Goal: Task Accomplishment & Management: Use online tool/utility

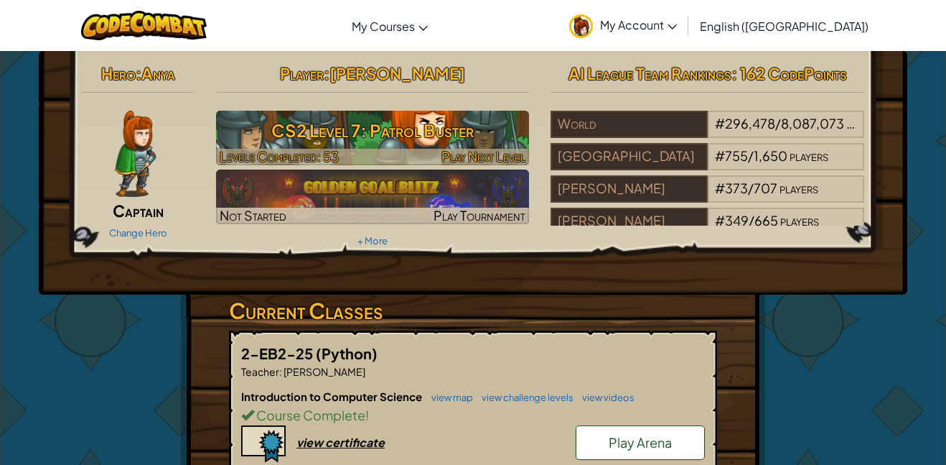
click at [436, 136] on h3 "CS2 Level 7: Patrol Buster" at bounding box center [373, 130] width 314 height 32
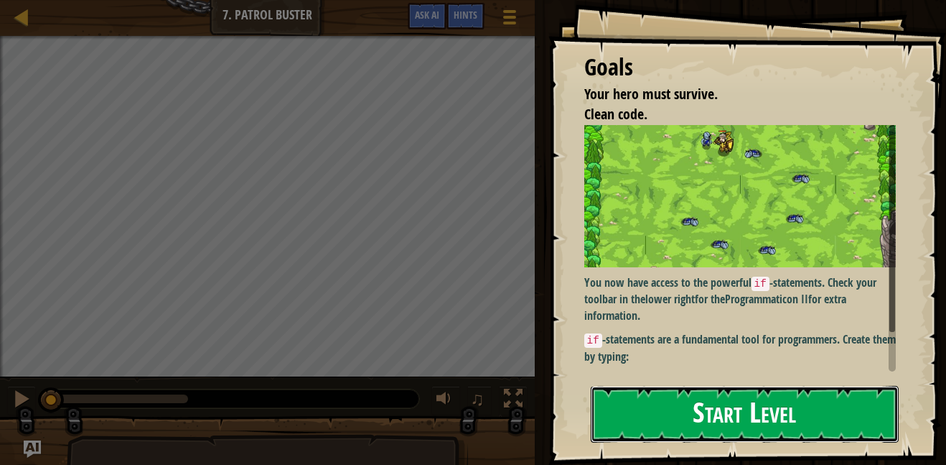
click at [633, 417] on button "Start Level" at bounding box center [745, 414] width 308 height 57
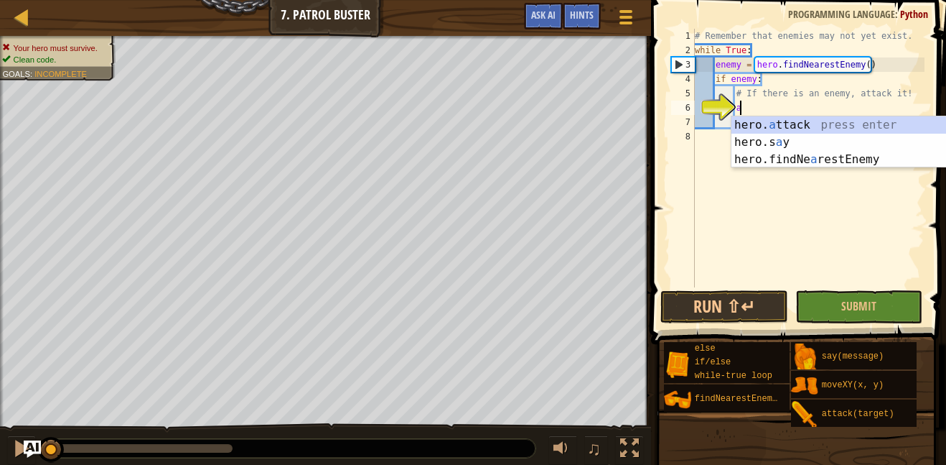
scroll to position [6, 6]
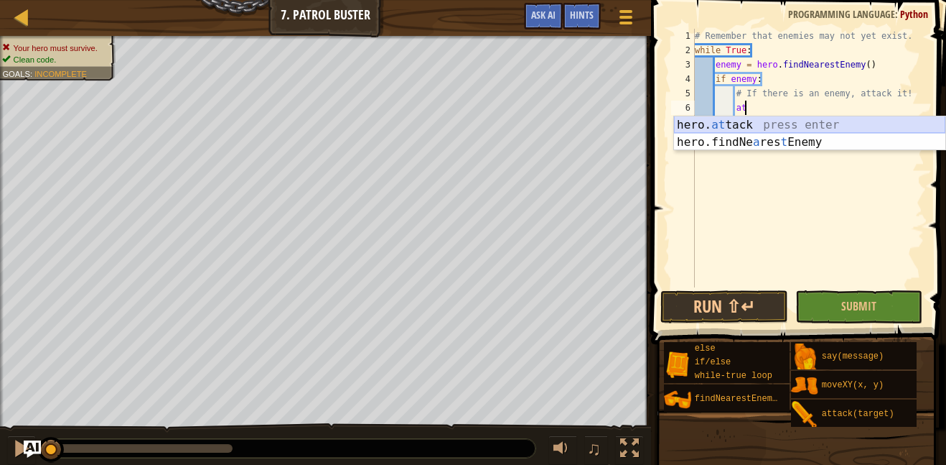
click at [791, 124] on div "hero. at tack press enter hero.findNe a res t Enemy press enter" at bounding box center [809, 150] width 271 height 69
type textarea "hero.attack(enemy)"
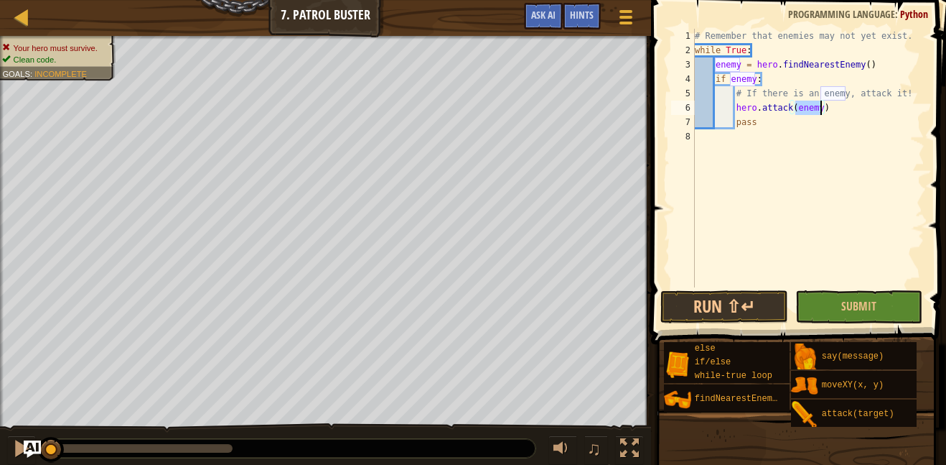
click at [831, 111] on div "# Remember that enemies may not yet exist. while True : enemy = hero . findNear…" at bounding box center [808, 172] width 233 height 287
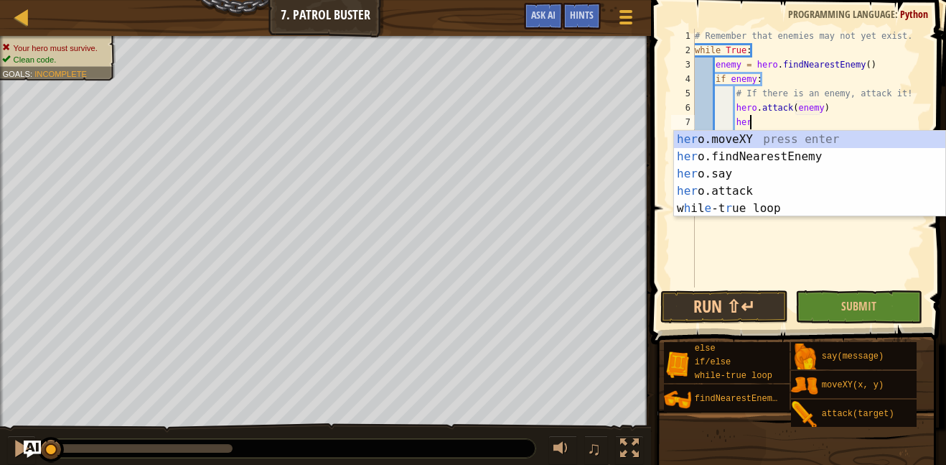
scroll to position [6, 7]
click at [794, 187] on div "her o.moveXY press enter her o.findNearestEnemy press enter her o.say press ent…" at bounding box center [809, 191] width 271 height 121
type textarea "hero.attack(enemy)"
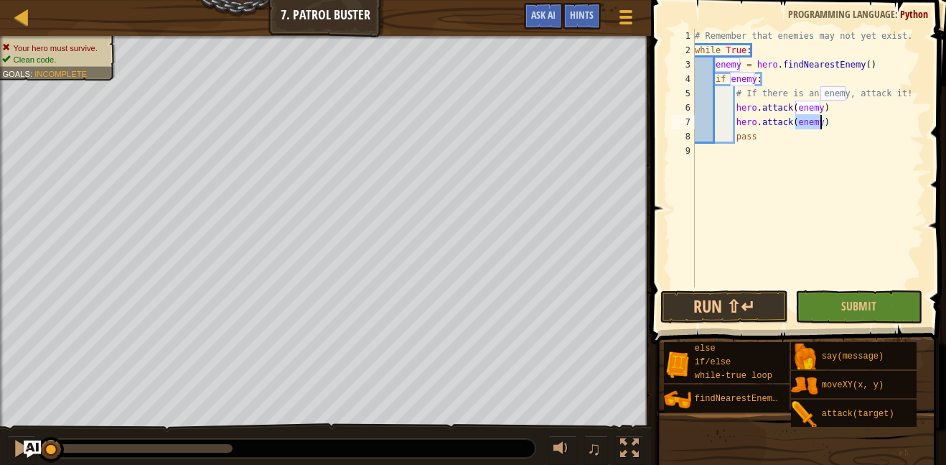
click at [799, 190] on div "# Remember that enemies may not yet exist. while True : enemy = hero . findNear…" at bounding box center [808, 172] width 233 height 287
click at [852, 304] on span "Submit" at bounding box center [859, 306] width 35 height 16
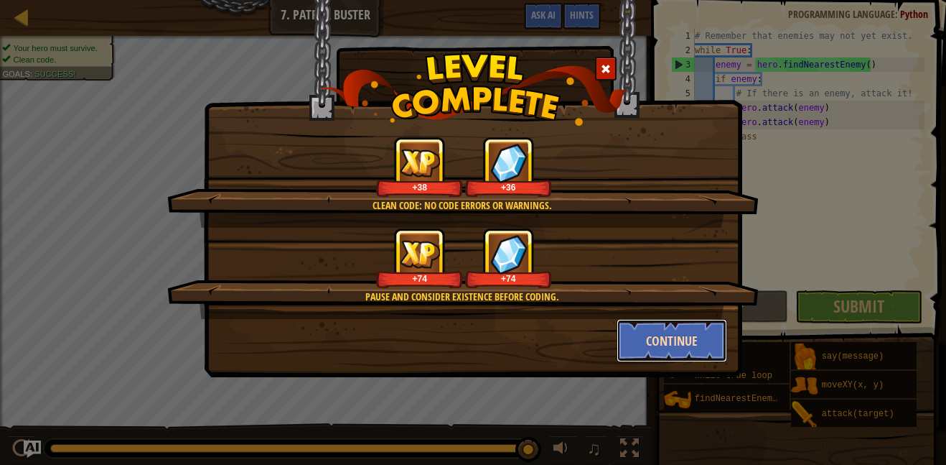
click at [673, 343] on button "Continue" at bounding box center [672, 340] width 111 height 43
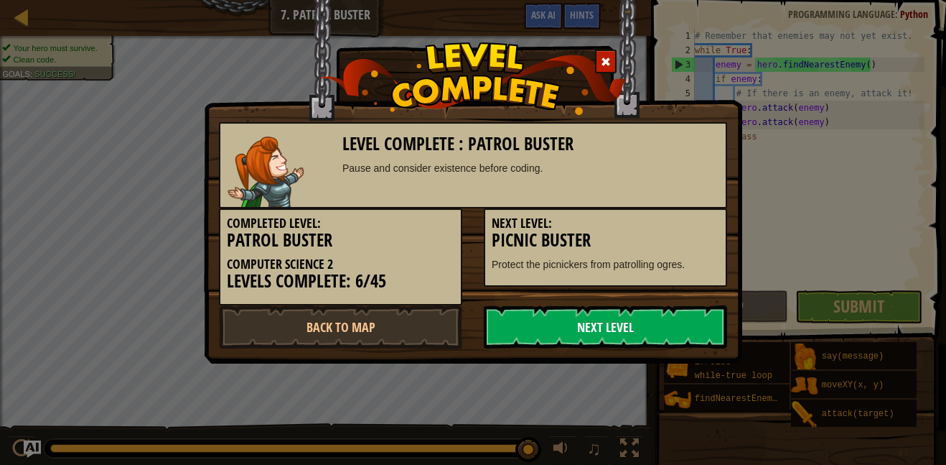
click at [672, 344] on link "Next Level" at bounding box center [605, 326] width 243 height 43
click at [633, 315] on link "Next Level" at bounding box center [605, 326] width 243 height 43
click at [657, 326] on link "Next Level" at bounding box center [605, 326] width 243 height 43
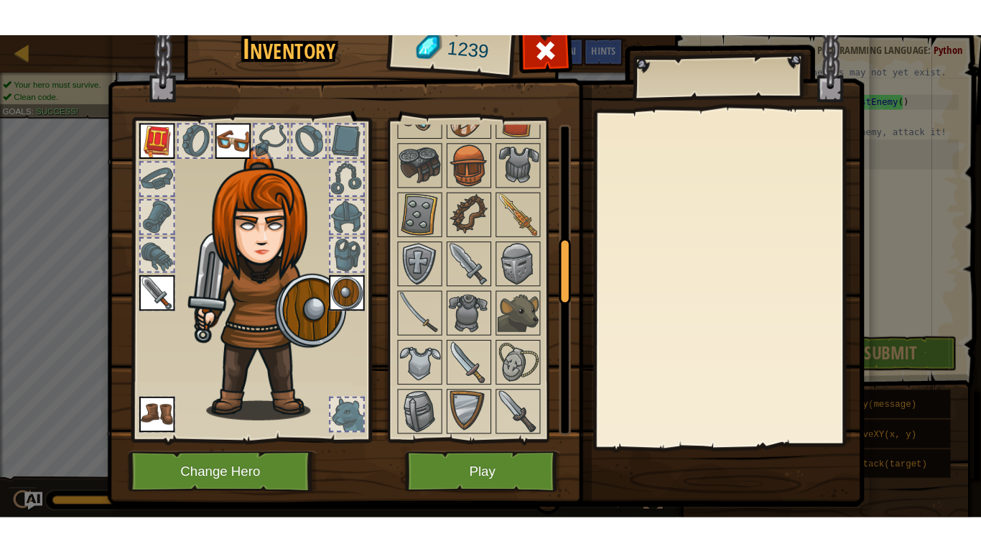
scroll to position [0, 0]
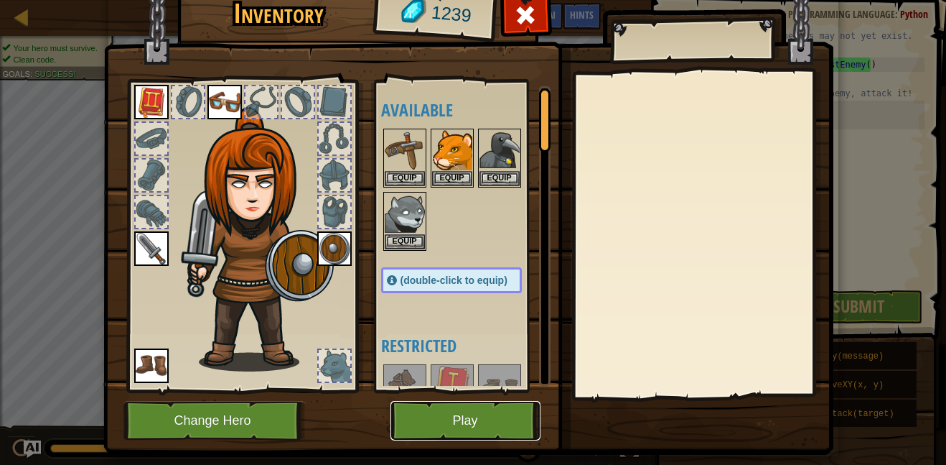
click at [456, 415] on button "Play" at bounding box center [466, 420] width 150 height 39
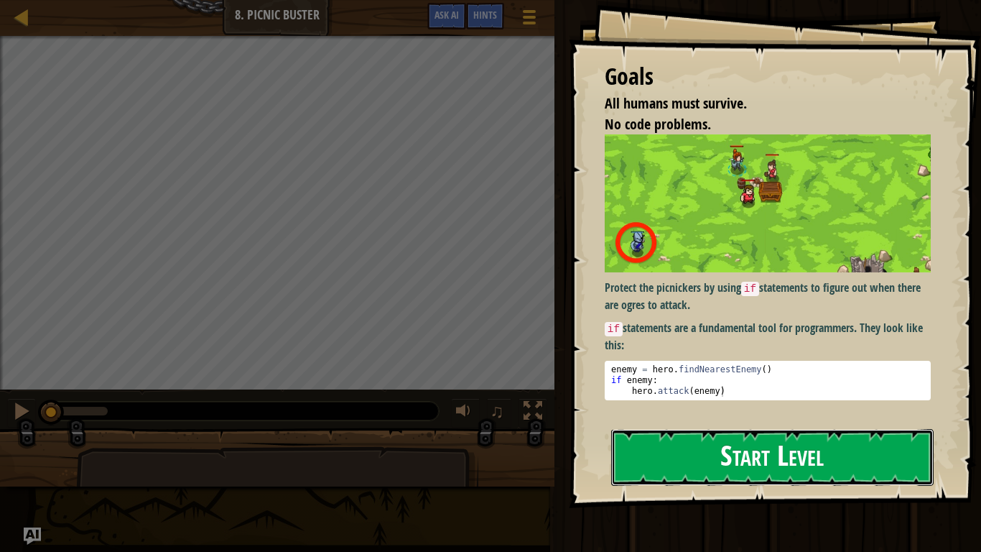
click at [692, 442] on button "Start Level" at bounding box center [772, 457] width 322 height 57
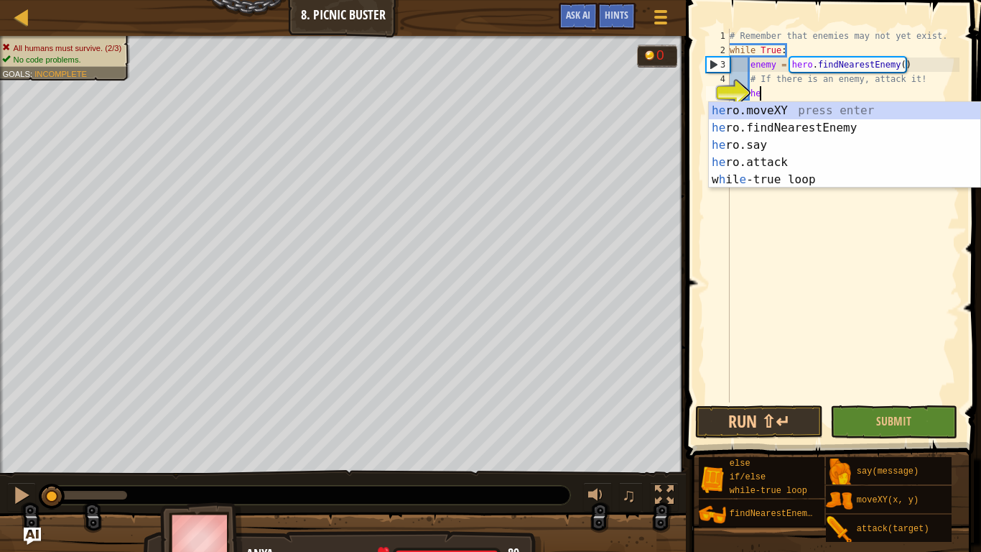
scroll to position [6, 4]
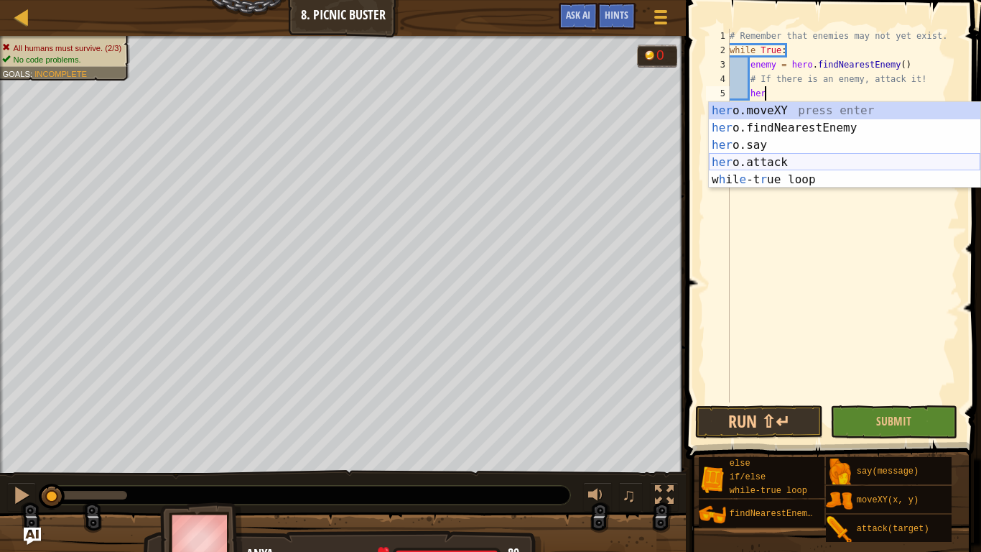
click at [758, 159] on div "her o.moveXY press enter her o.findNearestEnemy press enter her o.say press ent…" at bounding box center [844, 162] width 271 height 121
type textarea "hero.attack(enemy)"
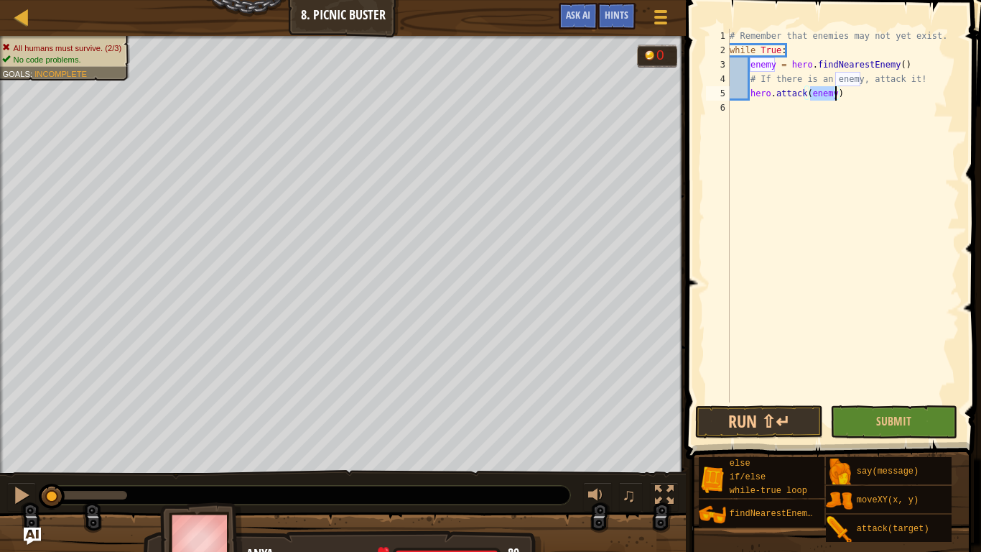
click at [857, 99] on div "# Remember that enemies may not yet exist. while True : enemy = hero . findNear…" at bounding box center [843, 230] width 233 height 402
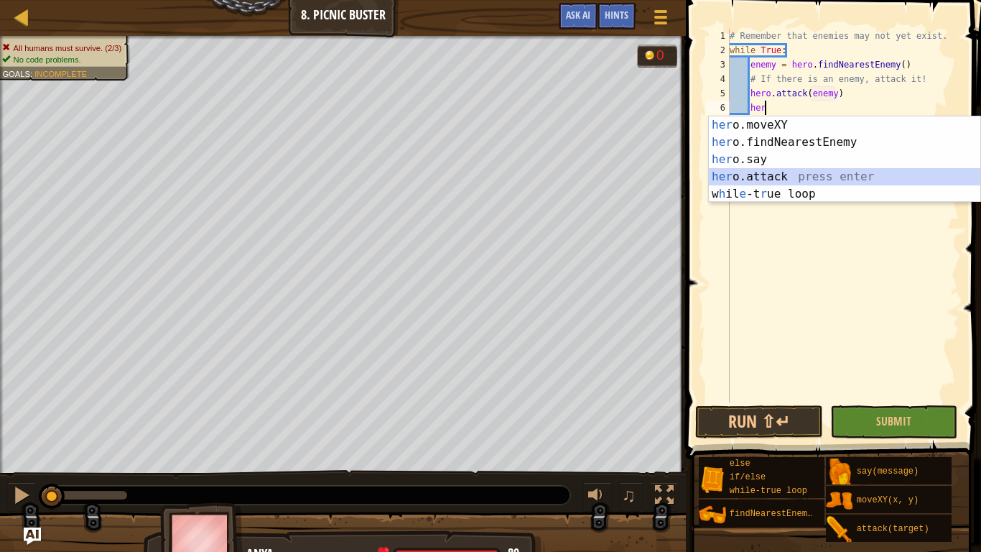
click at [790, 177] on div "her o.moveXY press enter her o.findNearestEnemy press enter her o.say press ent…" at bounding box center [844, 176] width 271 height 121
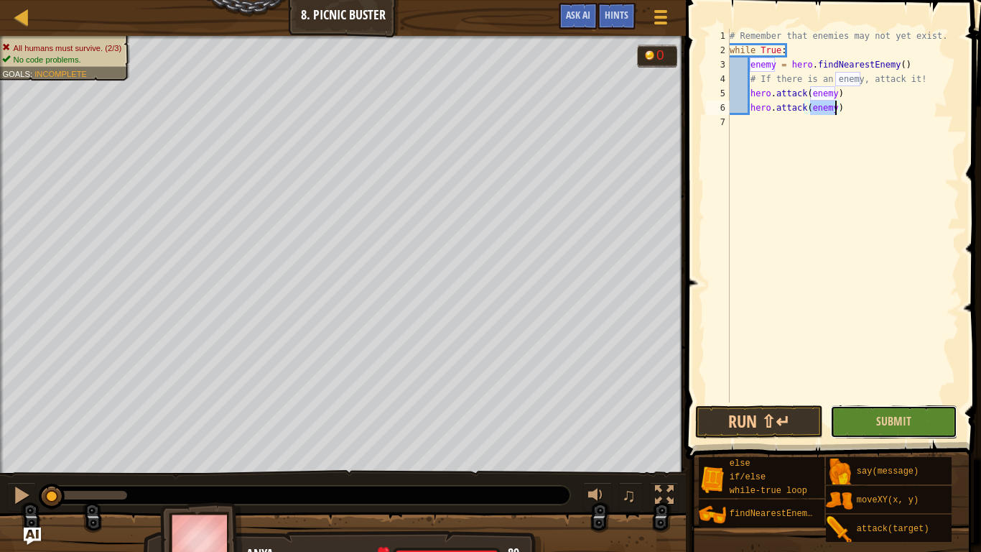
click at [847, 405] on button "Submit" at bounding box center [894, 421] width 128 height 33
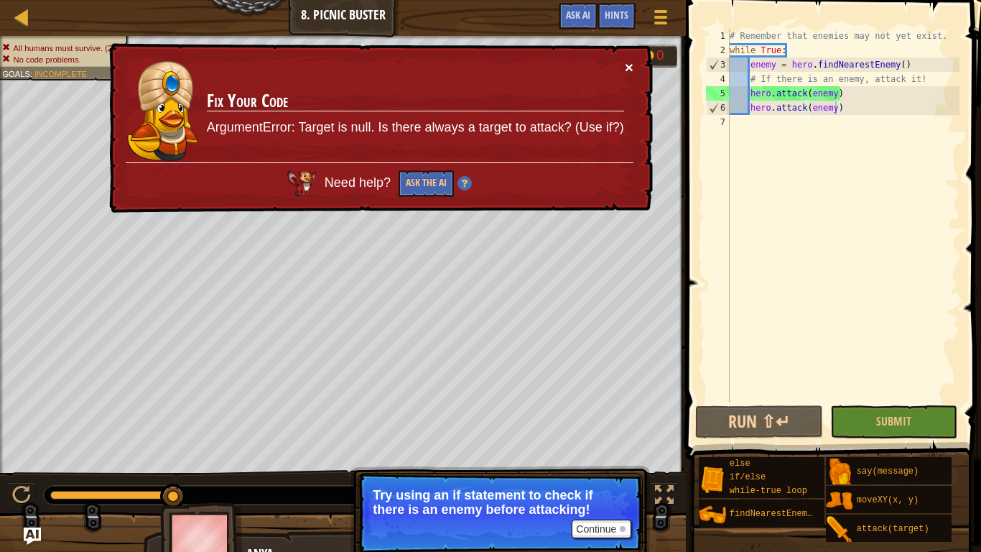
click at [627, 65] on button "×" at bounding box center [629, 67] width 9 height 15
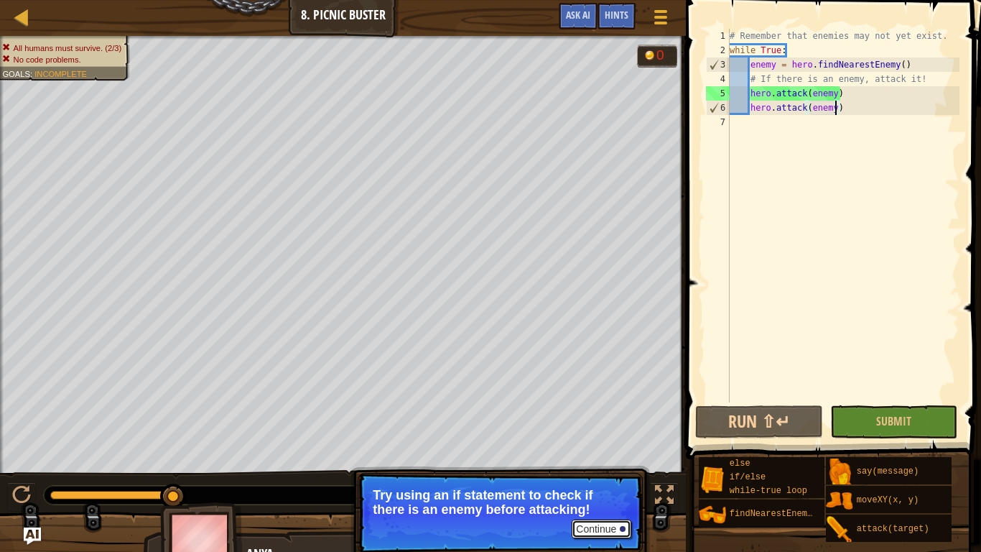
click at [587, 464] on button "Continue" at bounding box center [602, 528] width 60 height 19
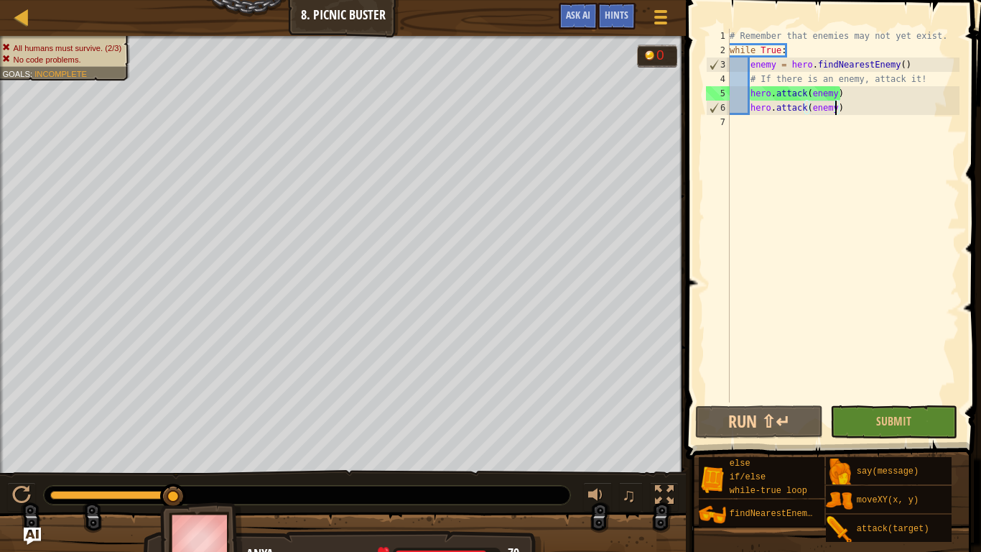
click at [842, 96] on div "# Remember that enemies may not yet exist. while True : enemy = hero . findNear…" at bounding box center [843, 230] width 233 height 402
click at [183, 464] on img at bounding box center [201, 542] width 83 height 80
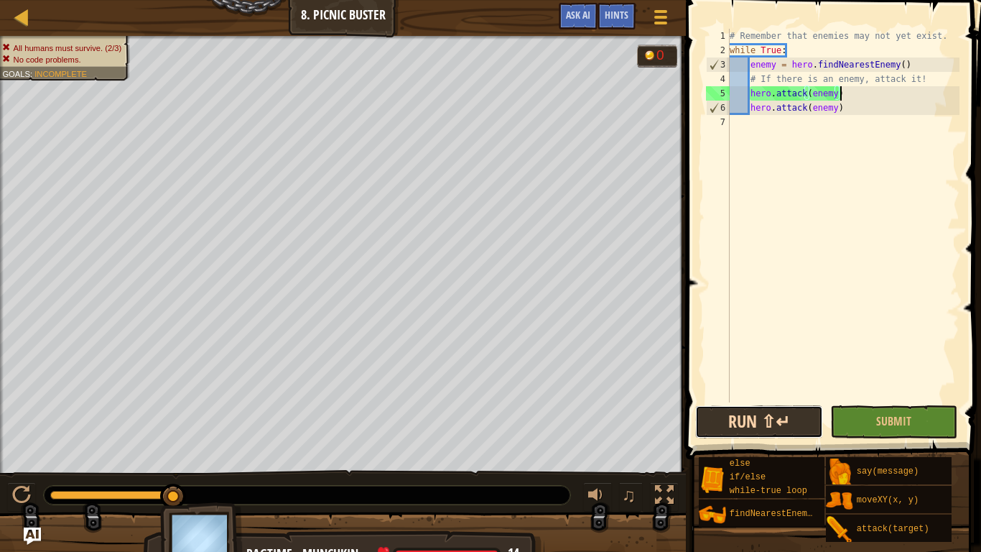
click at [766, 429] on button "Run ⇧↵" at bounding box center [759, 421] width 128 height 33
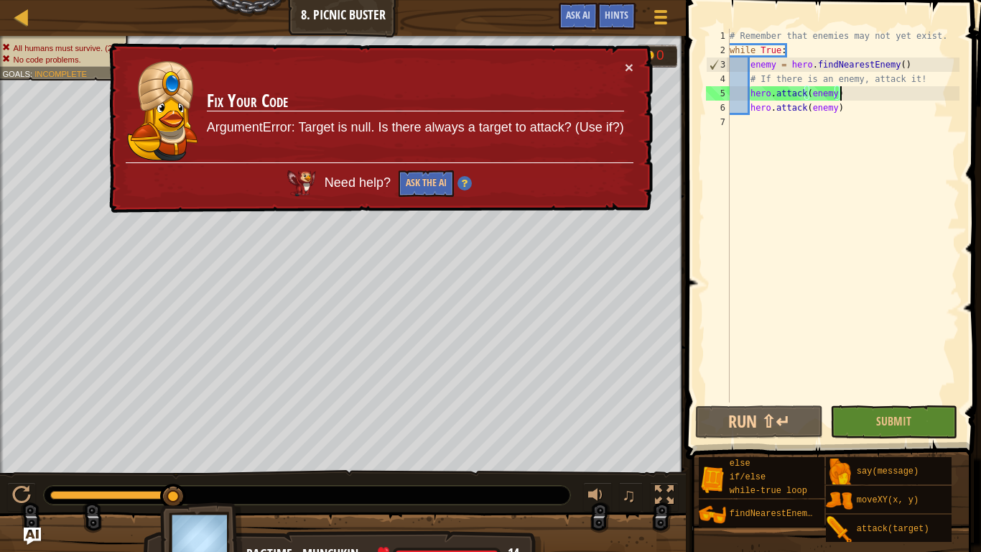
click at [620, 75] on td "Fix Your Code ArgumentError: Target is null. Is there always a target to attack…" at bounding box center [415, 111] width 419 height 103
click at [630, 69] on button "×" at bounding box center [629, 67] width 9 height 15
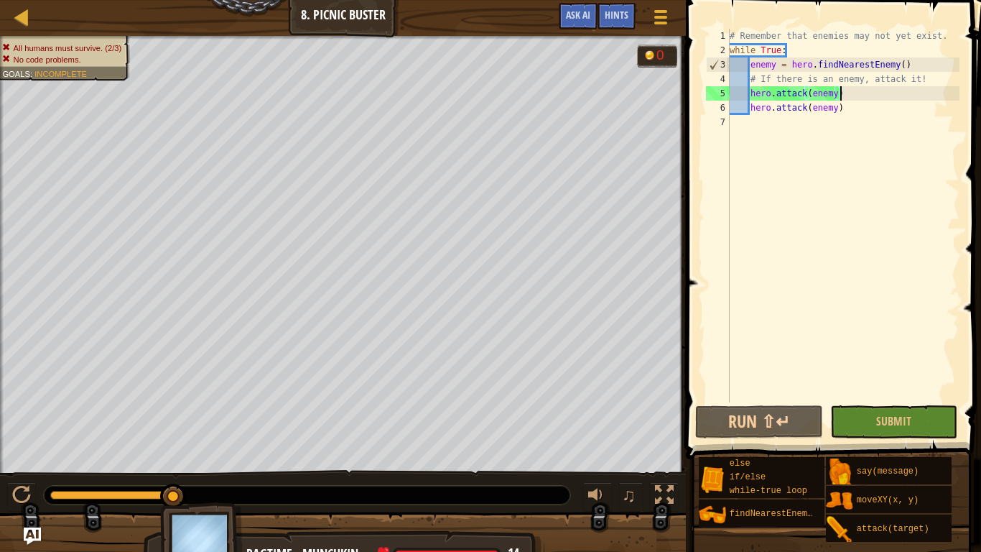
click at [811, 90] on div "# Remember that enemies may not yet exist. while True : enemy = hero . findNear…" at bounding box center [843, 230] width 233 height 402
click at [850, 100] on div "# Remember that enemies may not yet exist. while True : enemy = hero . findNear…" at bounding box center [843, 230] width 233 height 402
click at [620, 6] on div "Hints" at bounding box center [616, 16] width 38 height 27
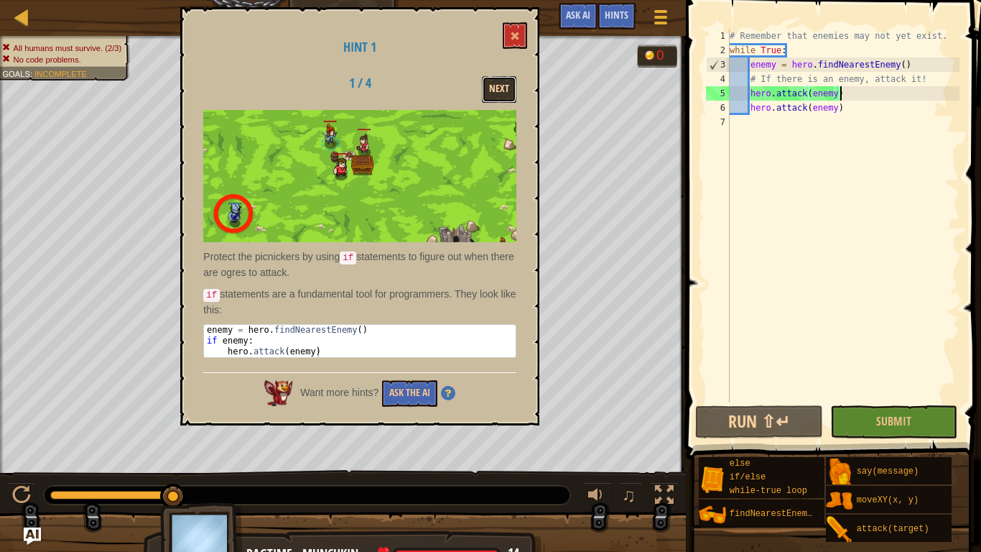
click at [501, 87] on button "Next" at bounding box center [499, 89] width 34 height 27
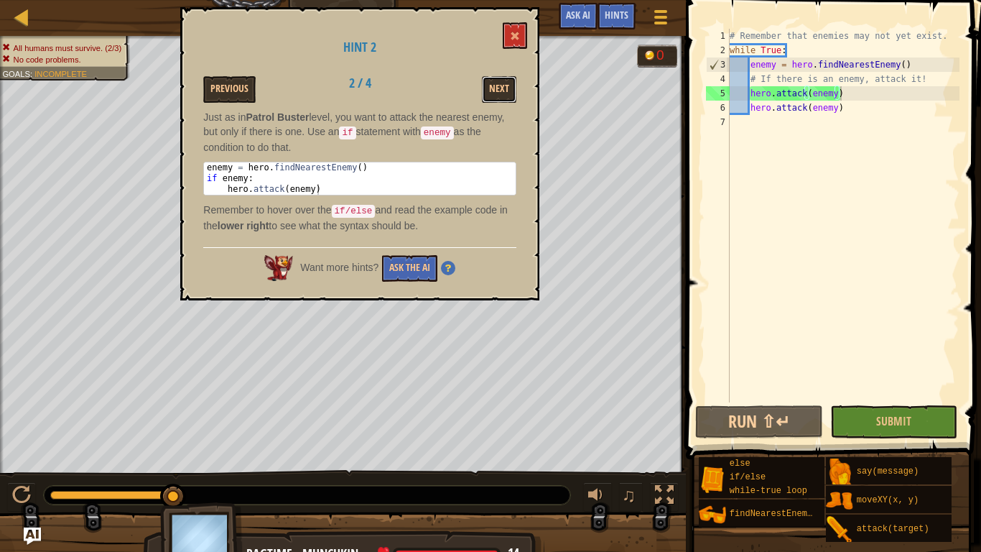
click at [501, 87] on button "Next" at bounding box center [499, 89] width 34 height 27
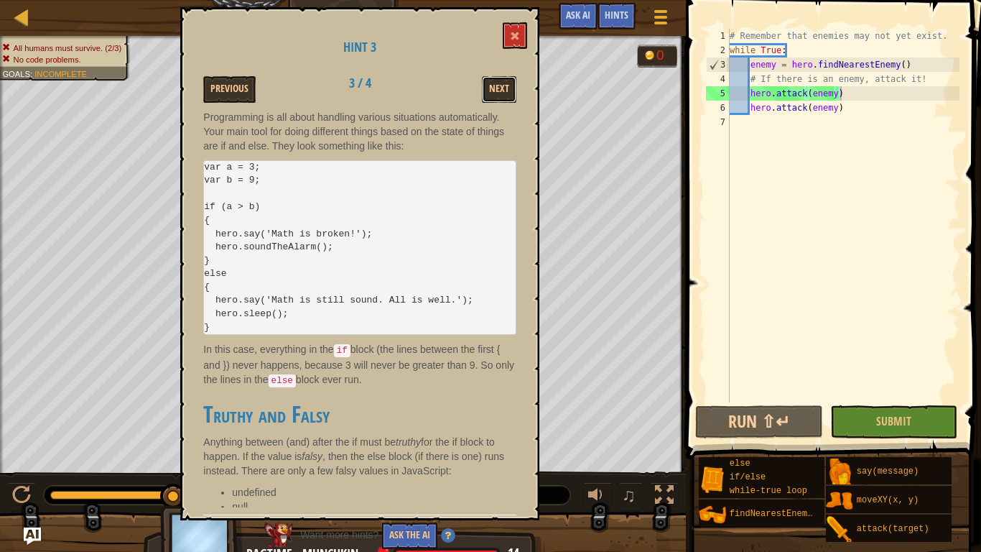
click at [501, 87] on button "Next" at bounding box center [499, 89] width 34 height 27
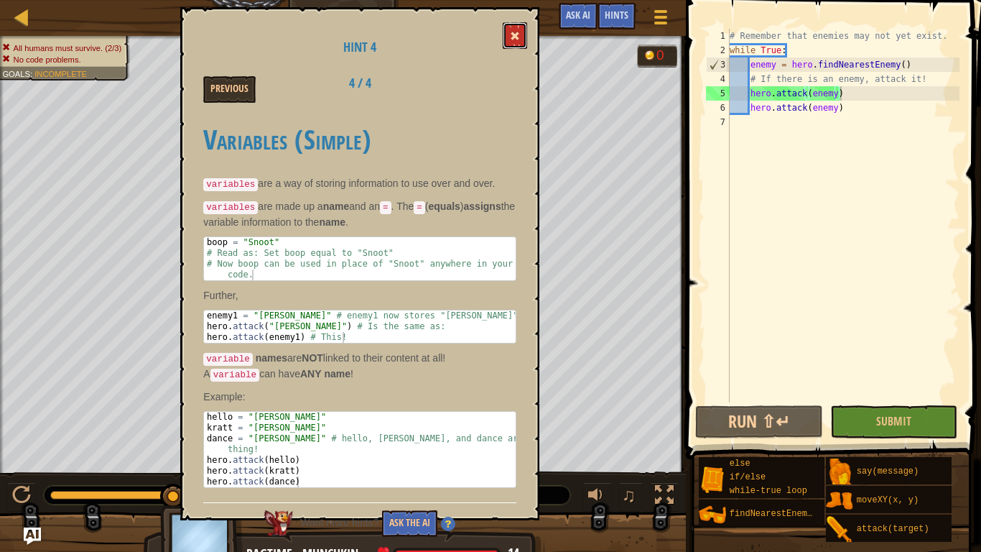
click at [523, 29] on button at bounding box center [515, 35] width 24 height 27
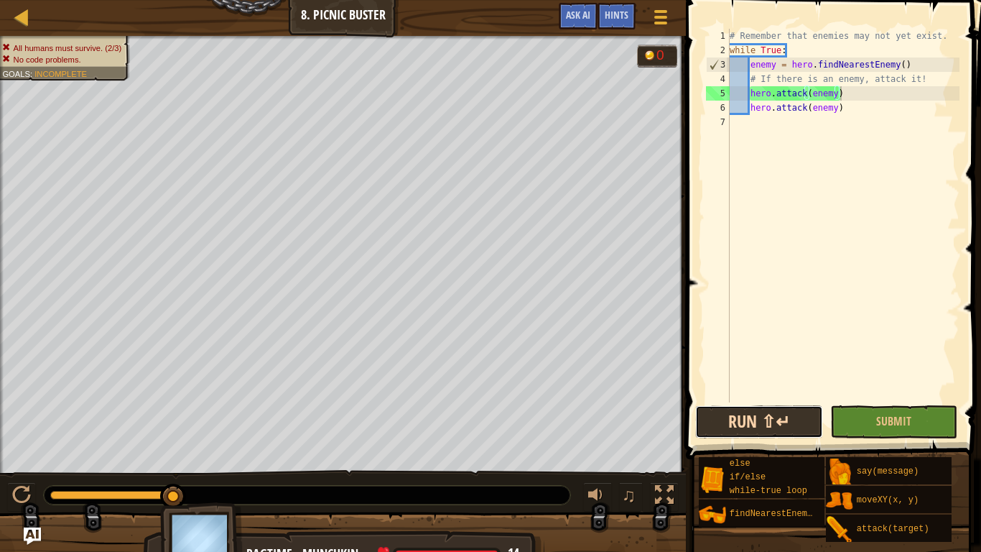
click at [799, 427] on button "Run ⇧↵" at bounding box center [759, 421] width 128 height 33
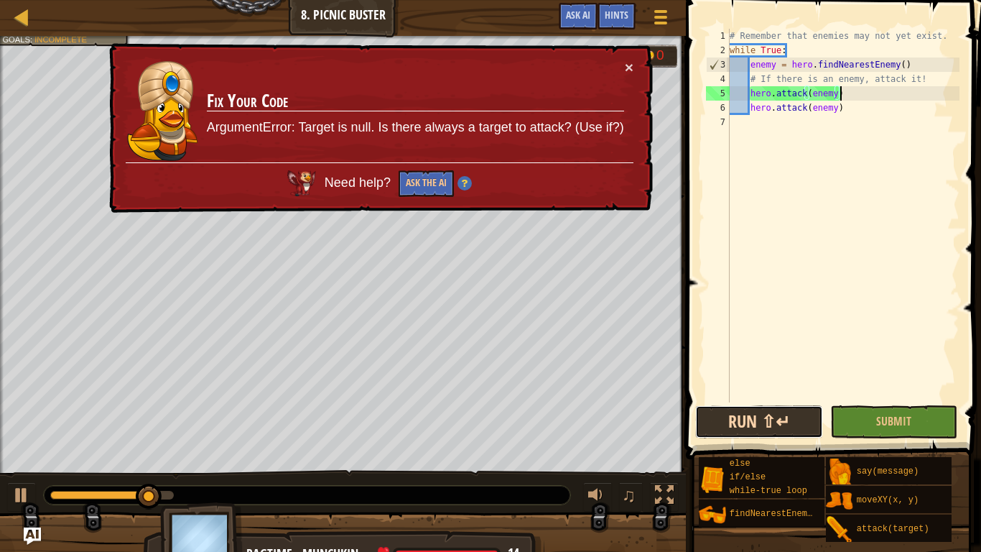
click at [799, 427] on button "Run ⇧↵" at bounding box center [759, 421] width 128 height 33
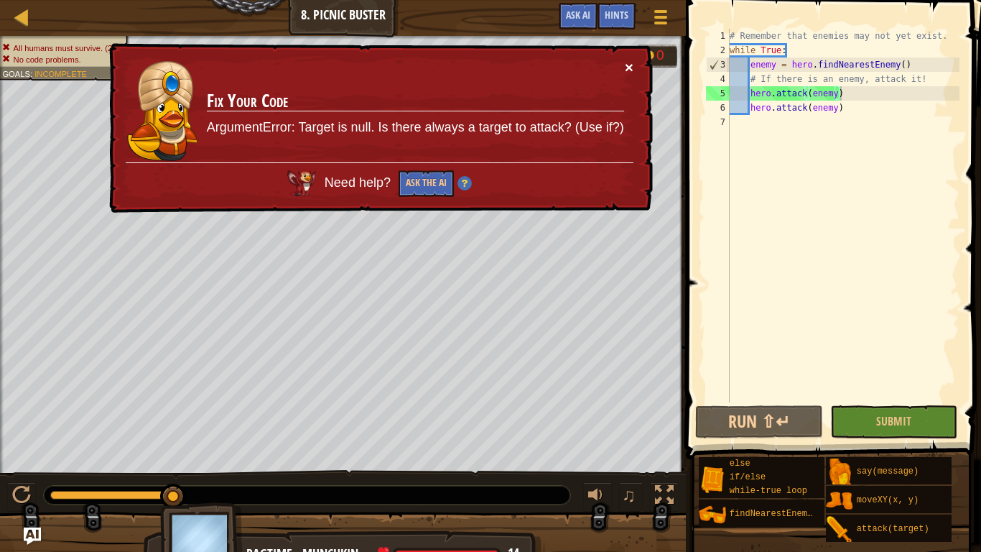
click at [628, 66] on button "×" at bounding box center [629, 67] width 9 height 15
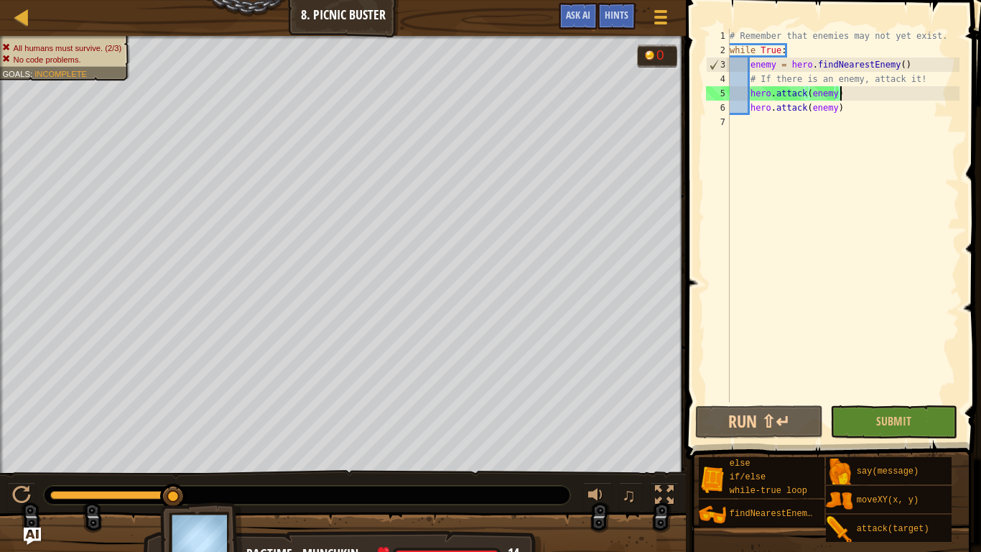
click at [767, 88] on div "# Remember that enemies may not yet exist. while True : enemy = hero . findNear…" at bounding box center [843, 230] width 233 height 402
click at [773, 90] on div "# Remember that enemies may not yet exist. while True : enemy = hero . findNear…" at bounding box center [843, 230] width 233 height 402
click at [836, 96] on div "# Remember that enemies may not yet exist. while True : enemy = hero . findNear…" at bounding box center [843, 230] width 233 height 402
click at [854, 98] on div "# Remember that enemies may not yet exist. while True : enemy = hero . findNear…" at bounding box center [843, 230] width 233 height 402
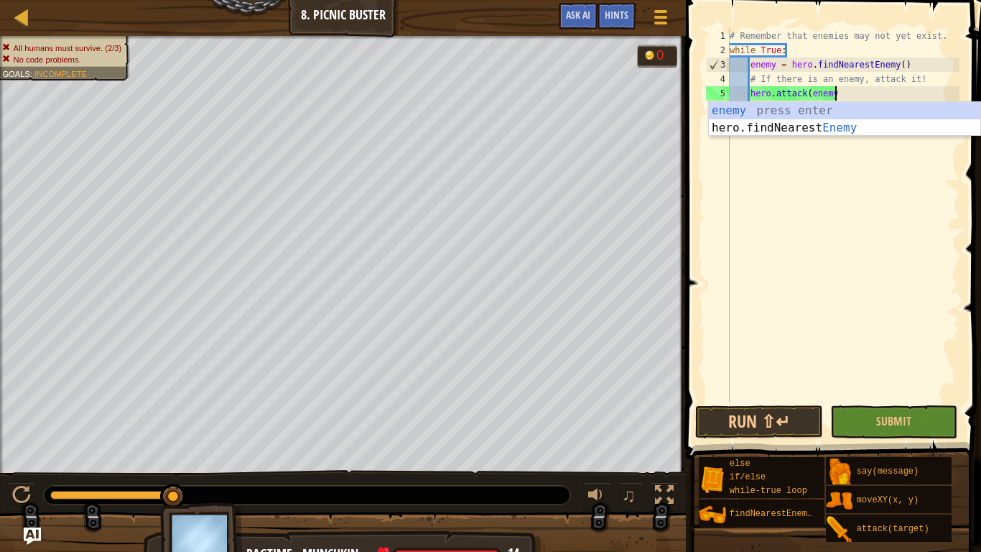
type textarea "hero.attack(enem"
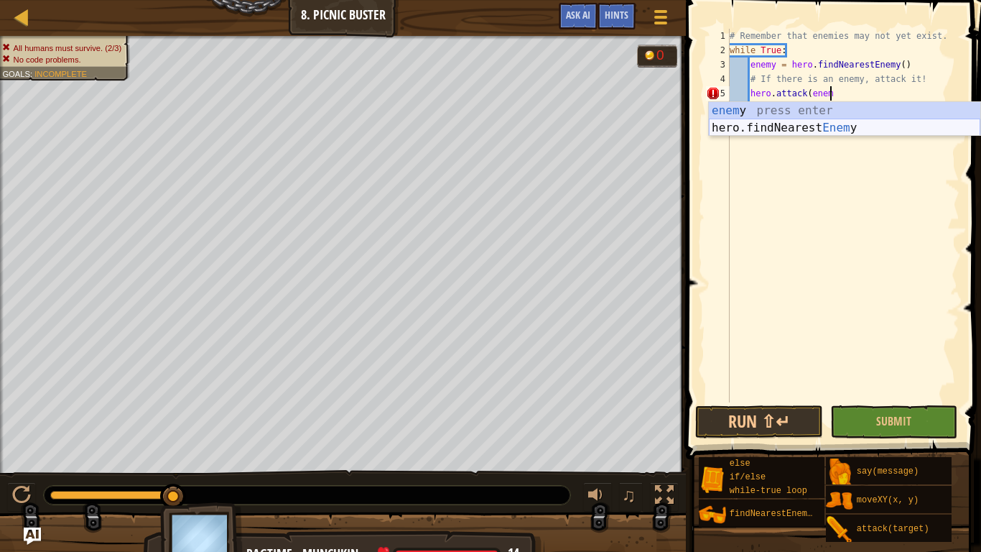
click at [803, 129] on div "enem y press enter hero.findNearest Enem y press enter" at bounding box center [844, 136] width 271 height 69
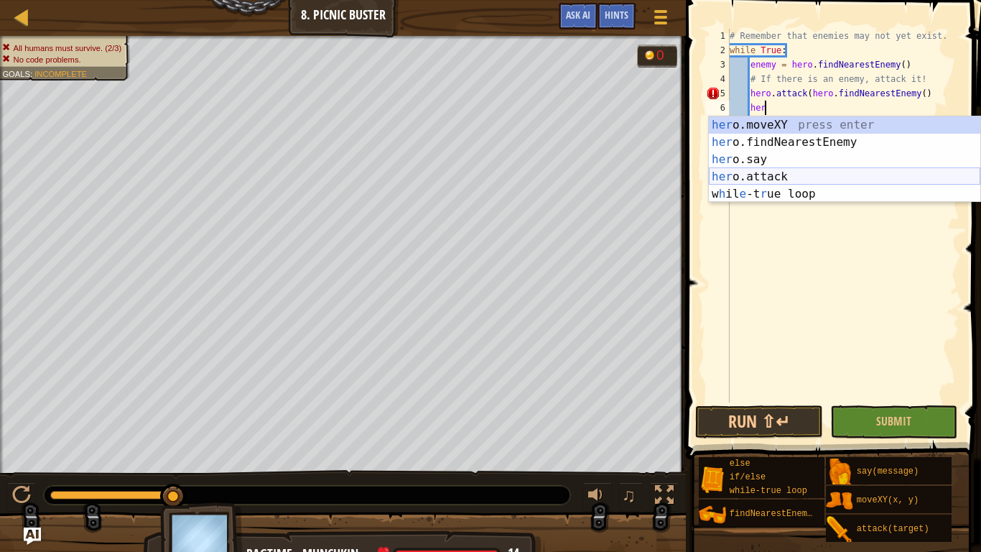
click at [774, 176] on div "her o.moveXY press enter her o.findNearestEnemy press enter her o.say press ent…" at bounding box center [844, 176] width 271 height 121
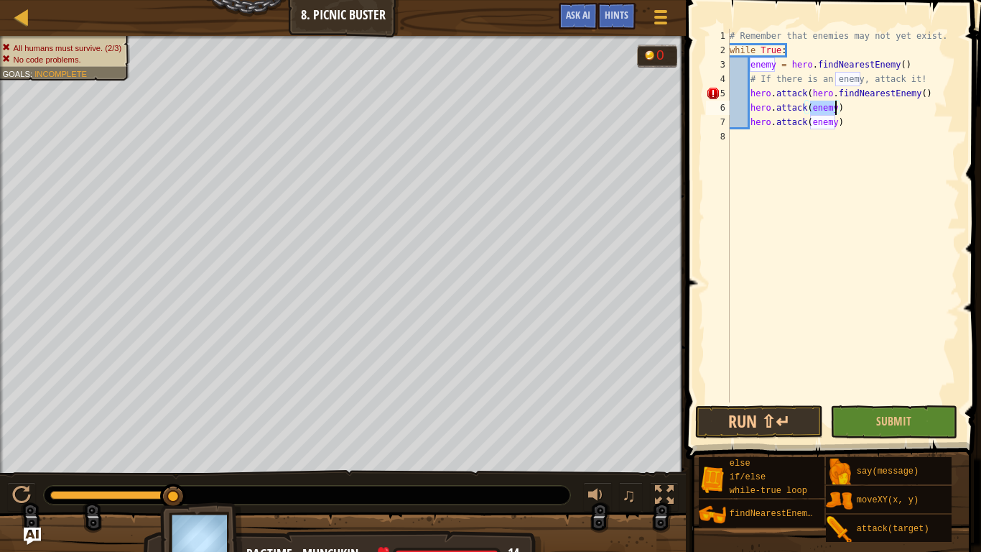
click at [868, 116] on div "# Remember that enemies may not yet exist. while True : enemy = hero . findNear…" at bounding box center [843, 230] width 233 height 402
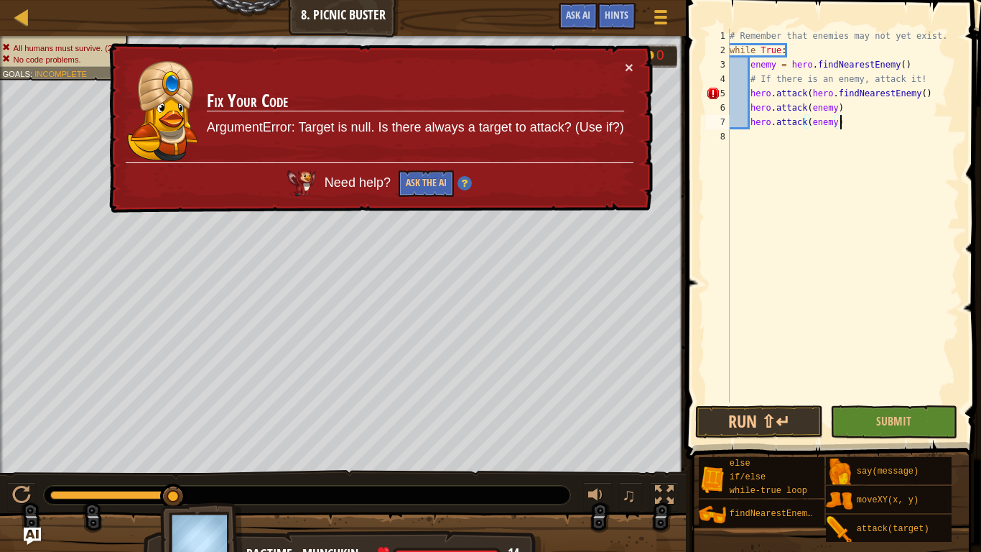
click at [774, 97] on div "# Remember that enemies may not yet exist. while True : enemy = hero . findNear…" at bounding box center [843, 230] width 233 height 402
drag, startPoint x: 930, startPoint y: 99, endPoint x: 707, endPoint y: 106, distance: 223.4
click at [707, 106] on div "hero.attack(hero.findNearestEnemy() 1 2 3 4 5 6 7 8 # Remember that enemies may…" at bounding box center [831, 215] width 256 height 373
click at [806, 93] on div "# Remember that enemies may not yet exist. while True : enemy = hero . findNear…" at bounding box center [843, 230] width 233 height 402
click at [925, 98] on div "# Remember that enemies may not yet exist. while True : enemy = hero . findNear…" at bounding box center [843, 230] width 233 height 402
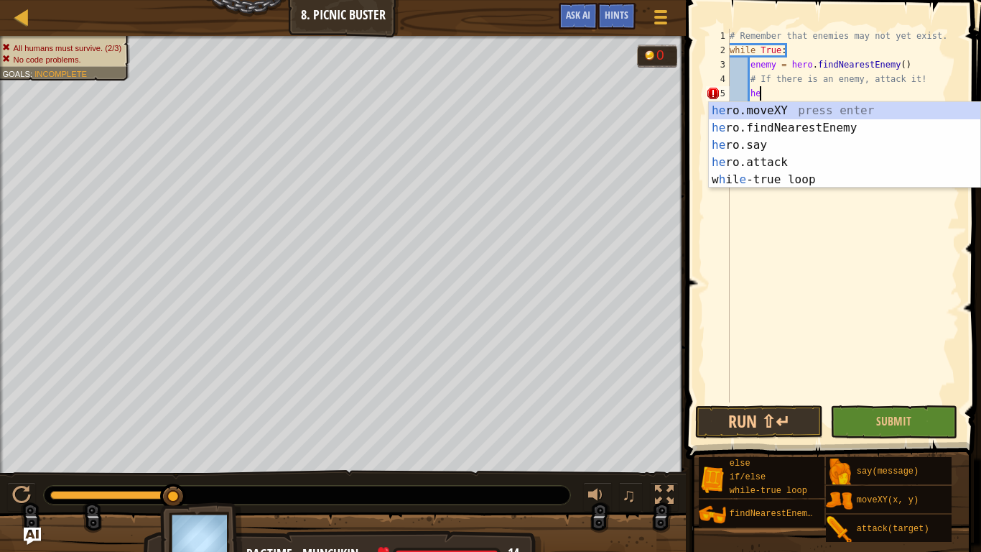
type textarea "h"
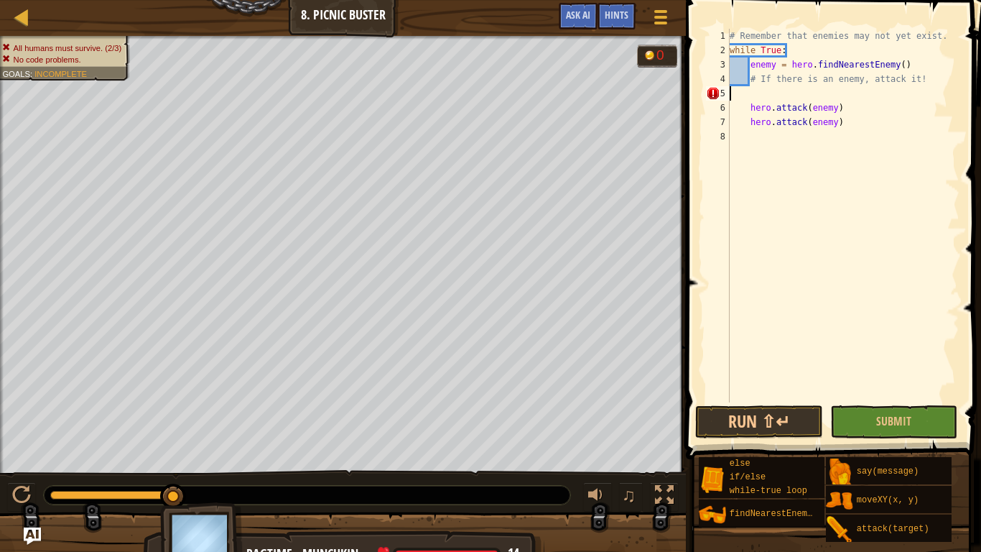
scroll to position [6, 0]
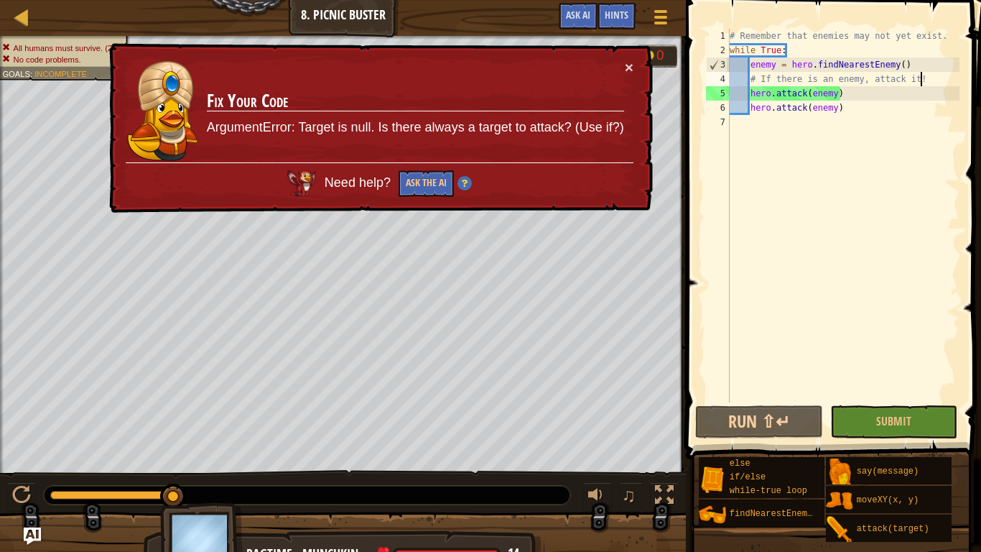
click at [843, 101] on div "# Remember that enemies may not yet exist. while True : enemy = hero . findNear…" at bounding box center [843, 230] width 233 height 402
click at [835, 91] on div "# Remember that enemies may not yet exist. while True : enemy = hero . findNear…" at bounding box center [843, 230] width 233 height 402
click at [846, 100] on div "# Remember that enemies may not yet exist. while True : enemy = hero . findNear…" at bounding box center [843, 230] width 233 height 402
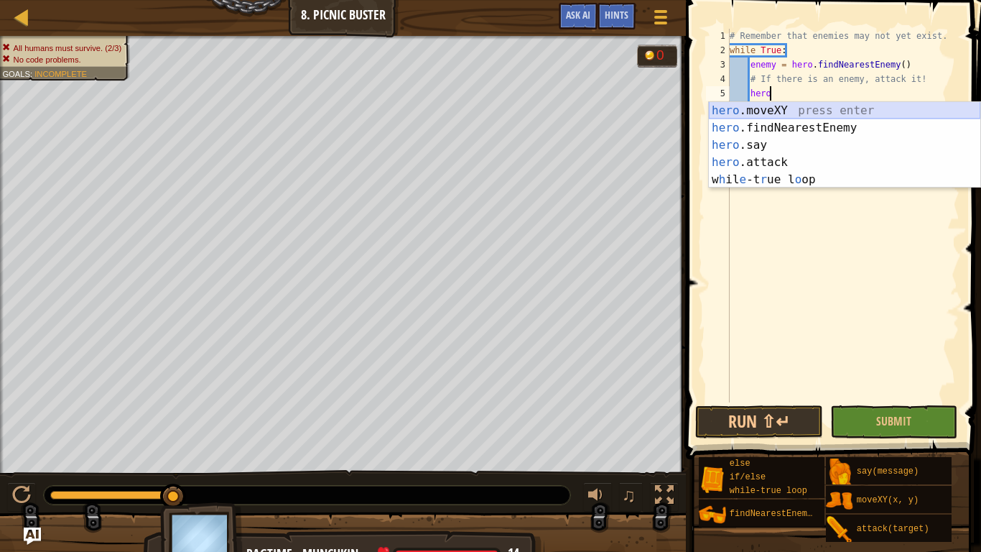
click at [788, 108] on div "hero .moveXY press enter hero .findNearestEnemy press enter hero .say press ent…" at bounding box center [844, 162] width 271 height 121
type textarea "hero.moveXY(x, y)"
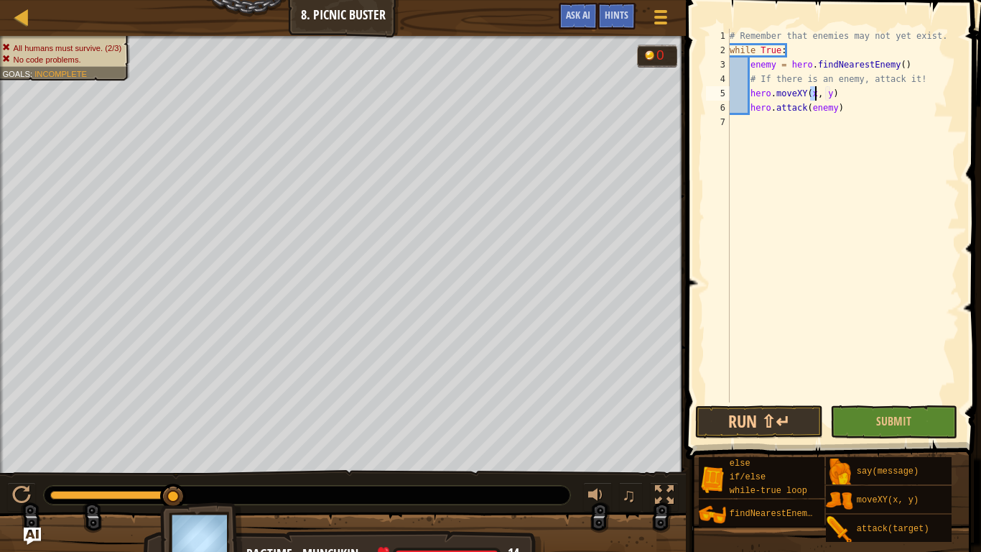
click at [845, 93] on div "# Remember that enemies may not yet exist. while True : enemy = hero . findNear…" at bounding box center [843, 230] width 233 height 402
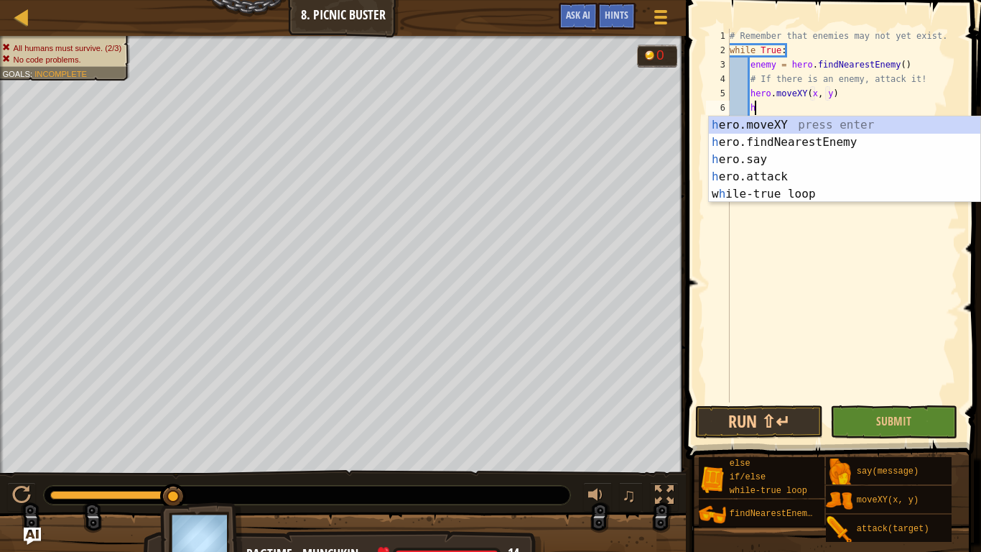
scroll to position [6, 4]
click at [803, 163] on div "he ro.moveXY press enter he ro.findNearestEnemy press enter he ro.say press ent…" at bounding box center [844, 176] width 271 height 121
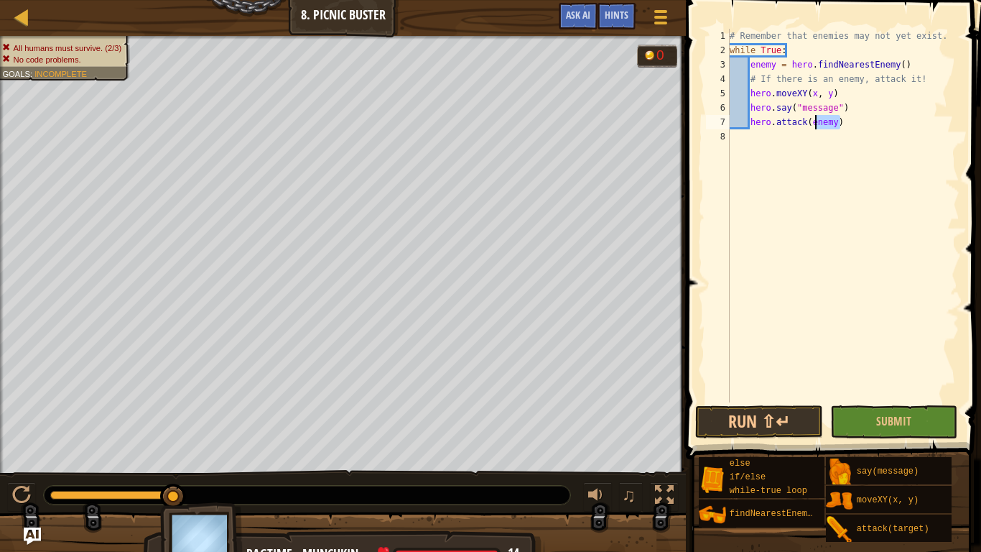
drag, startPoint x: 859, startPoint y: 116, endPoint x: 812, endPoint y: 116, distance: 46.7
click at [812, 116] on div "# Remember that enemies may not yet exist. while True : enemy = hero . findNear…" at bounding box center [843, 230] width 233 height 402
click at [855, 107] on div "# Remember that enemies may not yet exist. while True : enemy = hero . findNear…" at bounding box center [843, 230] width 233 height 402
type textarea "hero.say("message")"
drag, startPoint x: 855, startPoint y: 107, endPoint x: 740, endPoint y: 107, distance: 114.9
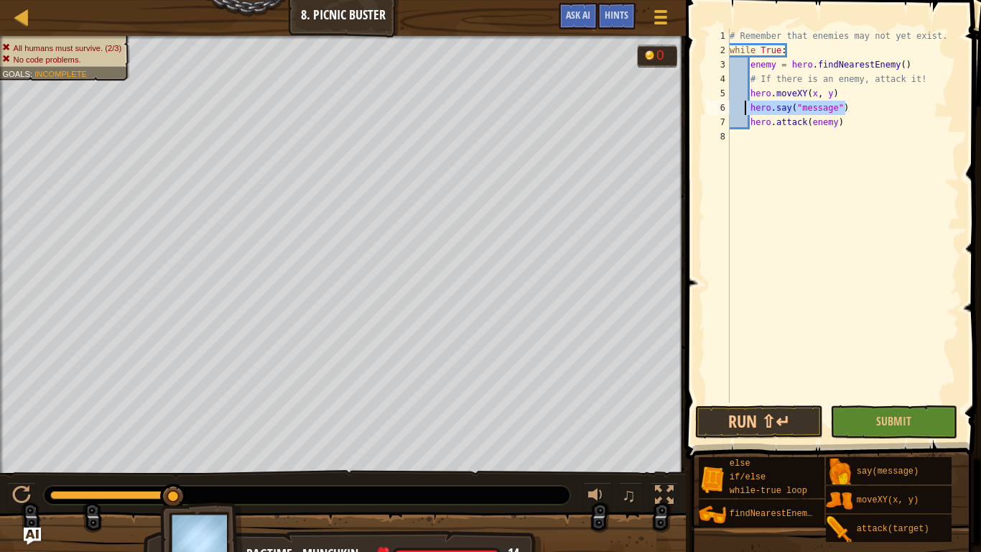
click at [740, 107] on div "# Remember that enemies may not yet exist. while True : enemy = hero . findNear…" at bounding box center [843, 230] width 233 height 402
type textarea "hero.moveXY(x, y)"
click at [842, 121] on div "# Remember that enemies may not yet exist. while True : enemy = hero . findNear…" at bounding box center [843, 230] width 233 height 402
click at [844, 116] on div "# Remember that enemies may not yet exist. while True : enemy = hero . findNear…" at bounding box center [843, 230] width 233 height 402
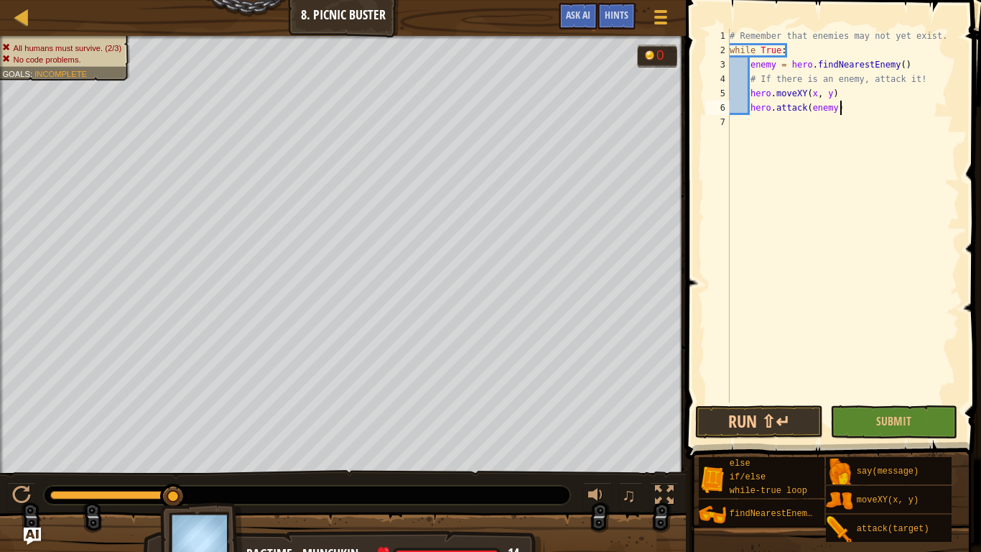
click at [843, 109] on div "# Remember that enemies may not yet exist. while True : enemy = hero . findNear…" at bounding box center [843, 230] width 233 height 402
type textarea "hero.attack(enemy)"
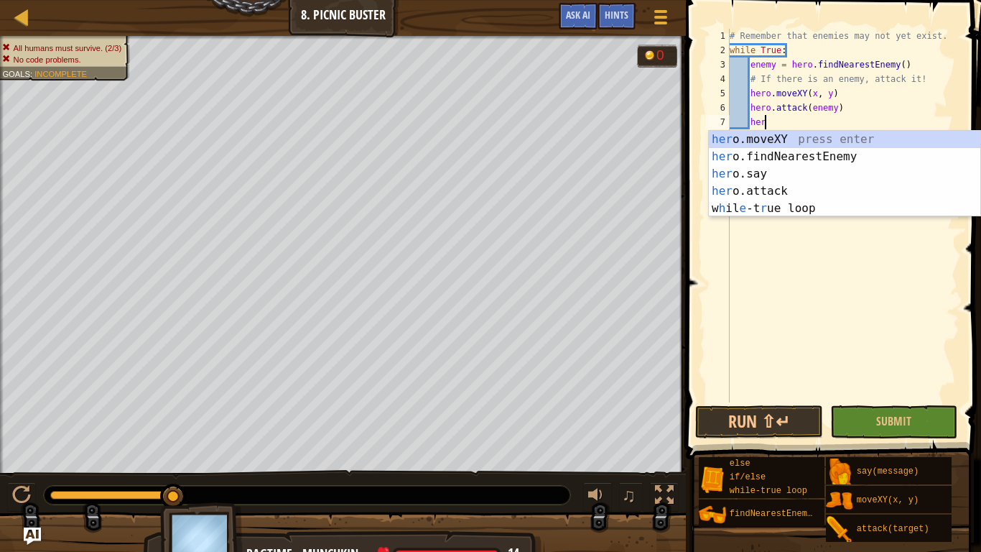
scroll to position [6, 4]
click at [808, 194] on div "her o.moveXY press enter her o.findNearestEnemy press enter her o.say press ent…" at bounding box center [844, 191] width 271 height 121
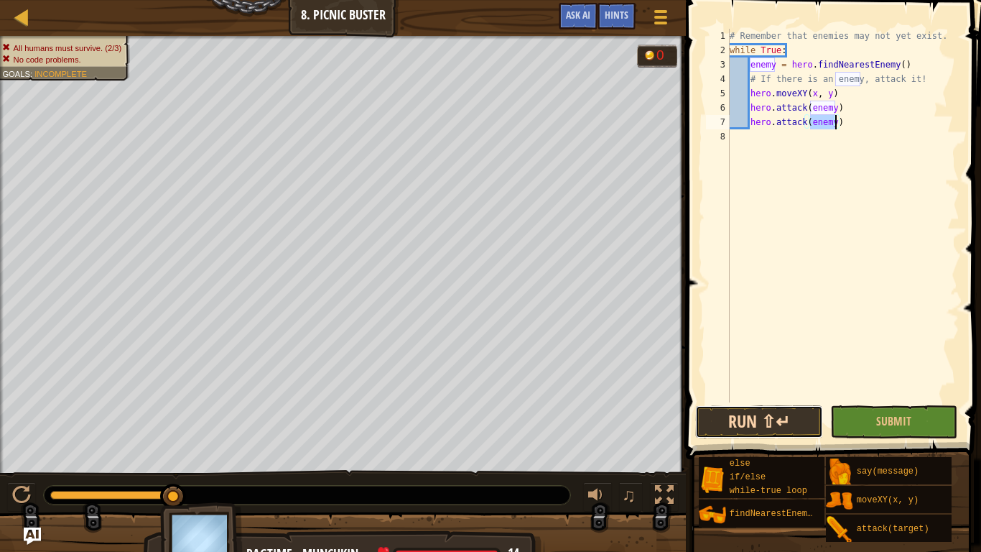
click at [802, 418] on button "Run ⇧↵" at bounding box center [759, 421] width 128 height 33
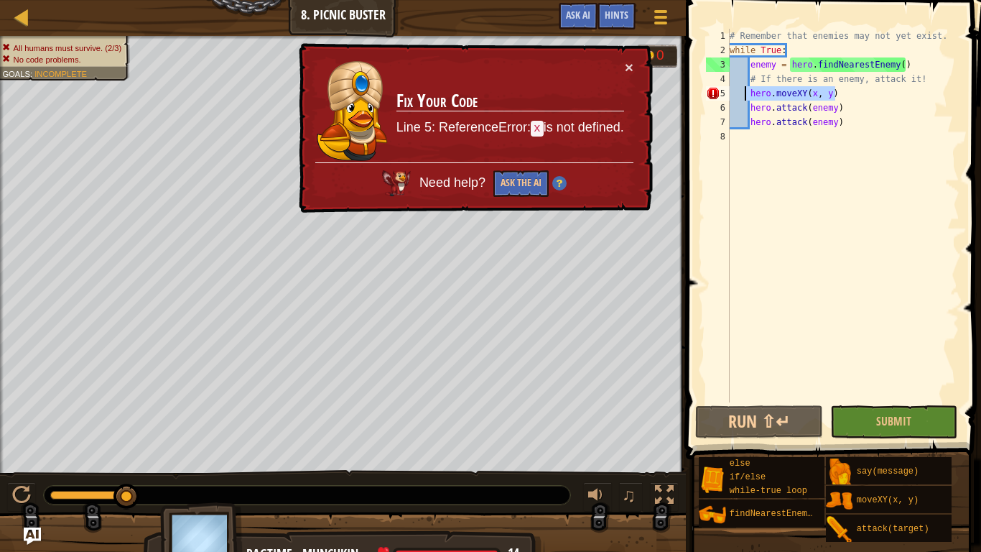
drag, startPoint x: 860, startPoint y: 90, endPoint x: 745, endPoint y: 95, distance: 114.3
click at [745, 95] on div "# Remember that enemies may not yet exist. while True : enemy = hero . findNear…" at bounding box center [843, 230] width 233 height 402
type textarea "hero.moveXY(x, y)"
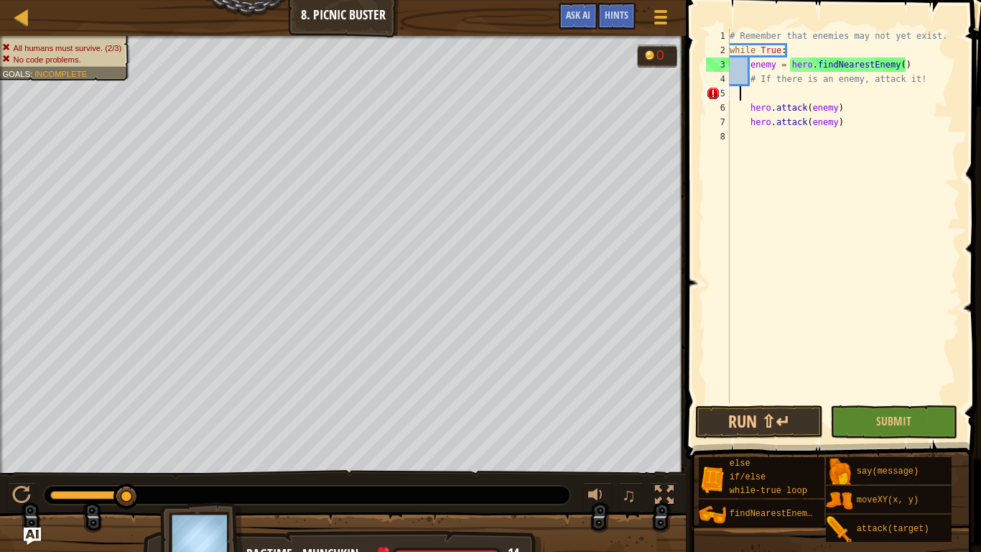
scroll to position [6, 0]
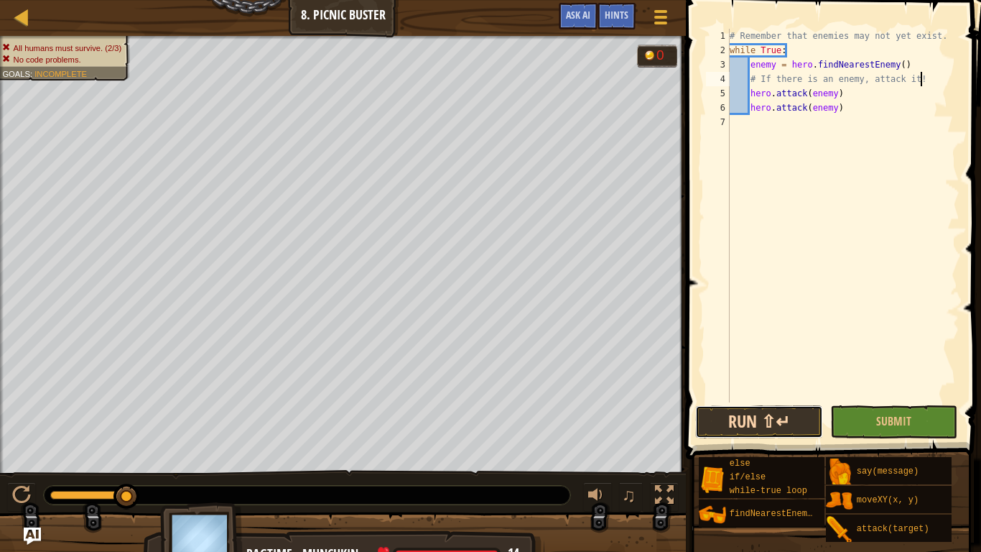
click at [758, 410] on button "Run ⇧↵" at bounding box center [759, 421] width 128 height 33
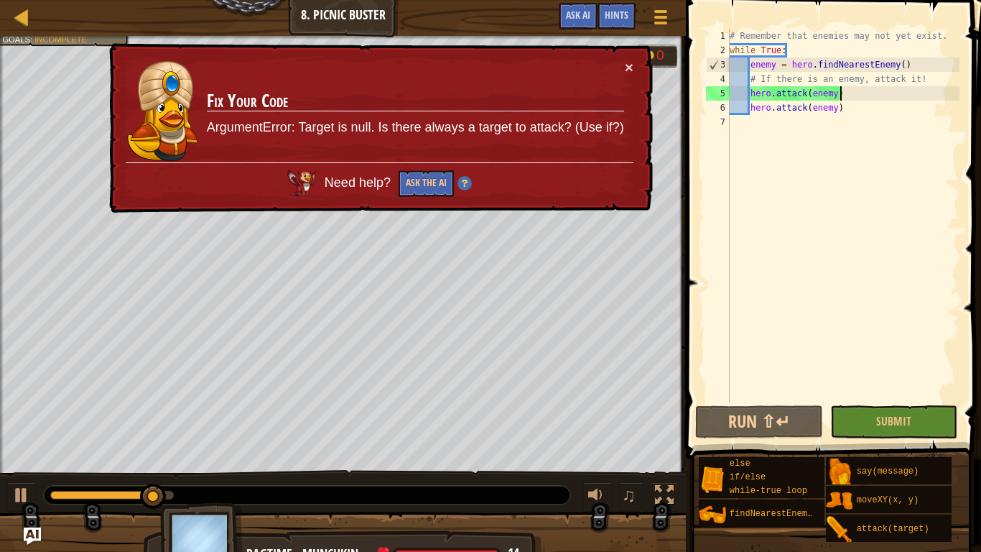
click at [852, 96] on div "# Remember that enemies may not yet exist. while True : enemy = hero . findNear…" at bounding box center [843, 230] width 233 height 402
type textarea "hero.attack(enemy)"
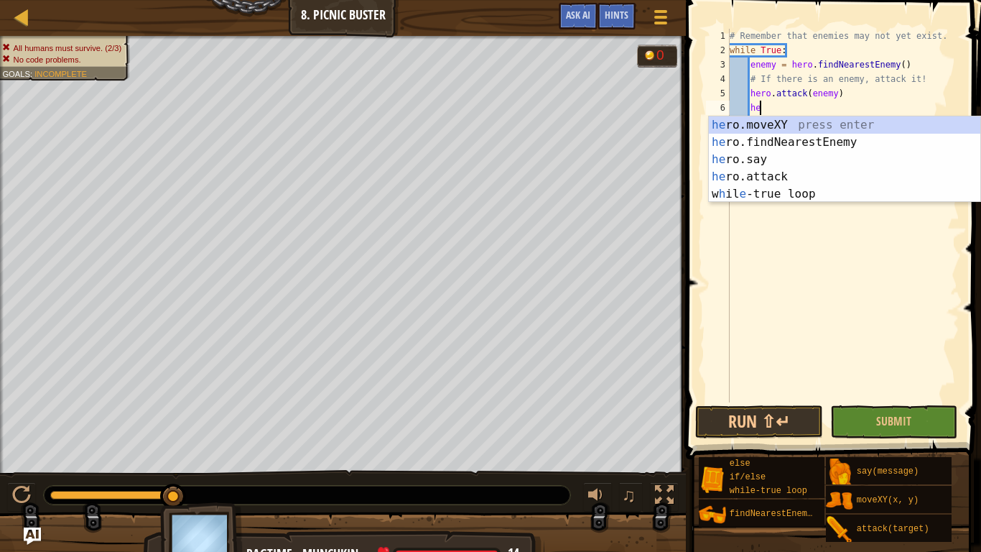
scroll to position [6, 4]
click at [806, 121] on div "her o.moveXY press enter her o.findNearestEnemy press enter her o.say press ent…" at bounding box center [844, 176] width 271 height 121
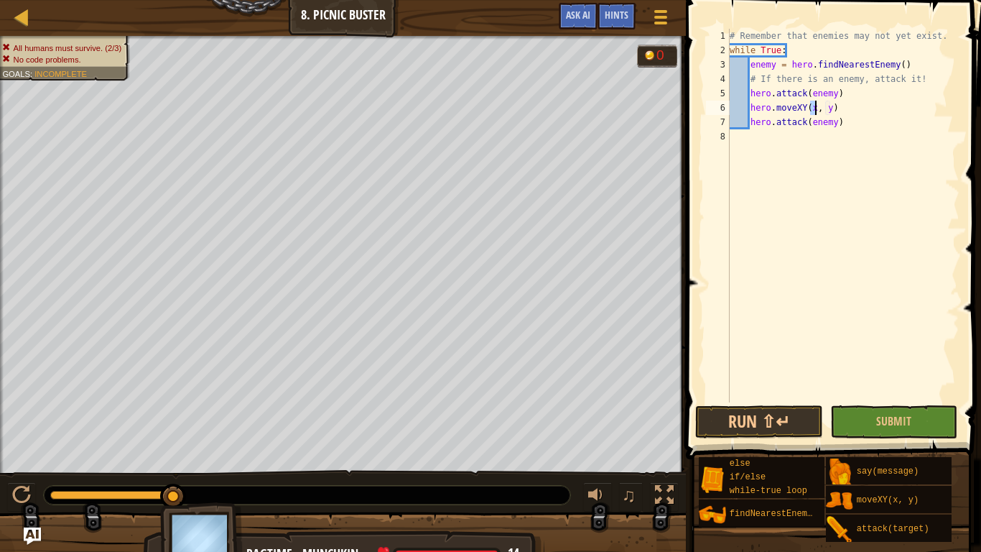
click at [845, 93] on div "# Remember that enemies may not yet exist. while True : enemy = hero . findNear…" at bounding box center [843, 230] width 233 height 402
type textarea "hero.attack(enemy)"
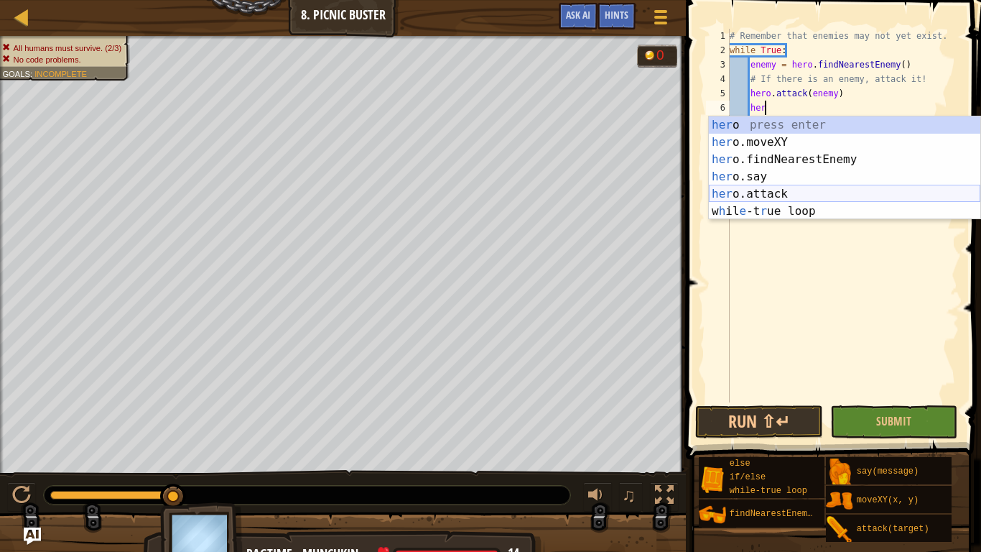
click at [780, 190] on div "her o press enter her o.moveXY press enter her o.findNearestEnemy press enter h…" at bounding box center [844, 185] width 271 height 138
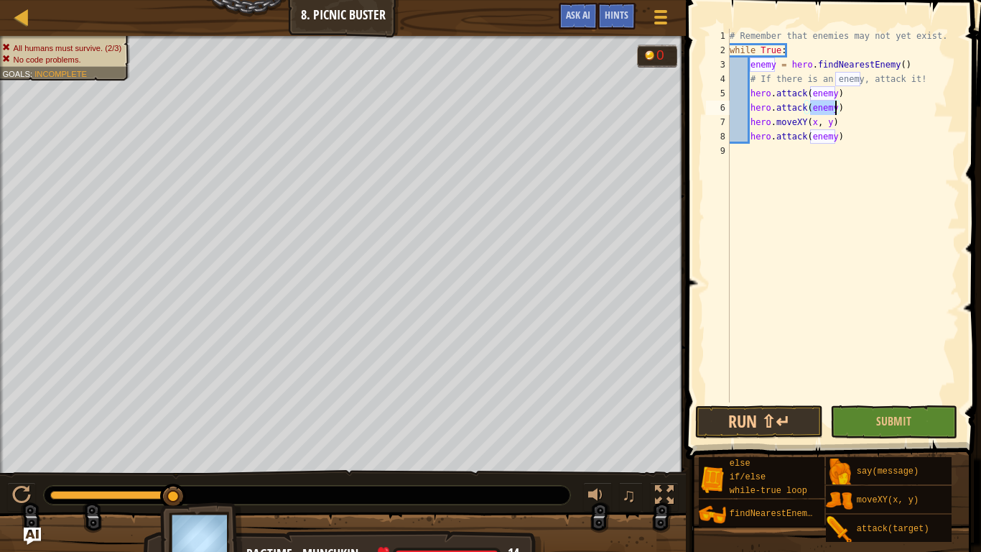
click at [850, 121] on div "# Remember that enemies may not yet exist. while True : enemy = hero . findNear…" at bounding box center [843, 230] width 233 height 402
click at [219, 464] on img at bounding box center [201, 542] width 83 height 80
click at [814, 122] on div "# Remember that enemies may not yet exist. while True : enemy = hero . findNear…" at bounding box center [843, 230] width 233 height 402
click at [837, 121] on div "# Remember that enemies may not yet exist. while True : enemy = hero . findNear…" at bounding box center [843, 230] width 233 height 402
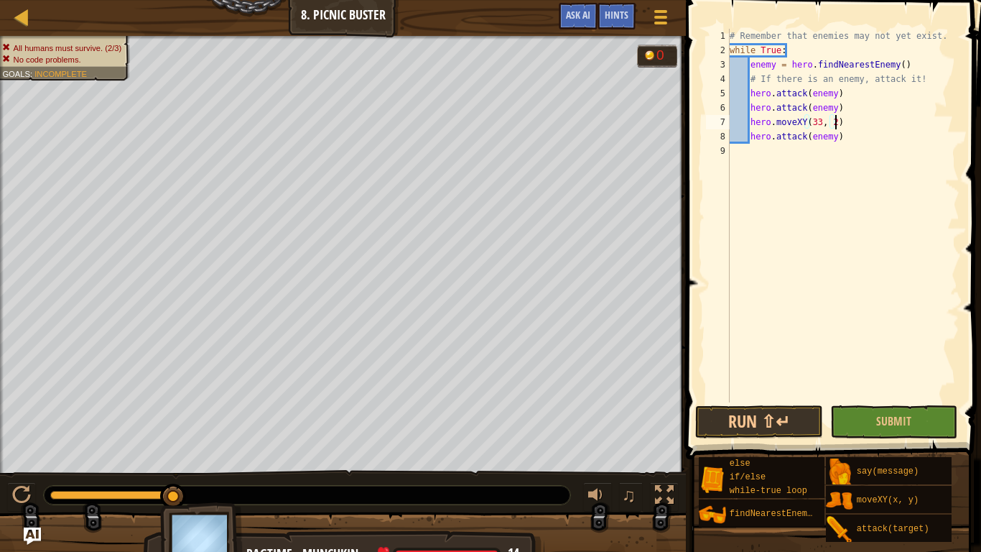
scroll to position [6, 16]
type textarea "hero.moveXY(33, 21)"
click at [764, 432] on button "Run ⇧↵" at bounding box center [759, 421] width 128 height 33
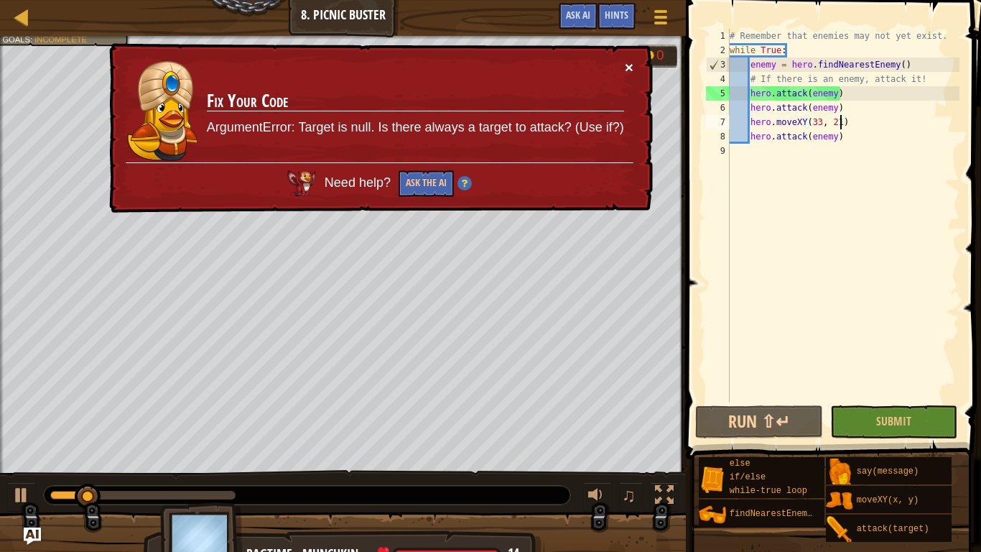
click at [625, 69] on button "×" at bounding box center [629, 67] width 9 height 15
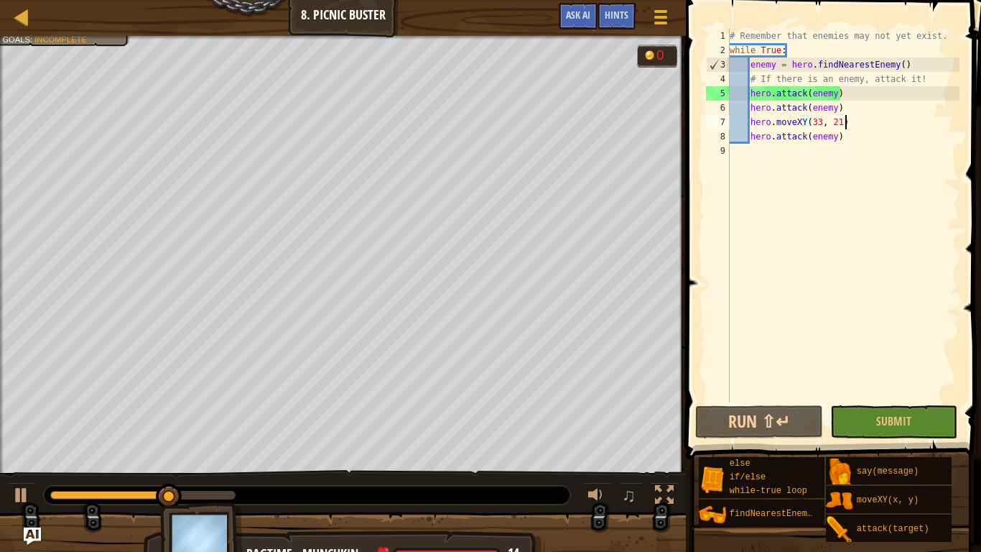
click at [850, 126] on div "# Remember that enemies may not yet exist. while True : enemy = hero . findNear…" at bounding box center [843, 230] width 233 height 402
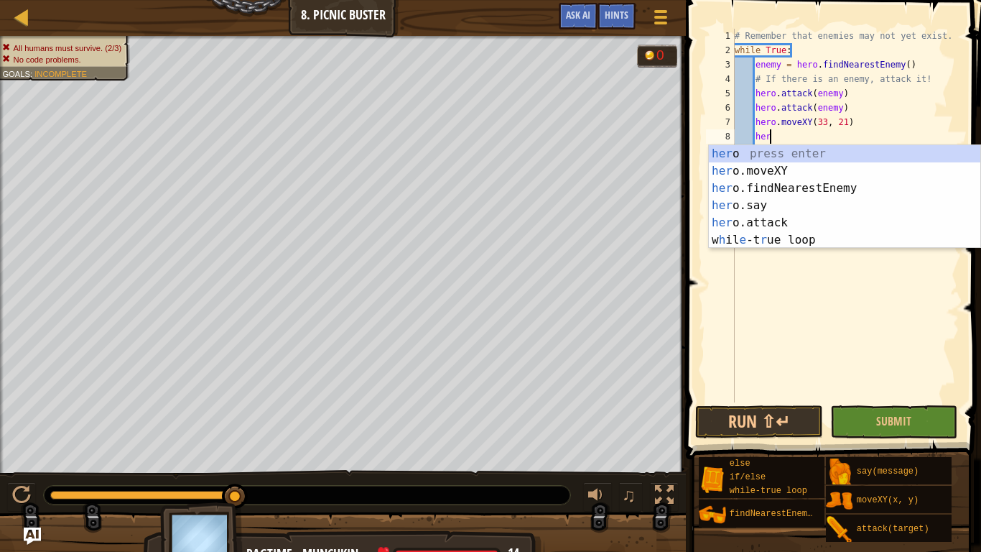
scroll to position [6, 4]
click at [800, 223] on div "her o press enter her o.moveXY press enter her o.findNearestEnemy press enter h…" at bounding box center [844, 214] width 271 height 138
type textarea "hero.attack(enemy)"
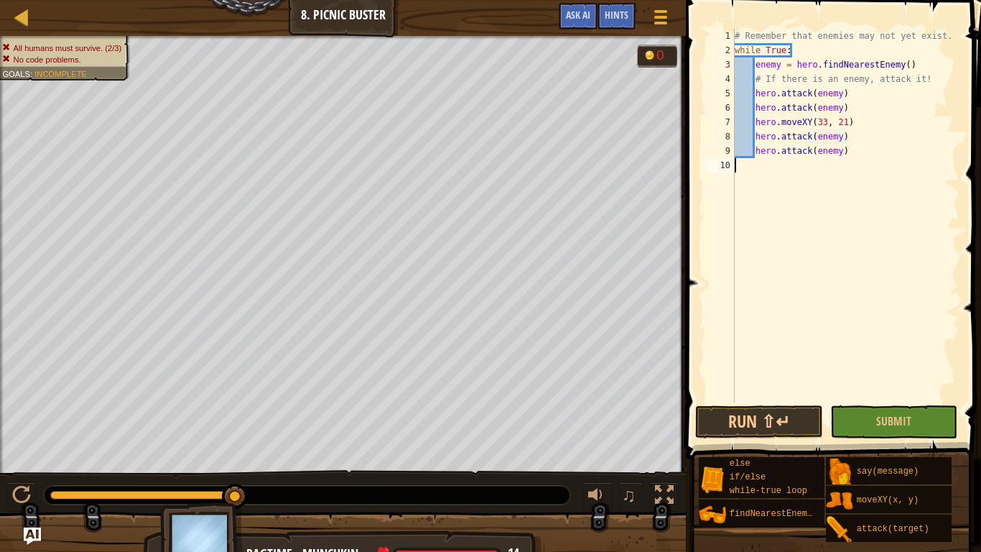
click at [861, 160] on div "# Remember that enemies may not yet exist. while True : enemy = hero . findNear…" at bounding box center [846, 230] width 228 height 402
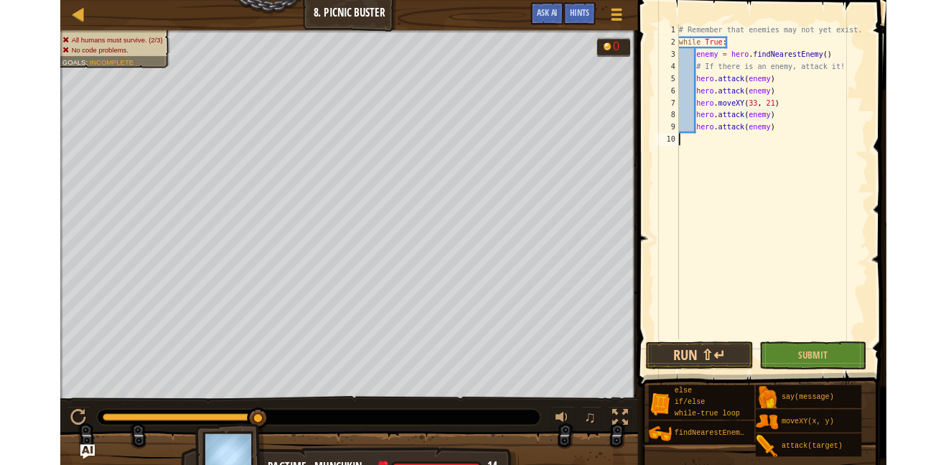
scroll to position [6, 0]
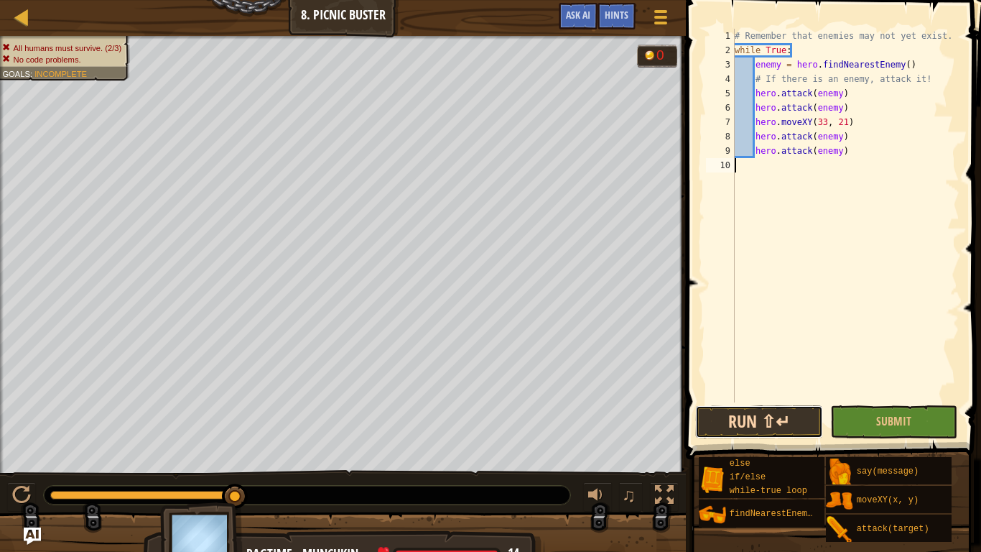
click at [754, 425] on button "Run ⇧↵" at bounding box center [759, 421] width 128 height 33
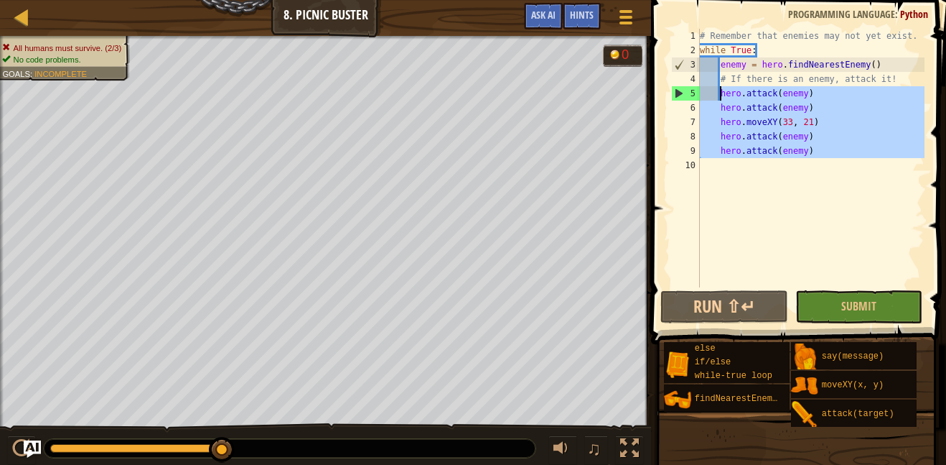
drag, startPoint x: 817, startPoint y: 158, endPoint x: 719, endPoint y: 93, distance: 117.7
click at [719, 93] on div "# Remember that enemies may not yet exist. while True : enemy = hero . findNear…" at bounding box center [811, 172] width 228 height 287
type textarea "hero.attack(enemy) hero.attack(enemy)"
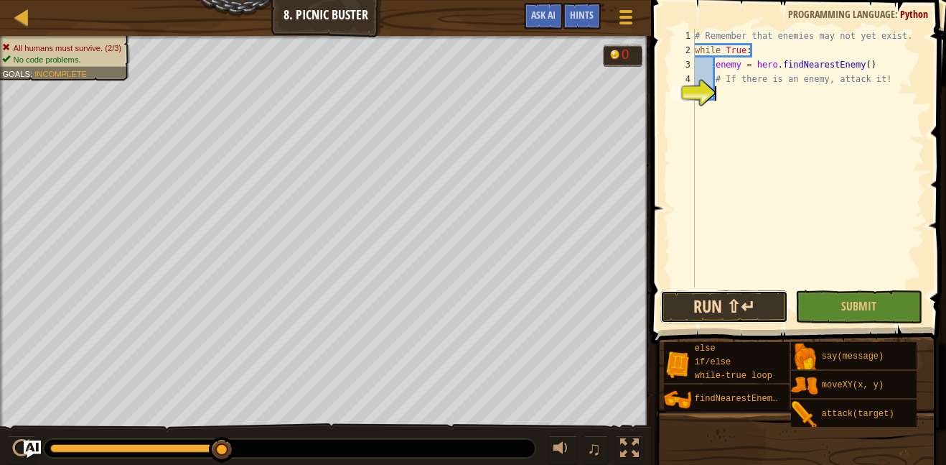
click at [730, 321] on button "Run ⇧↵" at bounding box center [725, 306] width 128 height 33
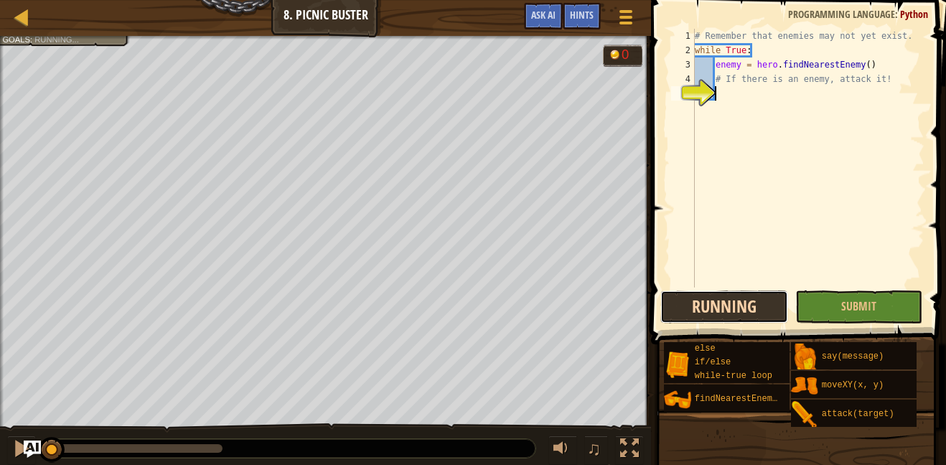
click at [730, 321] on button "Running" at bounding box center [725, 306] width 128 height 33
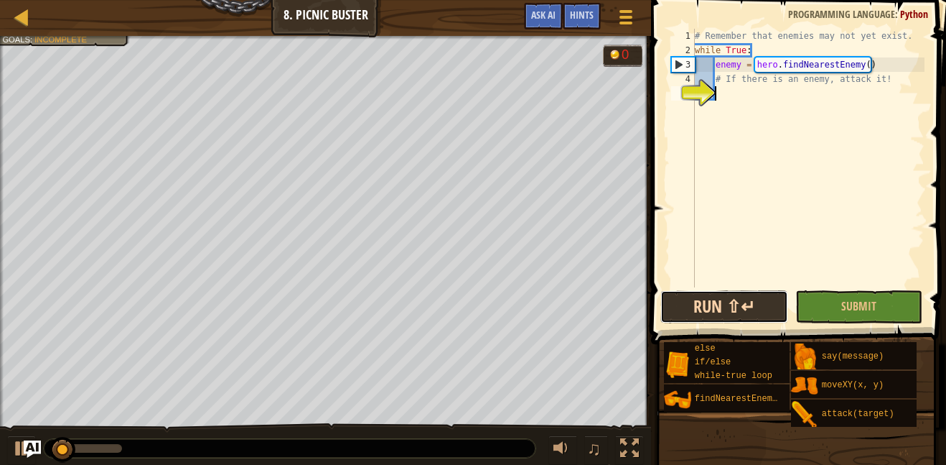
click at [685, 321] on button "Run ⇧↵" at bounding box center [725, 306] width 128 height 33
click at [721, 316] on button "Run ⇧↵" at bounding box center [725, 306] width 128 height 33
click at [718, 303] on button "Run ⇧↵" at bounding box center [725, 306] width 128 height 33
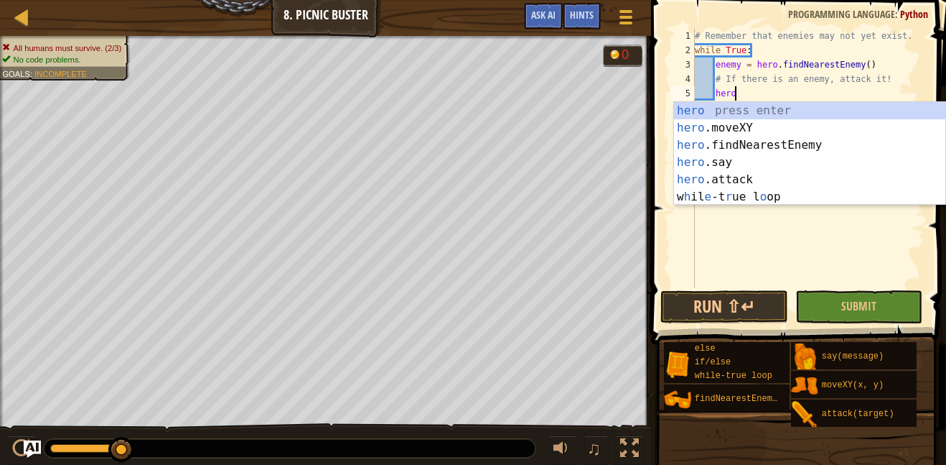
scroll to position [6, 5]
click at [702, 177] on div "hero press enter hero .moveXY press enter hero .findNearestEnemy press enter he…" at bounding box center [809, 171] width 271 height 138
type textarea "hero.attack(enemy)"
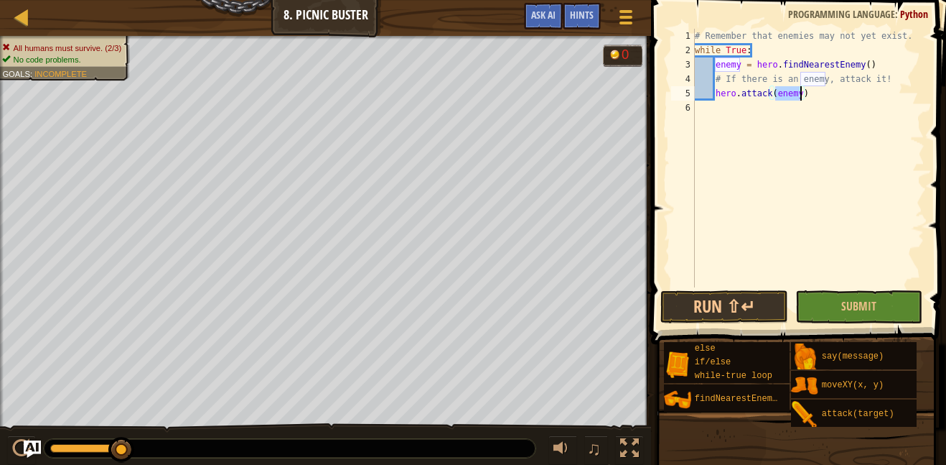
click at [825, 93] on div "# Remember that enemies may not yet exist. while True : enemy = hero . findNear…" at bounding box center [808, 172] width 233 height 287
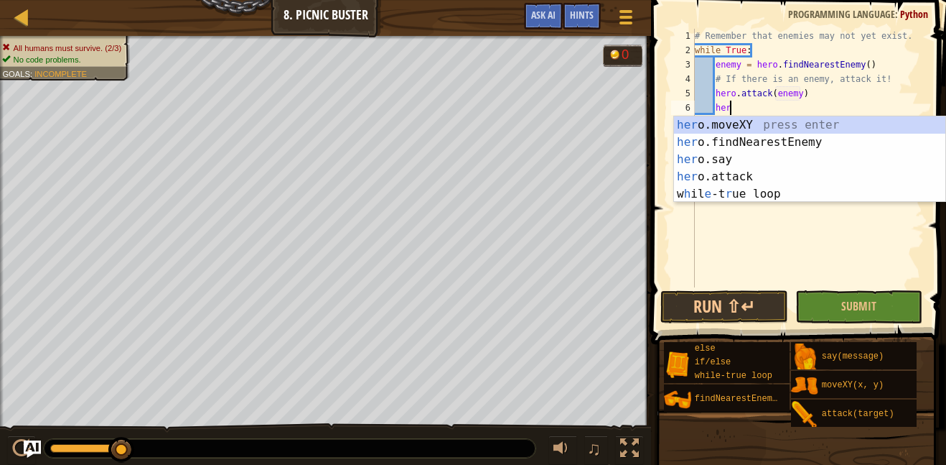
scroll to position [6, 4]
click at [763, 181] on div "her o.moveXY press enter her o.findNearestEnemy press enter her o.say press ent…" at bounding box center [809, 176] width 271 height 121
type textarea "hero.attack(enemy)"
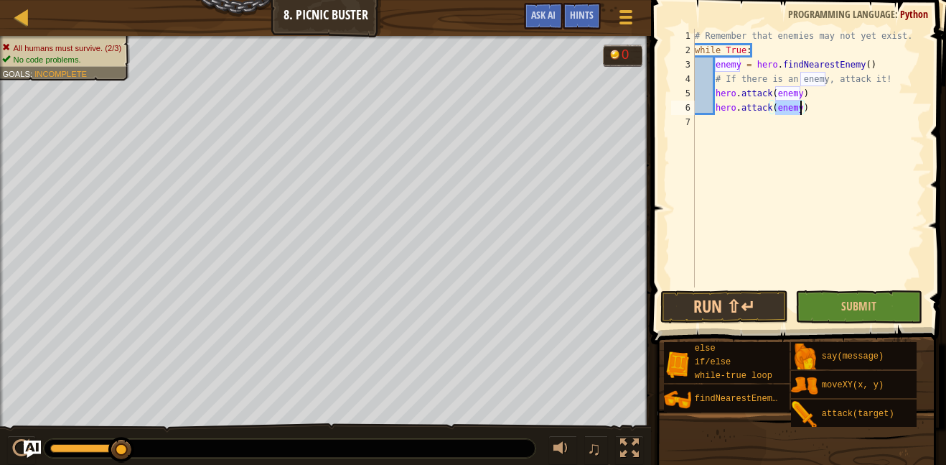
click at [832, 101] on div "# Remember that enemies may not yet exist. while True : enemy = hero . findNear…" at bounding box center [808, 172] width 233 height 287
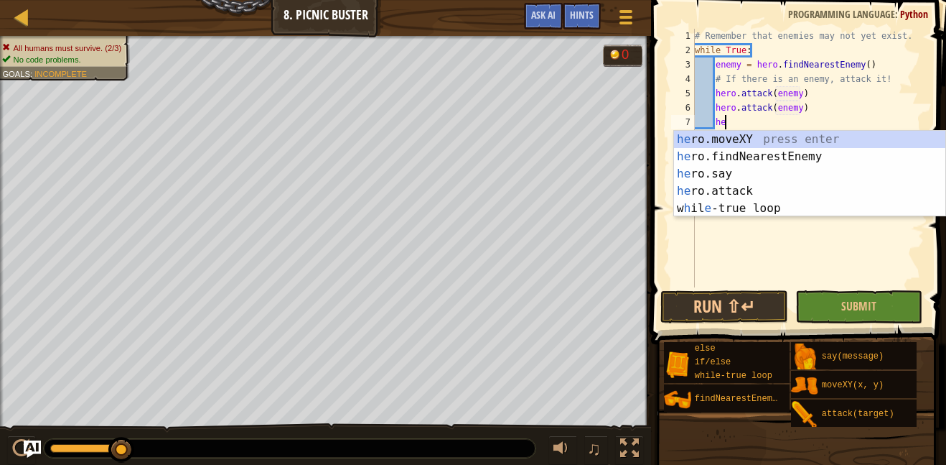
type textarea "her"
click at [804, 152] on div "her o.moveXY press enter her o.findNearestEnemy press enter her o.say press ent…" at bounding box center [809, 191] width 271 height 121
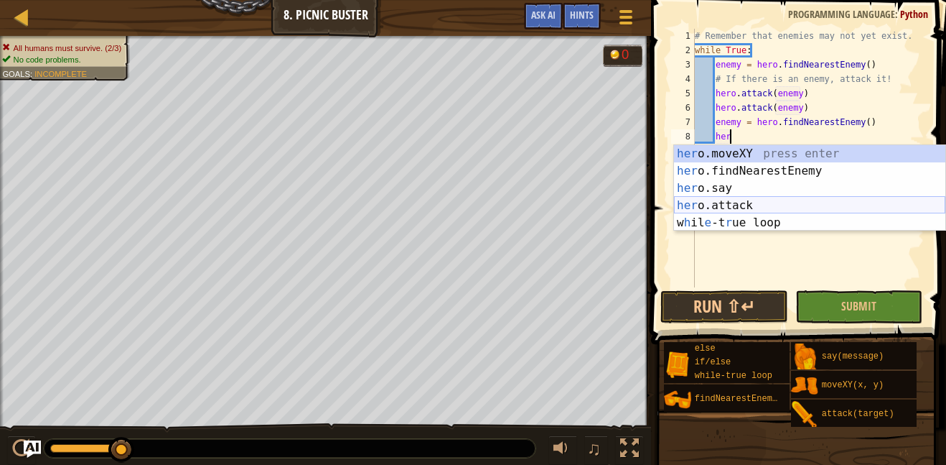
click at [777, 202] on div "her o.moveXY press enter her o.findNearestEnemy press enter her o.say press ent…" at bounding box center [809, 205] width 271 height 121
type textarea "hero.attack(enemy)"
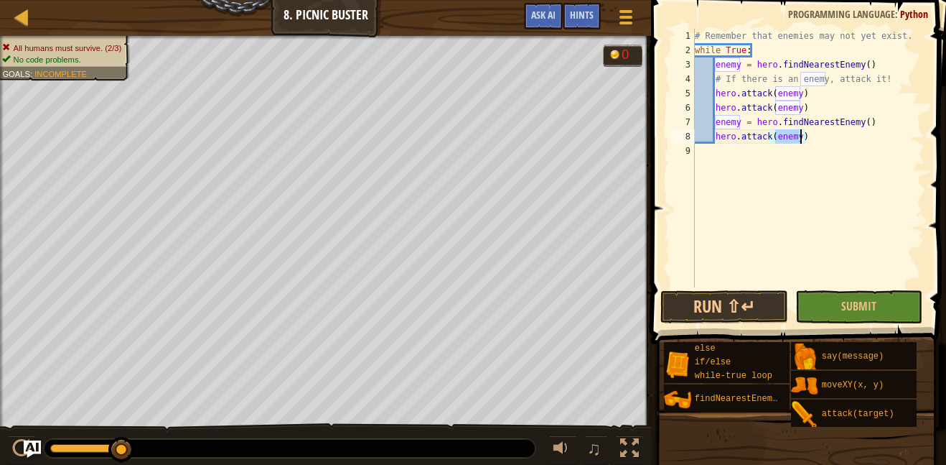
click at [834, 152] on div "# Remember that enemies may not yet exist. while True : enemy = hero . findNear…" at bounding box center [808, 172] width 233 height 287
click at [817, 137] on div "# Remember that enemies may not yet exist. while True : enemy = hero . findNear…" at bounding box center [808, 172] width 233 height 287
type textarea "hero.attack(enemy)"
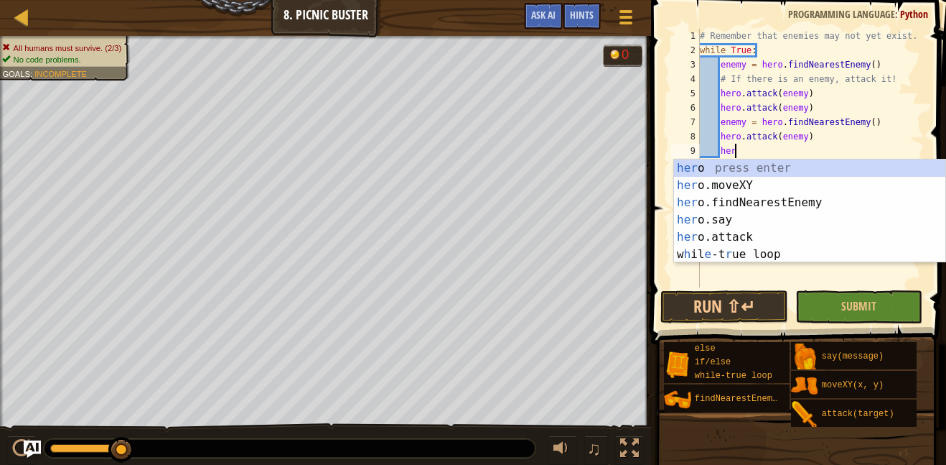
scroll to position [6, 5]
click at [756, 231] on div "hero press enter hero .moveXY press enter hero .findNearestEnemy press enter he…" at bounding box center [809, 228] width 271 height 138
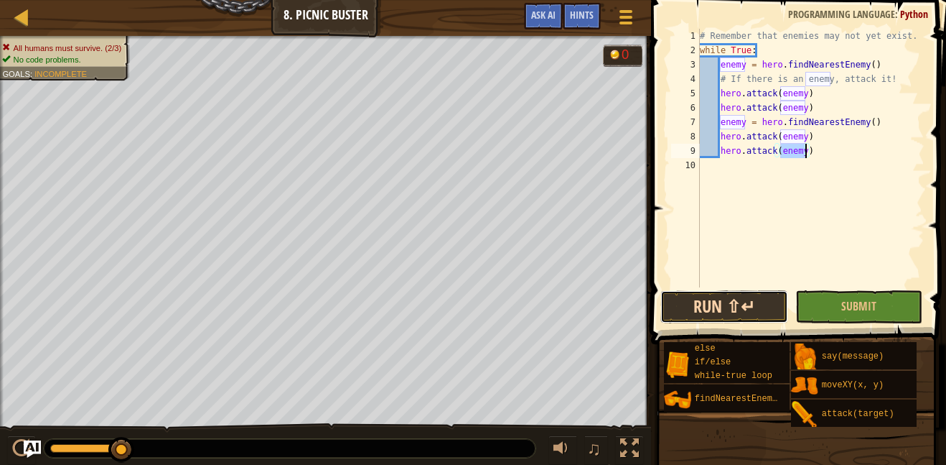
click at [753, 317] on button "Run ⇧↵" at bounding box center [725, 306] width 128 height 33
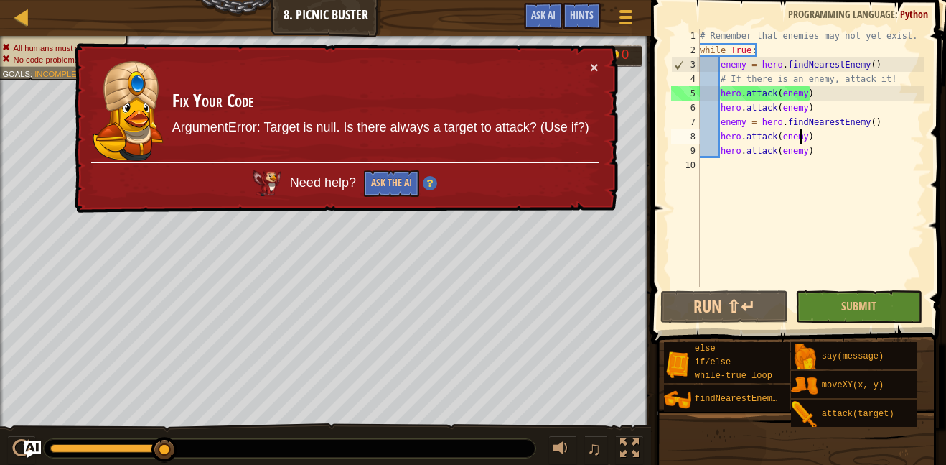
click at [803, 143] on div "# Remember that enemies may not yet exist. while True : enemy = hero . findNear…" at bounding box center [811, 172] width 228 height 287
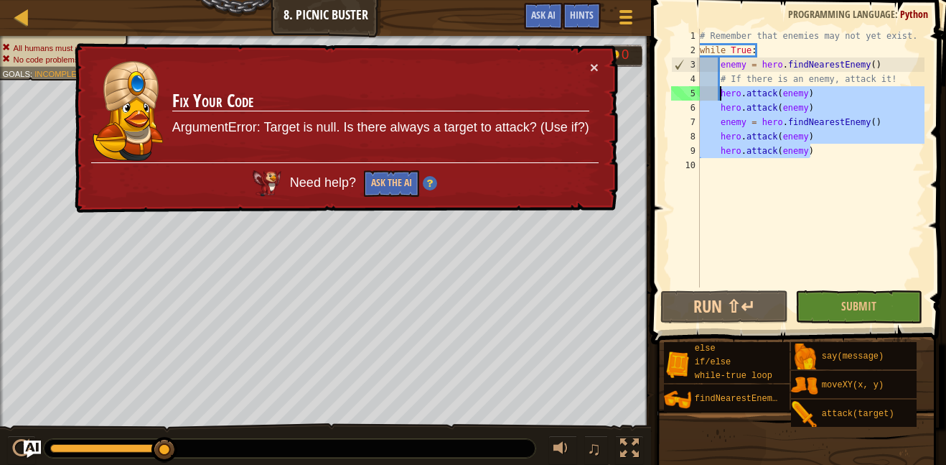
drag, startPoint x: 814, startPoint y: 152, endPoint x: 722, endPoint y: 95, distance: 109.0
click at [722, 95] on div "# Remember that enemies may not yet exist. while True : enemy = hero . findNear…" at bounding box center [811, 172] width 228 height 287
type textarea "hero.attack(enemy) hero.attack(enemy)"
type textarea "\"
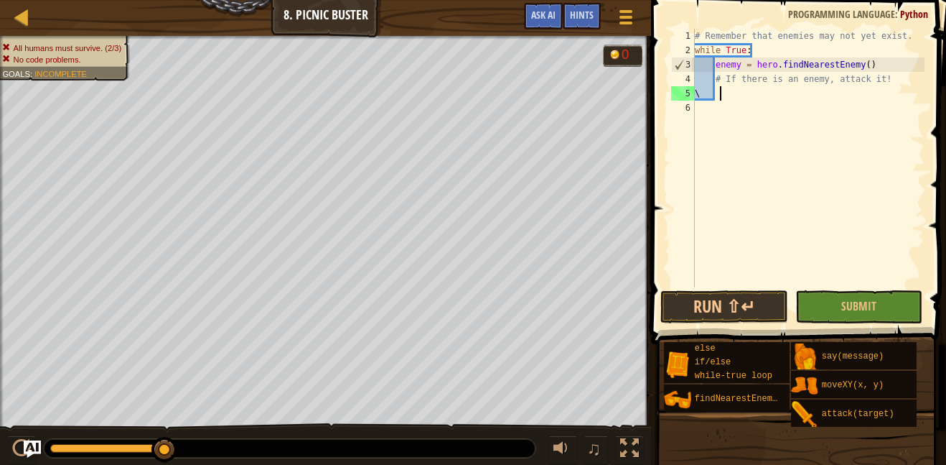
scroll to position [6, 2]
drag, startPoint x: 639, startPoint y: 50, endPoint x: 623, endPoint y: 17, distance: 37.3
click at [623, 17] on div "Map Computer Science 2 8. Picnic Buster Game Menu Done Hints Ask AI 1 ההההההההה…" at bounding box center [473, 232] width 946 height 465
click at [623, 30] on button "Game Menu" at bounding box center [627, 19] width 38 height 35
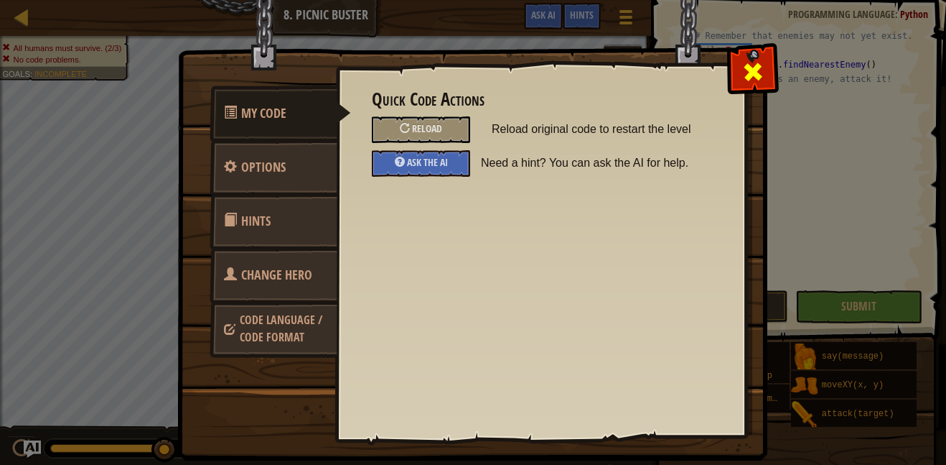
click at [766, 88] on div at bounding box center [752, 68] width 45 height 45
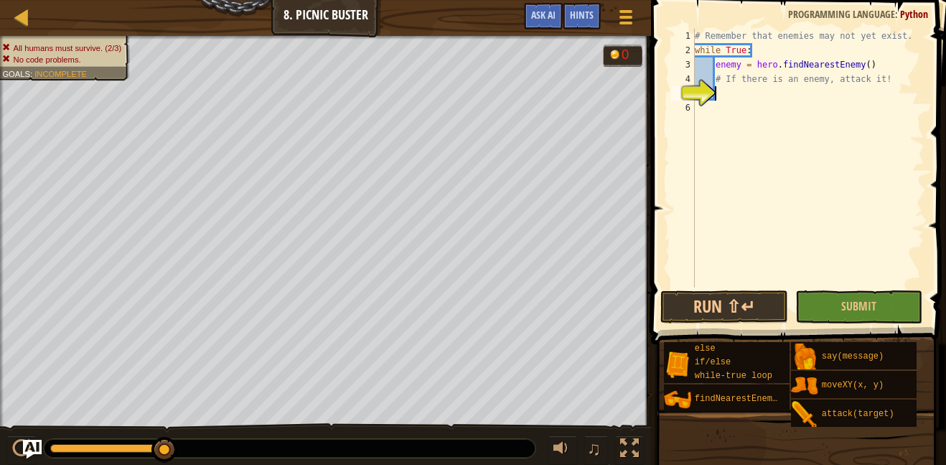
click at [26, 450] on img "Ask AI" at bounding box center [32, 448] width 19 height 19
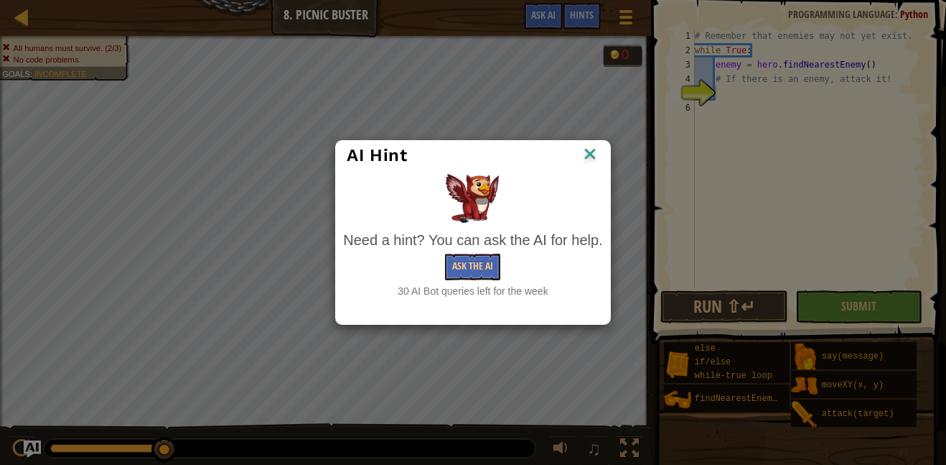
click at [592, 154] on img at bounding box center [590, 155] width 19 height 22
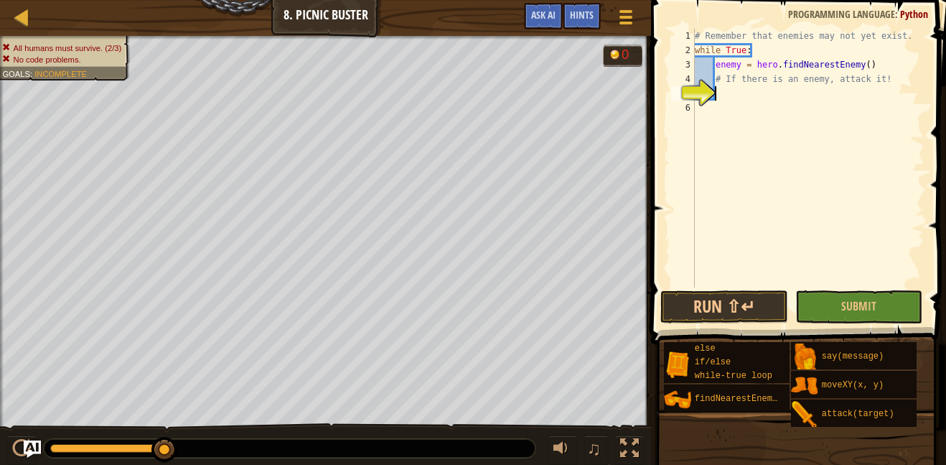
click at [45, 451] on div at bounding box center [290, 448] width 492 height 19
click at [27, 442] on img "Ask AI" at bounding box center [32, 448] width 19 height 19
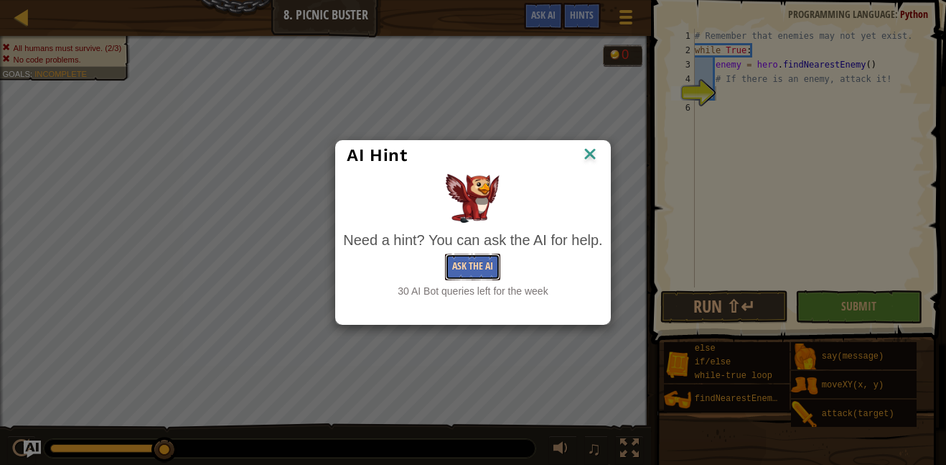
click at [451, 260] on button "Ask the AI" at bounding box center [472, 266] width 55 height 27
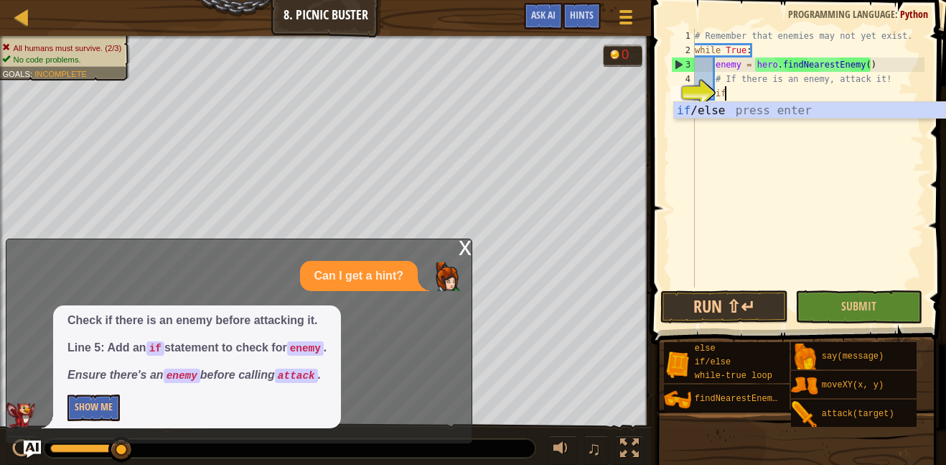
scroll to position [6, 4]
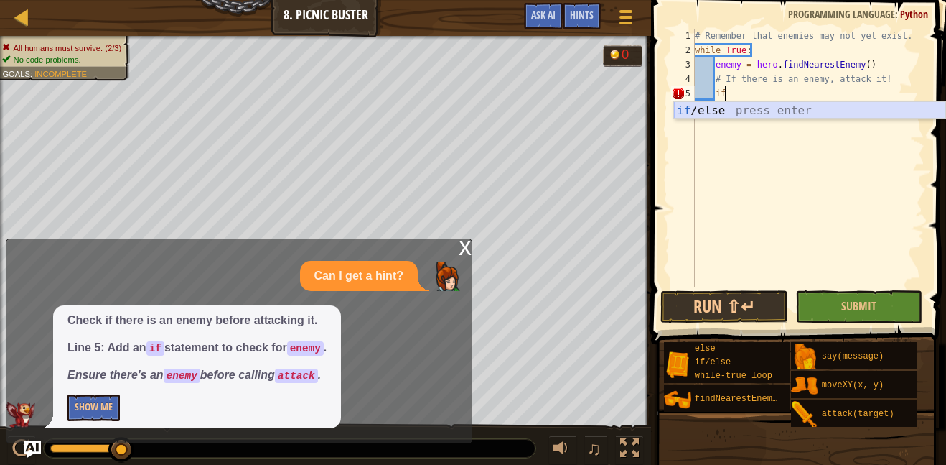
click at [820, 108] on div "if /else press enter" at bounding box center [809, 128] width 271 height 52
type textarea "if enemy:"
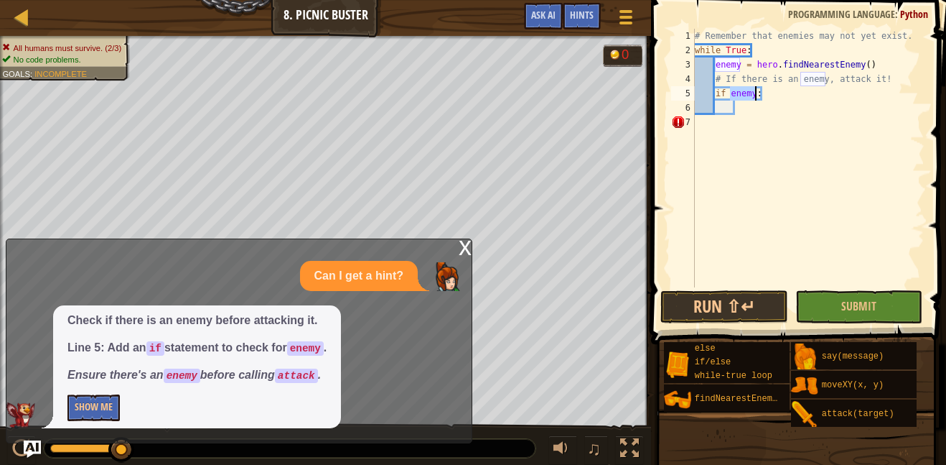
click at [773, 90] on div "# Remember that enemies may not yet exist. while True : enemy = hero . findNear…" at bounding box center [808, 172] width 233 height 287
click at [725, 111] on div "# Remember that enemies may not yet exist. while True : enemy = hero . findNear…" at bounding box center [808, 172] width 233 height 287
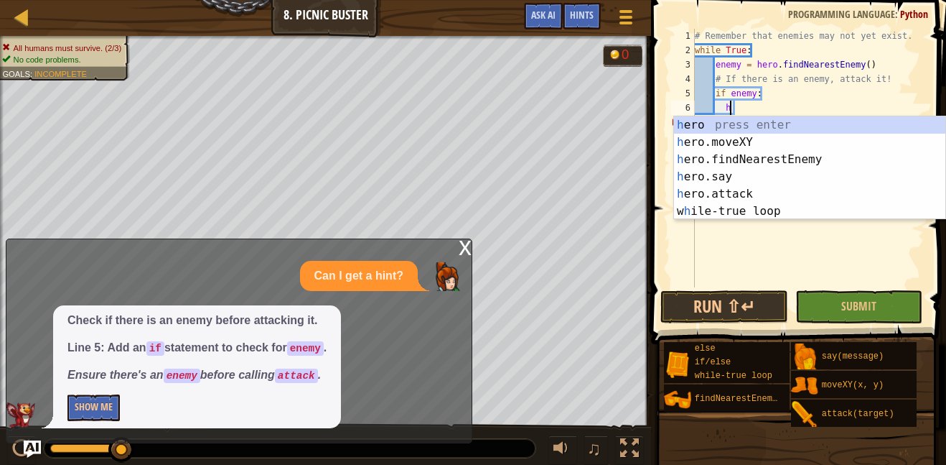
scroll to position [6, 6]
click at [745, 189] on div "he ro press enter he ro.moveXY press enter he ro.findNearestEnemy press enter h…" at bounding box center [809, 185] width 271 height 138
type textarea "hero.attack(enemy)"
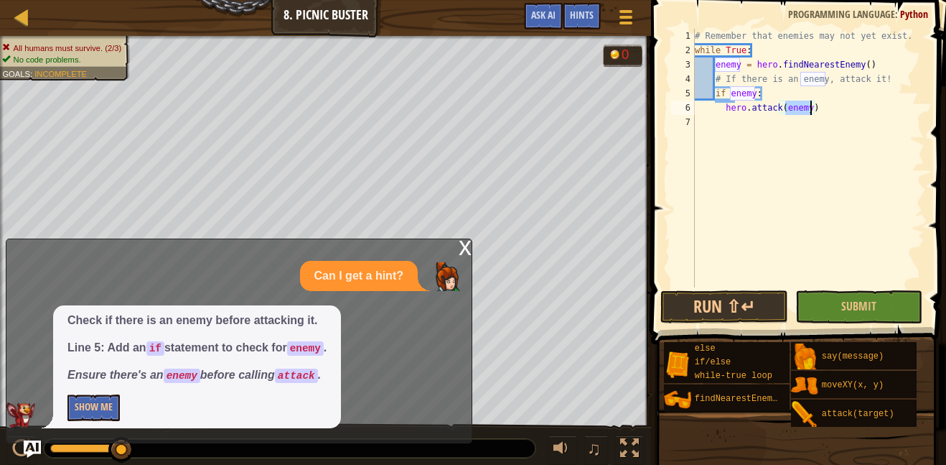
click at [835, 116] on div "# Remember that enemies may not yet exist. while True : enemy = hero . findNear…" at bounding box center [808, 172] width 233 height 287
click at [822, 106] on div "# Remember that enemies may not yet exist. while True : enemy = hero . findNear…" at bounding box center [808, 172] width 233 height 287
type textarea "hero.attack(enemy)"
click at [771, 88] on div "# Remember that enemies may not yet exist. while True : enemy = hero . findNear…" at bounding box center [808, 172] width 233 height 287
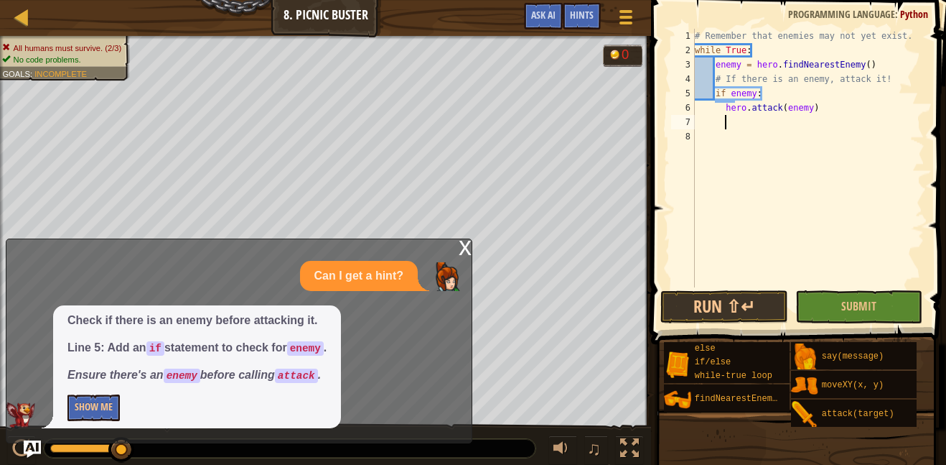
type textarea "if enemy:"
click at [824, 113] on div "# Remember that enemies may not yet exist. while True : enemy = hero . findNear…" at bounding box center [808, 172] width 233 height 287
type textarea "hero.attack(enemy)"
drag, startPoint x: 819, startPoint y: 114, endPoint x: 704, endPoint y: 109, distance: 115.0
click at [704, 109] on div "# Remember that enemies may not yet exist. while True : enemy = hero . findNear…" at bounding box center [808, 172] width 233 height 287
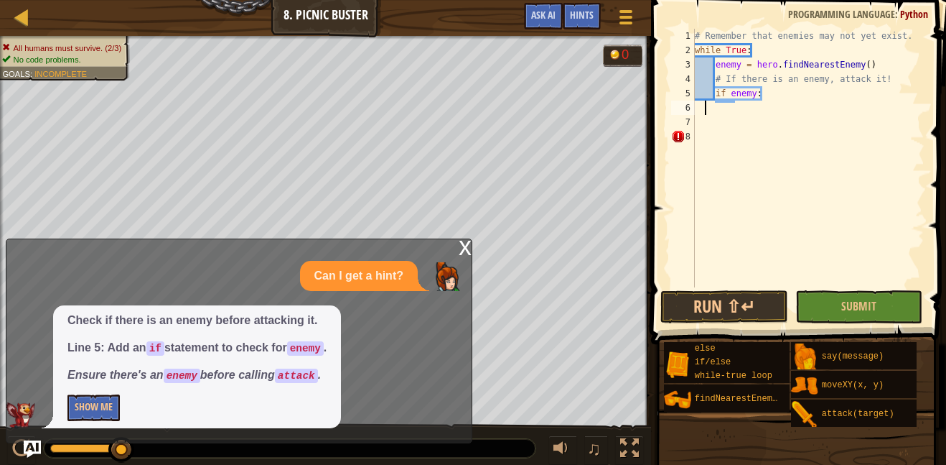
click at [766, 102] on div "# Remember that enemies may not yet exist. while True : enemy = hero . findNear…" at bounding box center [808, 172] width 233 height 287
click at [766, 98] on div "# Remember that enemies may not yet exist. while True : enemy = hero . findNear…" at bounding box center [808, 172] width 233 height 287
type textarea "if enemy:"
click at [731, 101] on div "# Remember that enemies may not yet exist. while True : enemy = hero . findNear…" at bounding box center [811, 172] width 228 height 287
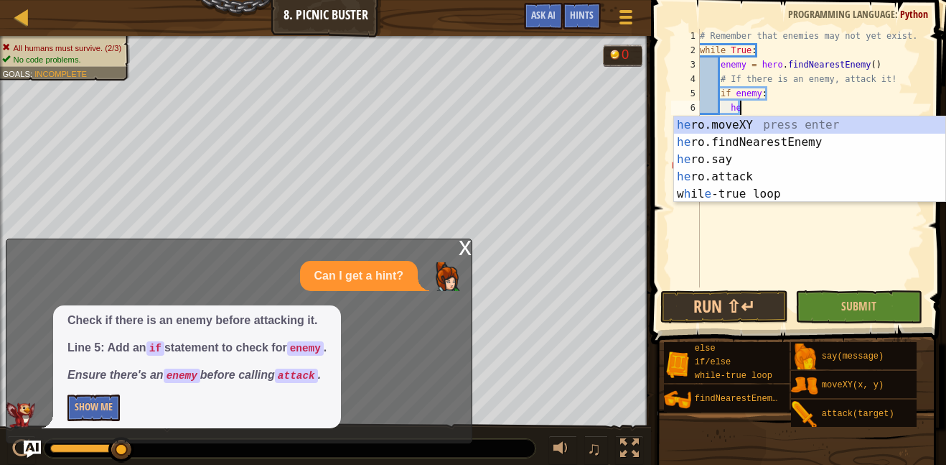
scroll to position [6, 7]
click at [766, 170] on div "her o.moveXY press enter her o.findNearestEnemy press enter her o.say press ent…" at bounding box center [809, 176] width 271 height 121
type textarea "hero.attack(enemy)"
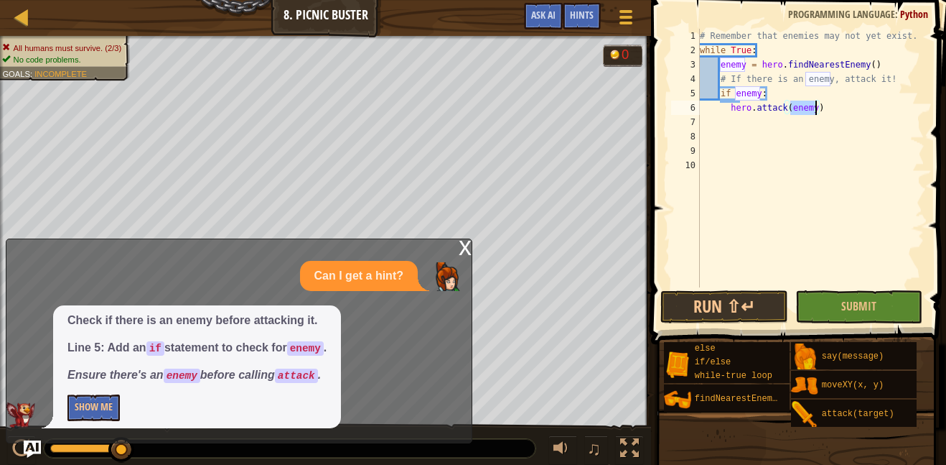
click at [839, 106] on div "# Remember that enemies may not yet exist. while True : enemy = hero . findNear…" at bounding box center [811, 172] width 228 height 287
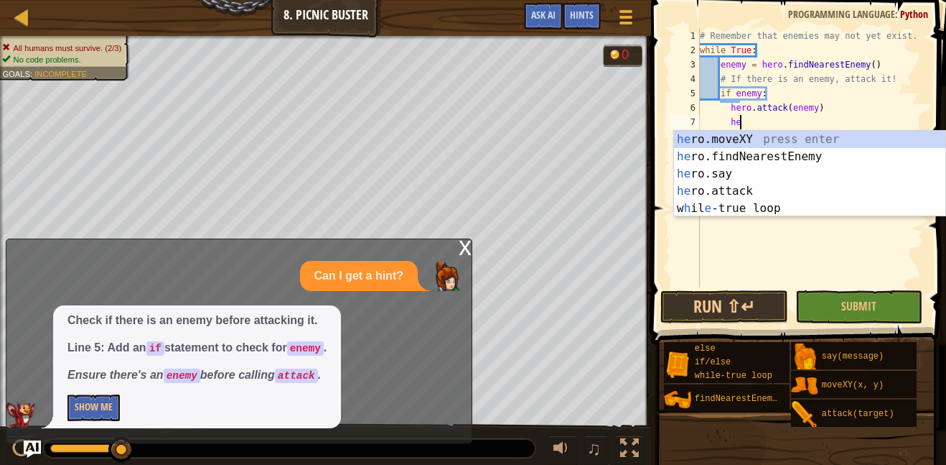
scroll to position [6, 6]
click at [786, 187] on div "her o.moveXY press enter her o.findNearestEnemy press enter her o.say press ent…" at bounding box center [809, 191] width 271 height 121
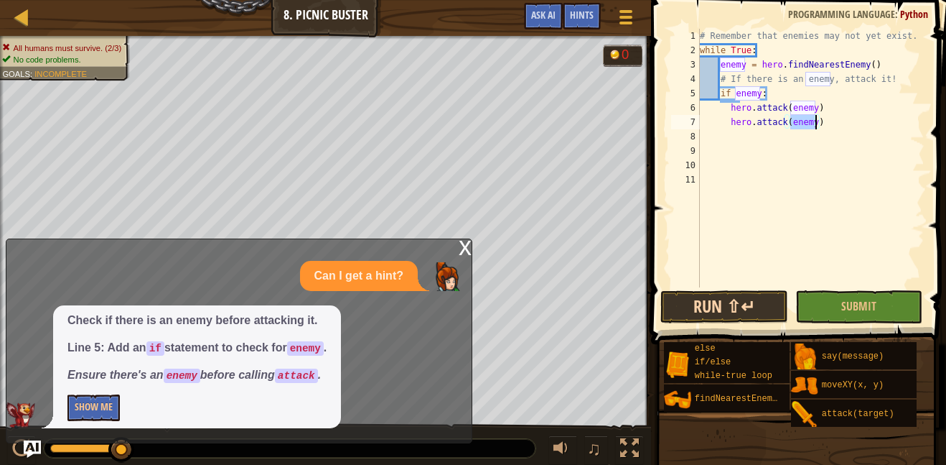
type textarea "hero.attack(enemy)"
click at [742, 303] on button "Run ⇧↵" at bounding box center [725, 306] width 128 height 33
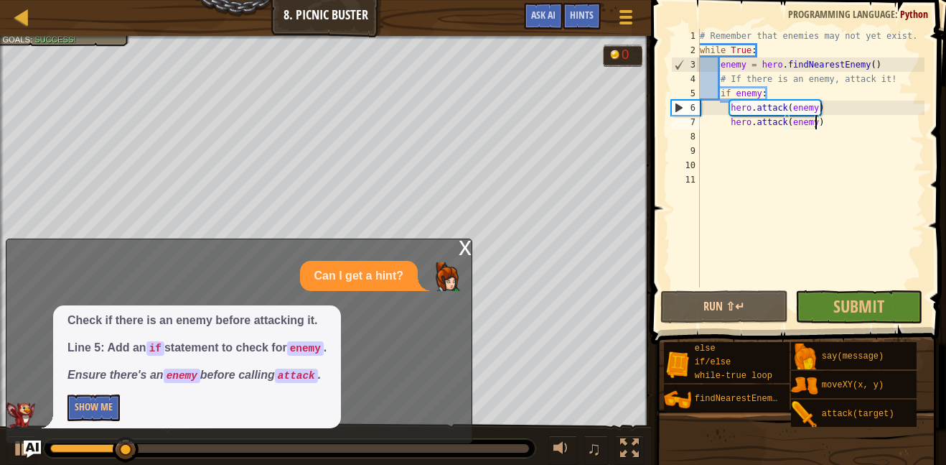
click at [466, 249] on div "x" at bounding box center [465, 246] width 13 height 14
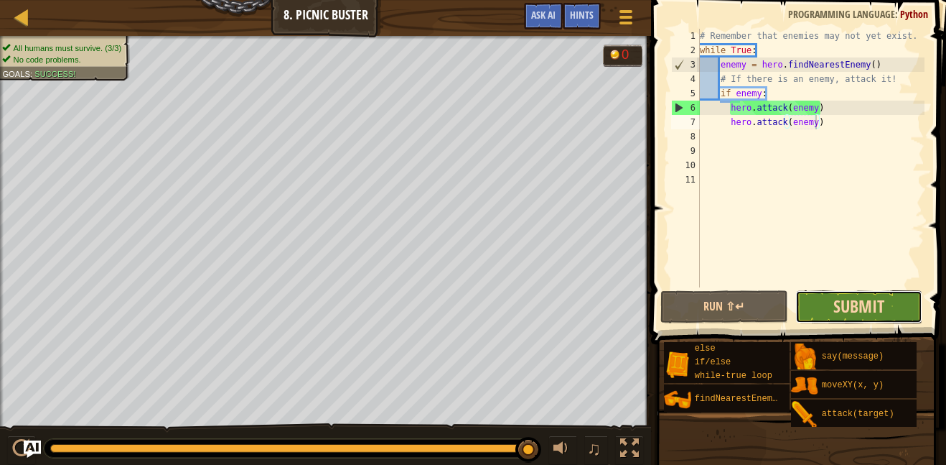
click at [860, 317] on span "Submit" at bounding box center [859, 305] width 51 height 23
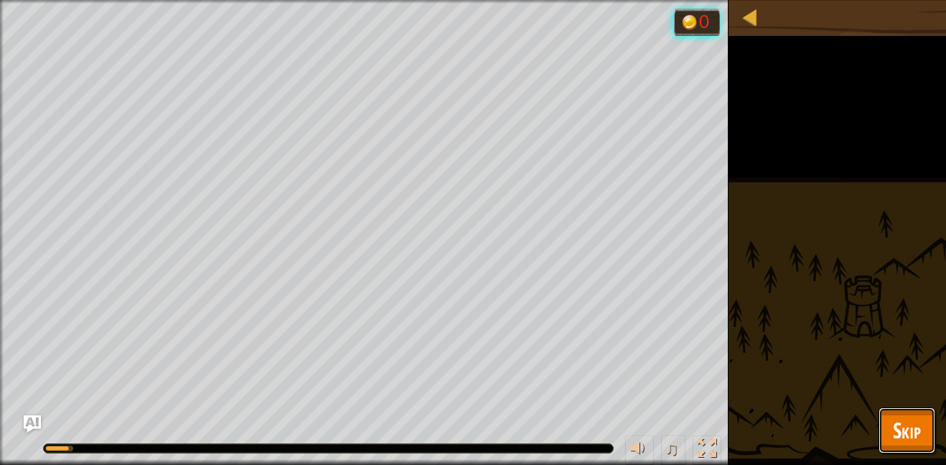
click at [893, 424] on span "Skip" at bounding box center [907, 429] width 28 height 29
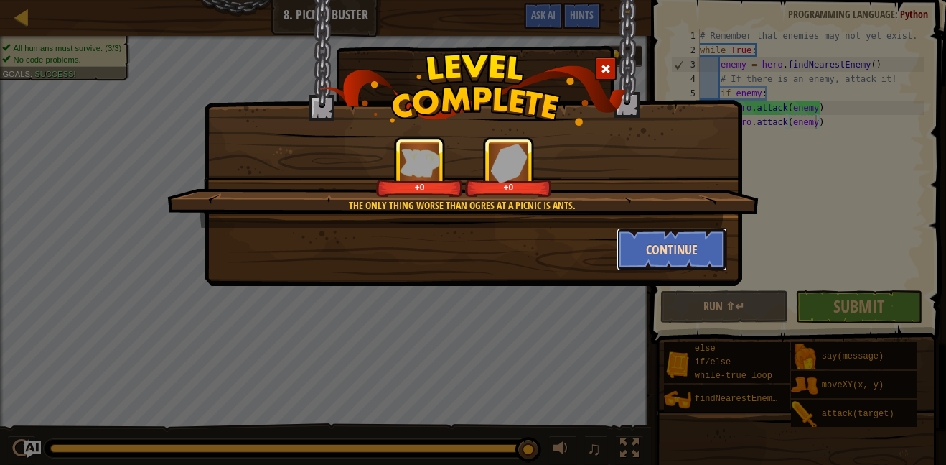
click at [645, 238] on button "Continue" at bounding box center [672, 249] width 111 height 43
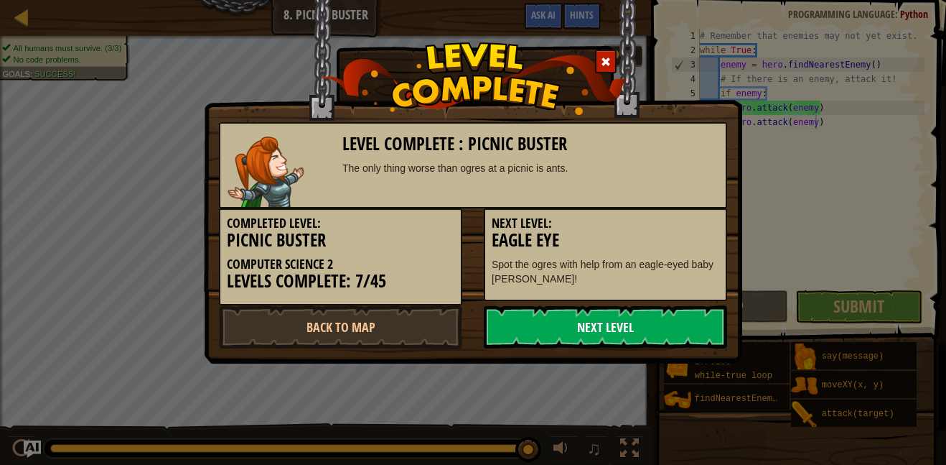
click at [639, 327] on link "Next Level" at bounding box center [605, 326] width 243 height 43
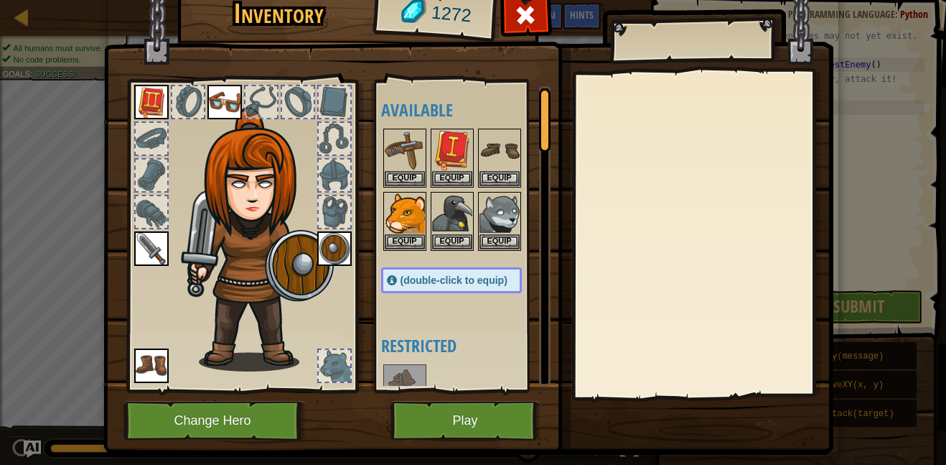
click at [146, 96] on img at bounding box center [151, 102] width 34 height 34
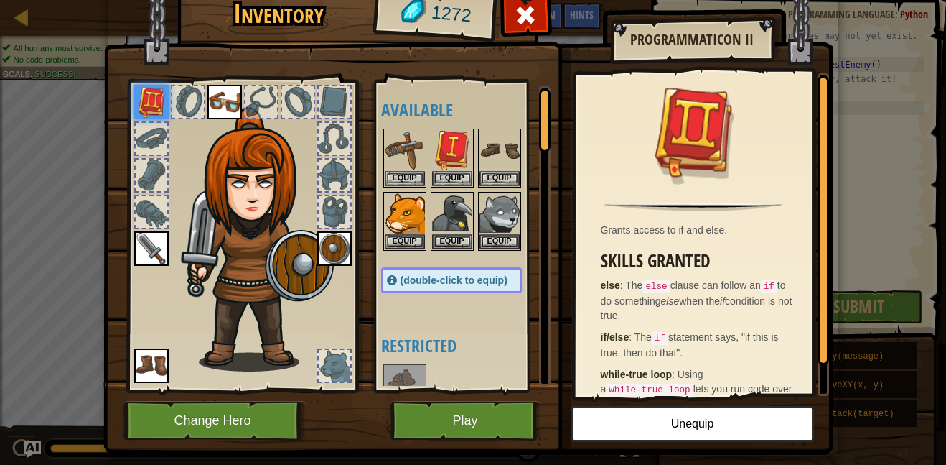
click at [217, 112] on img at bounding box center [225, 102] width 34 height 34
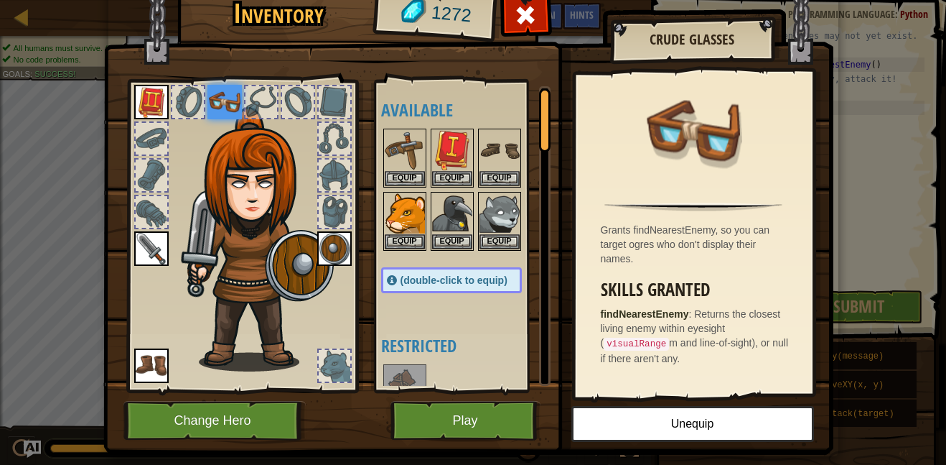
click at [340, 252] on img at bounding box center [334, 248] width 34 height 34
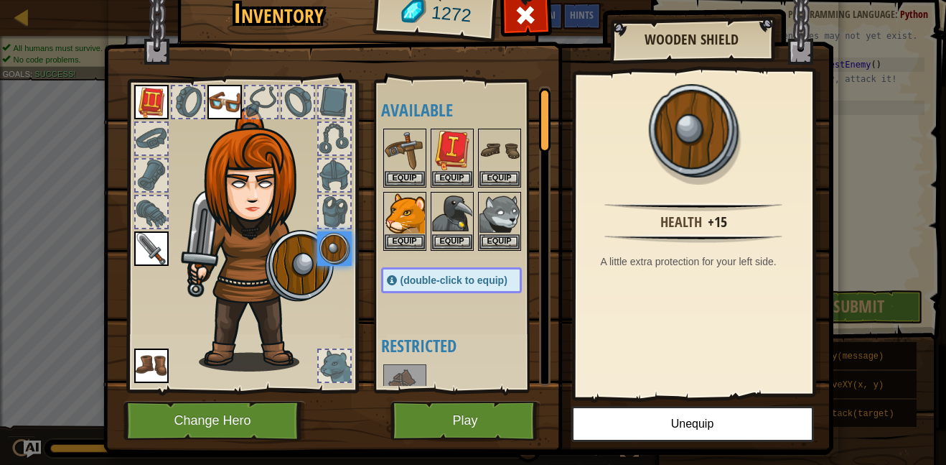
click at [139, 256] on img at bounding box center [151, 248] width 34 height 34
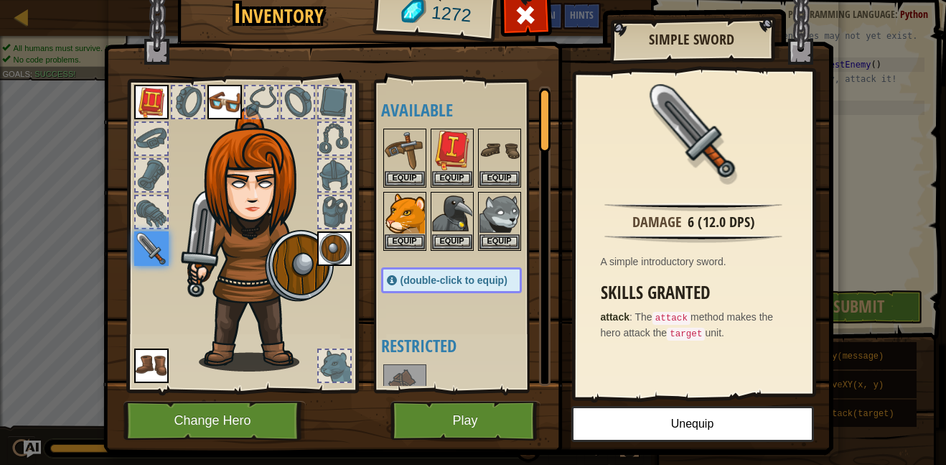
click at [443, 323] on div "Available Equip Equip Equip Equip Equip Equip Equip Equip Equip Equip Equip (do…" at bounding box center [465, 235] width 169 height 299
click at [400, 164] on img at bounding box center [405, 150] width 40 height 40
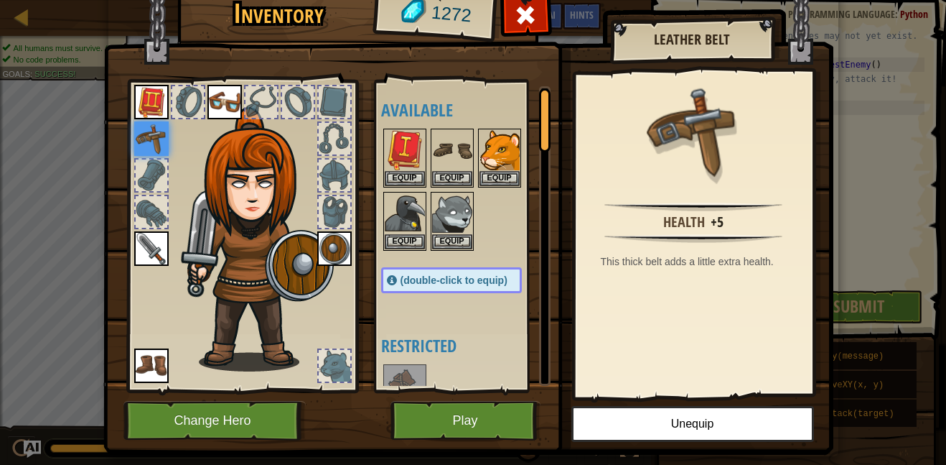
click at [400, 164] on img at bounding box center [405, 150] width 40 height 40
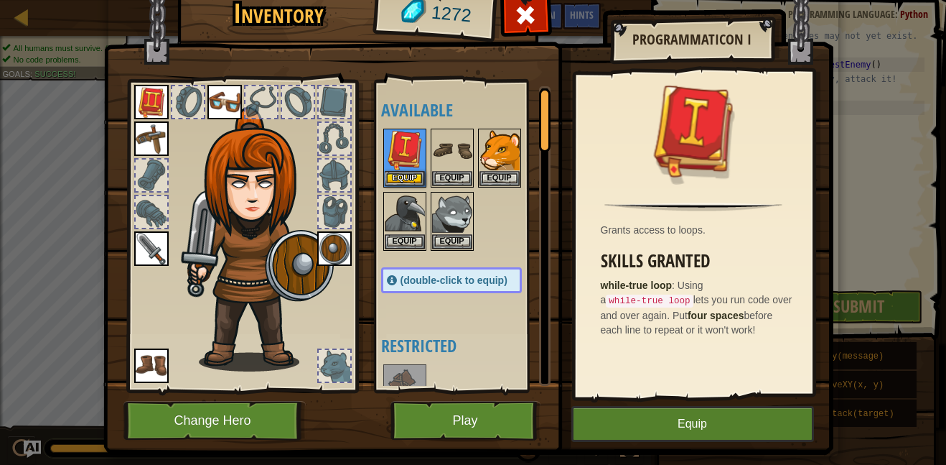
click at [400, 164] on img at bounding box center [405, 150] width 40 height 40
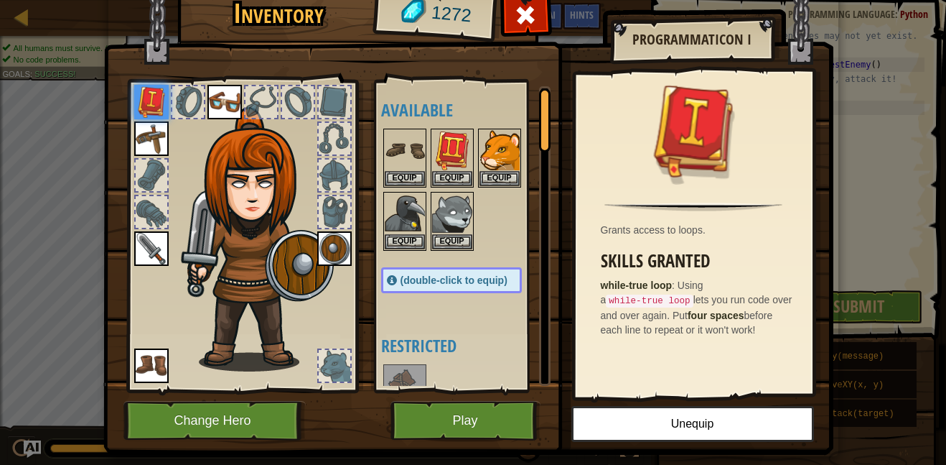
click at [400, 164] on img at bounding box center [405, 150] width 40 height 40
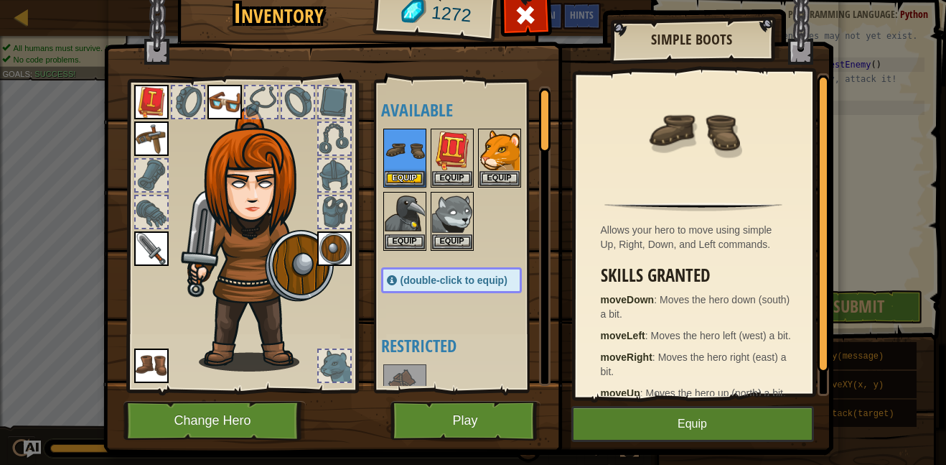
click at [400, 164] on img at bounding box center [405, 150] width 40 height 40
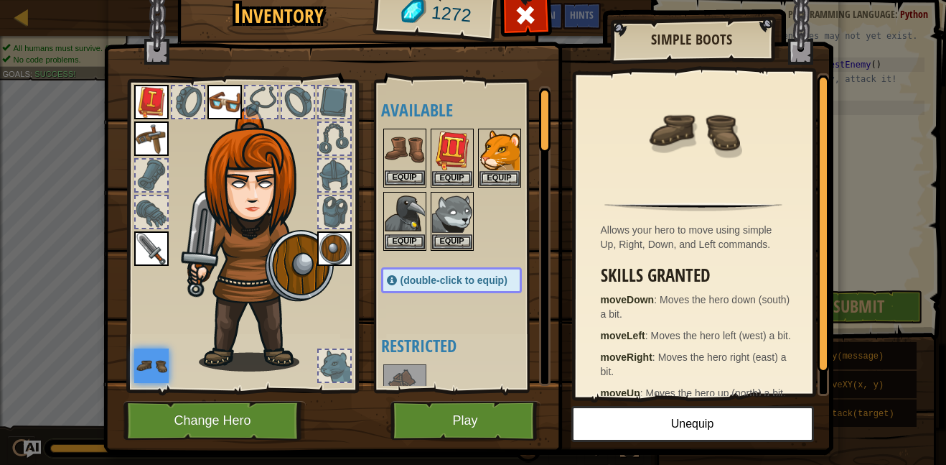
click at [419, 162] on img at bounding box center [405, 150] width 40 height 40
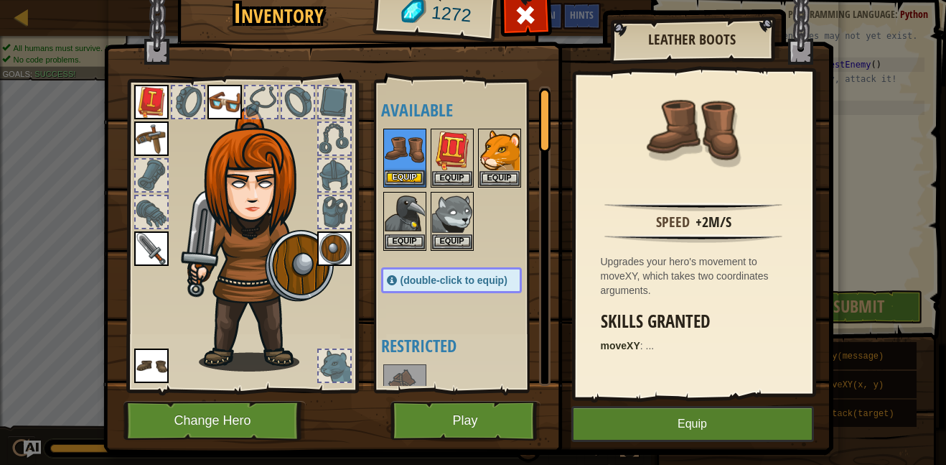
click at [419, 162] on img at bounding box center [405, 150] width 40 height 40
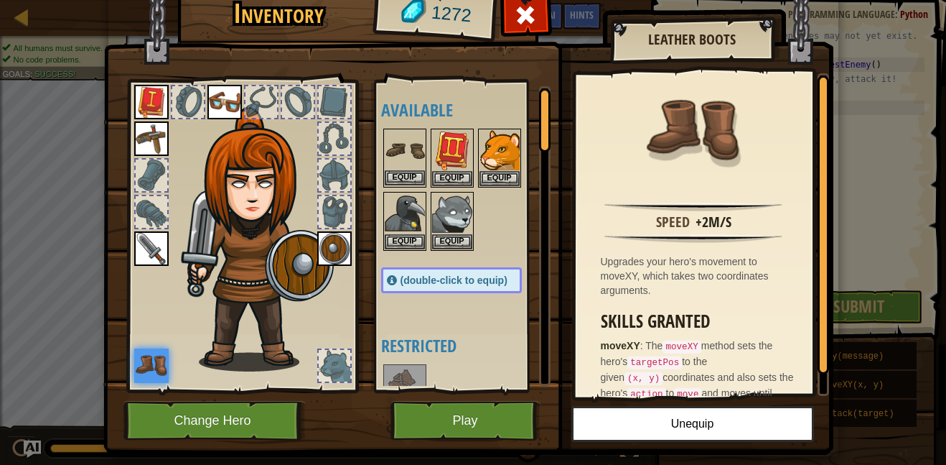
click at [404, 167] on img at bounding box center [405, 150] width 40 height 40
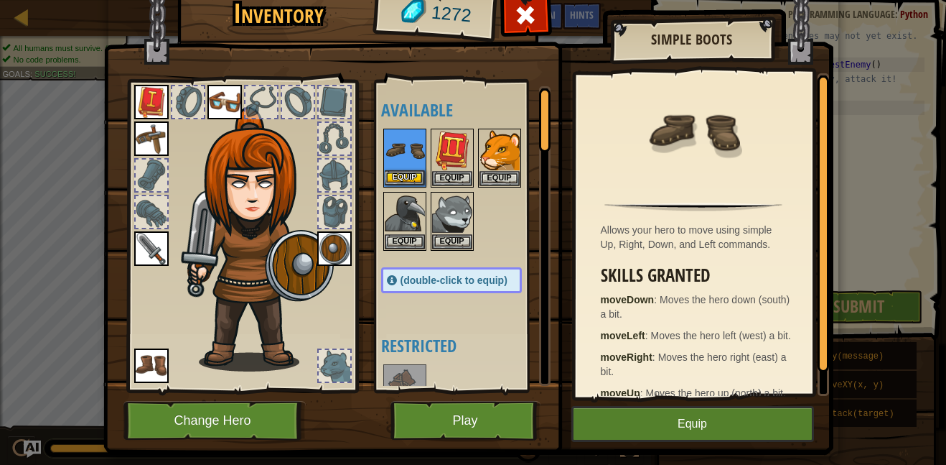
click at [404, 167] on img at bounding box center [405, 150] width 40 height 40
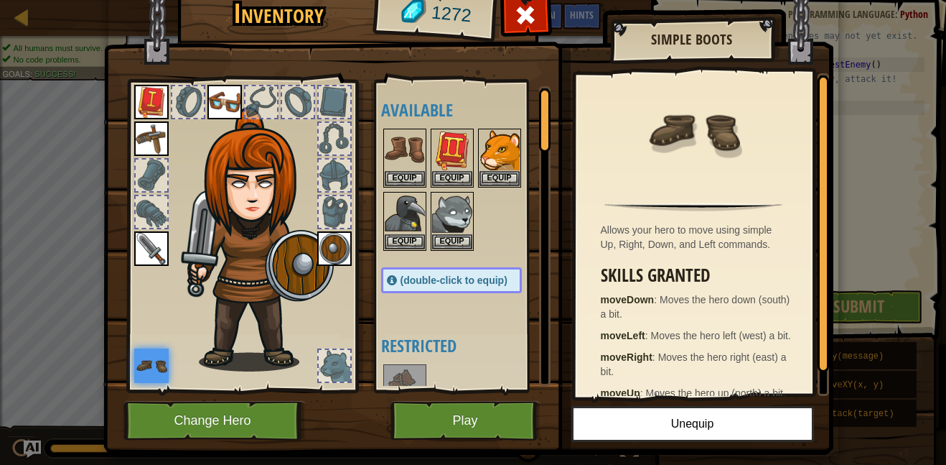
click at [404, 167] on img at bounding box center [405, 150] width 40 height 40
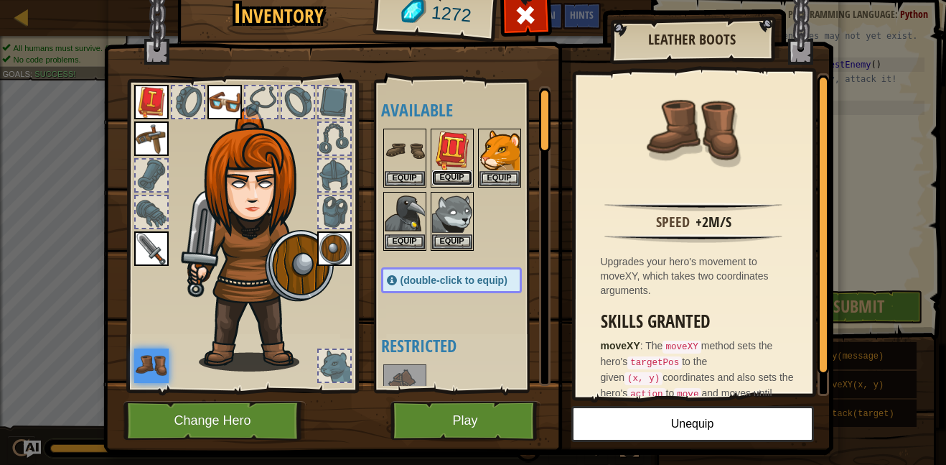
click at [442, 174] on button "Equip" at bounding box center [452, 177] width 40 height 15
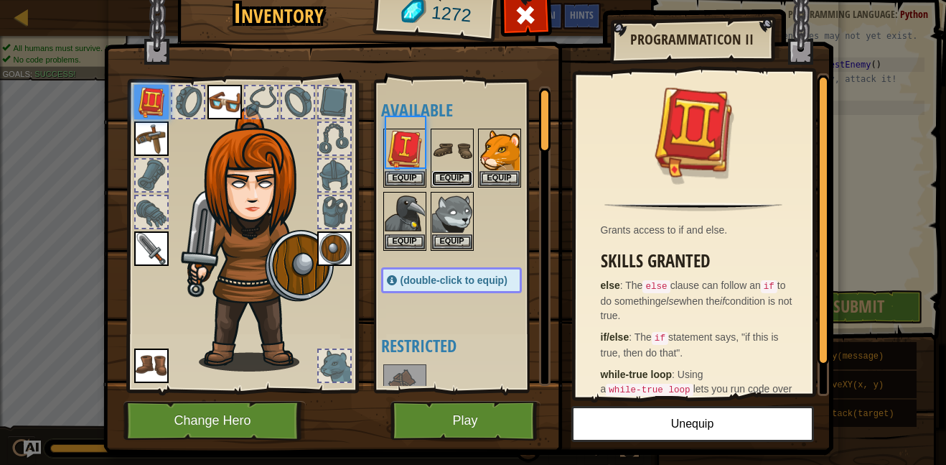
click at [442, 174] on button "Equip" at bounding box center [452, 178] width 40 height 15
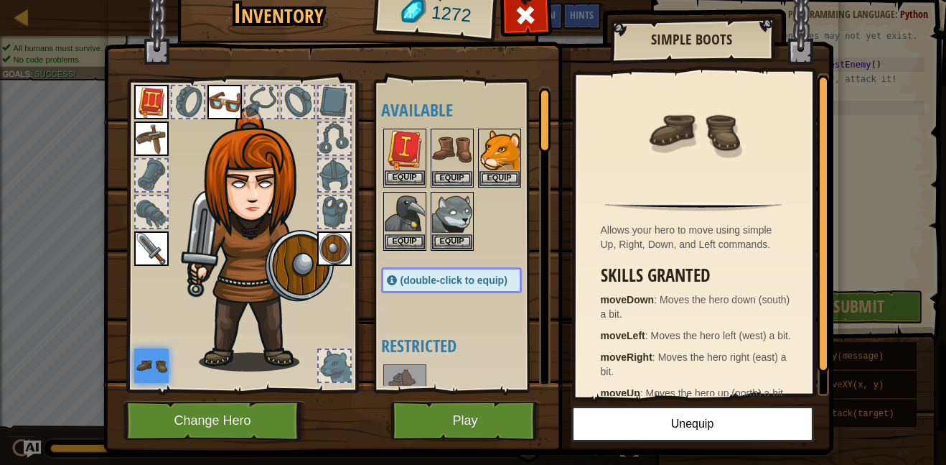
click at [412, 166] on img at bounding box center [405, 150] width 40 height 40
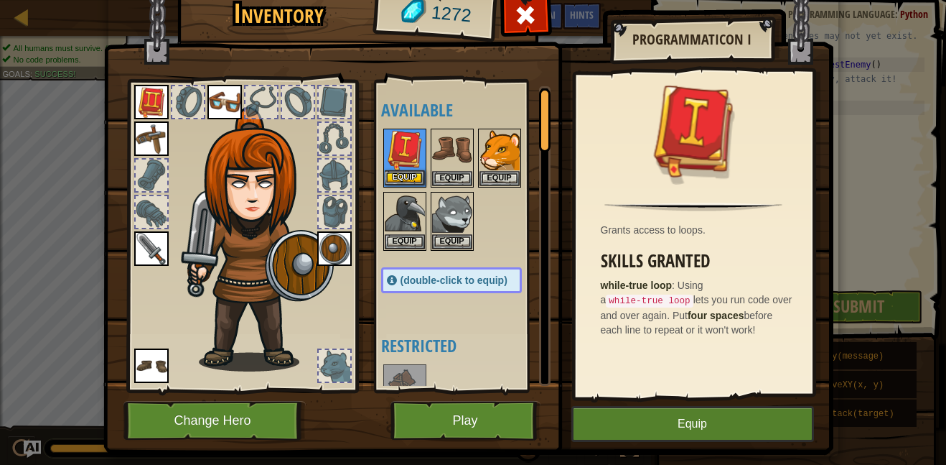
click at [412, 166] on img at bounding box center [405, 150] width 40 height 40
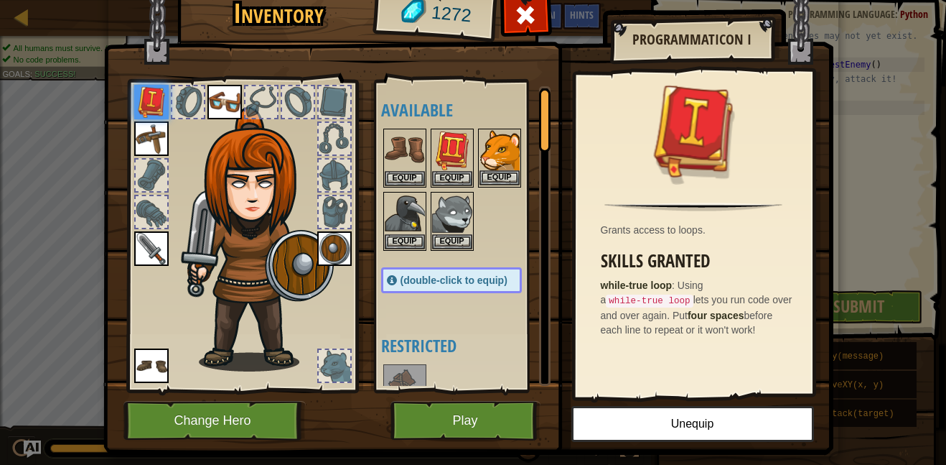
click at [494, 165] on img at bounding box center [500, 150] width 40 height 40
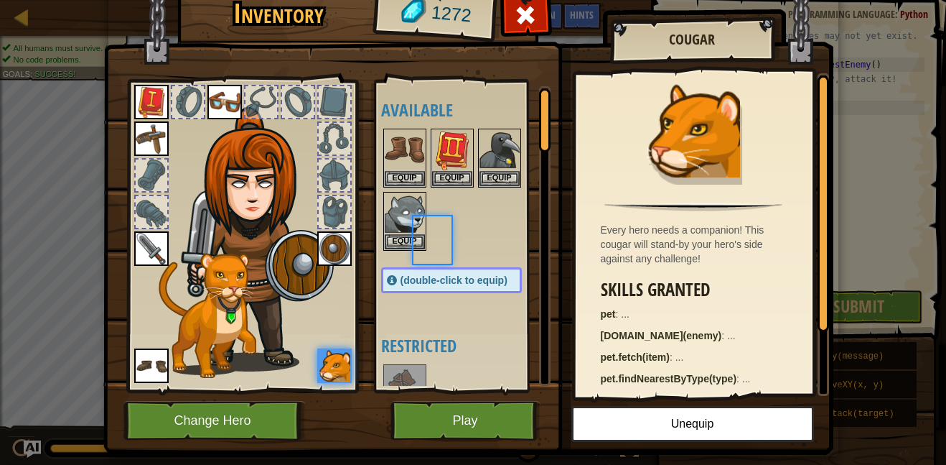
click at [494, 165] on img at bounding box center [500, 150] width 40 height 40
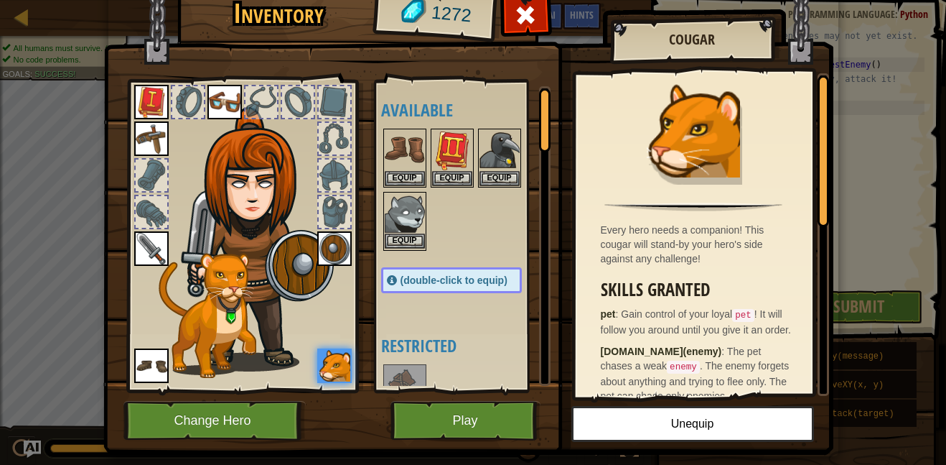
click at [406, 229] on img at bounding box center [405, 213] width 40 height 40
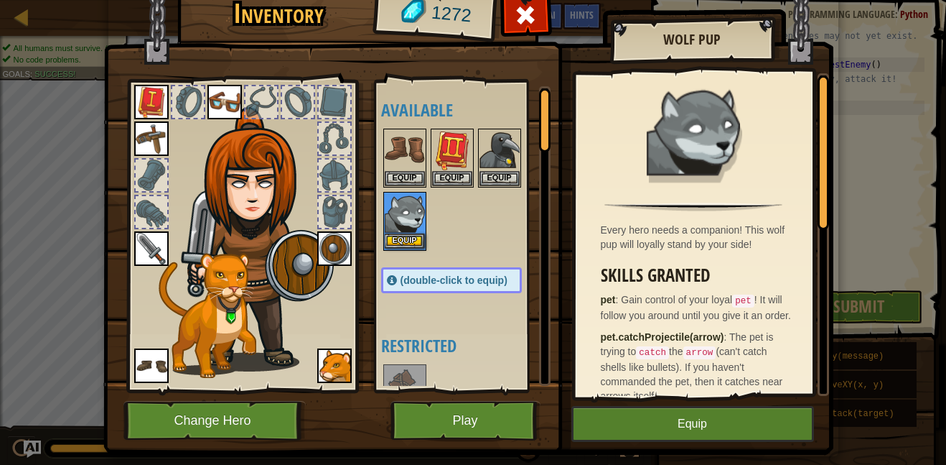
click at [406, 229] on img at bounding box center [405, 213] width 40 height 40
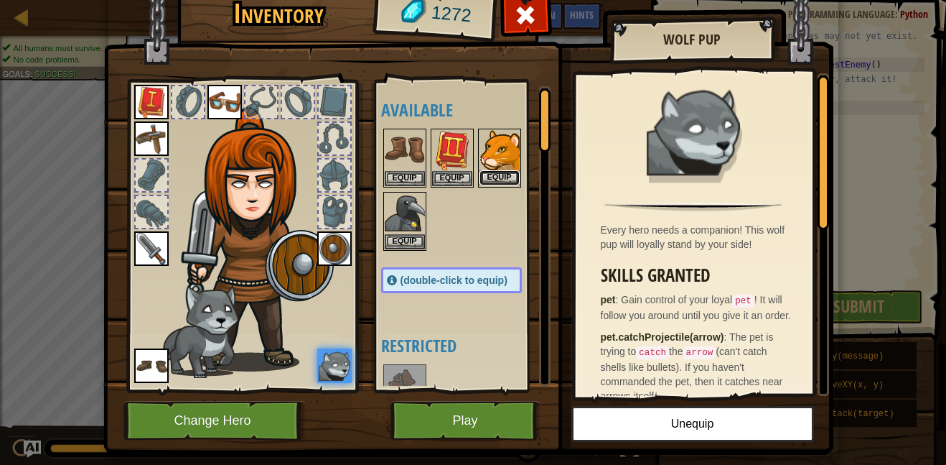
click at [508, 171] on button "Equip" at bounding box center [500, 177] width 40 height 15
click at [425, 234] on button "Equip" at bounding box center [405, 241] width 40 height 15
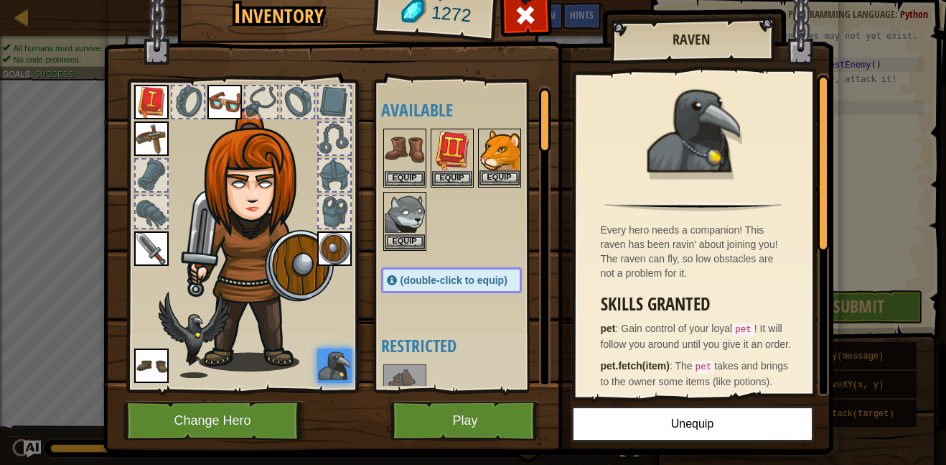
click at [485, 162] on img at bounding box center [500, 150] width 40 height 40
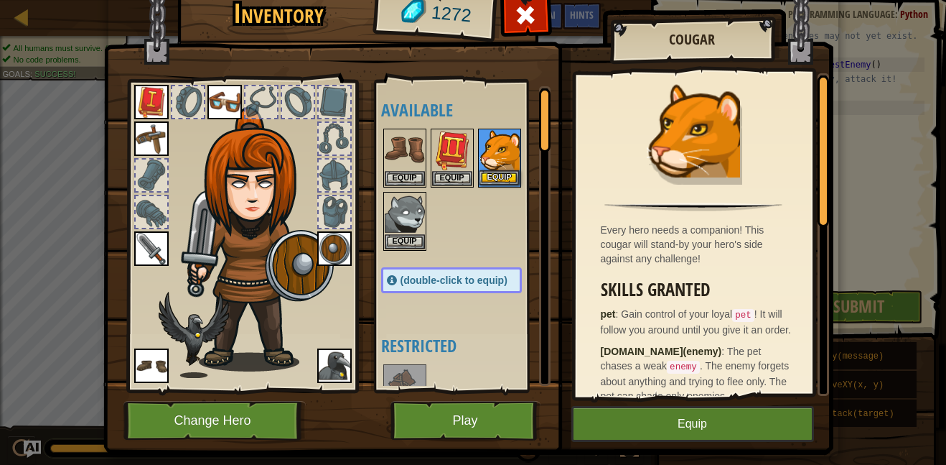
click at [485, 162] on img at bounding box center [500, 150] width 40 height 40
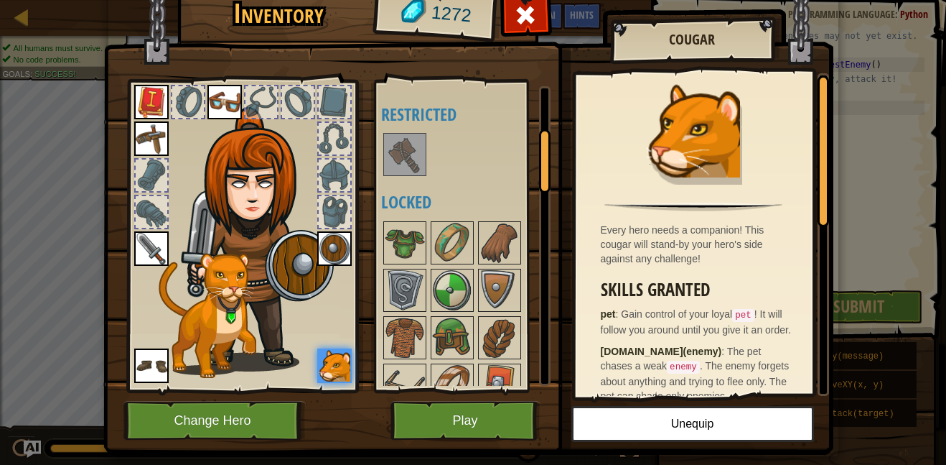
scroll to position [0, 0]
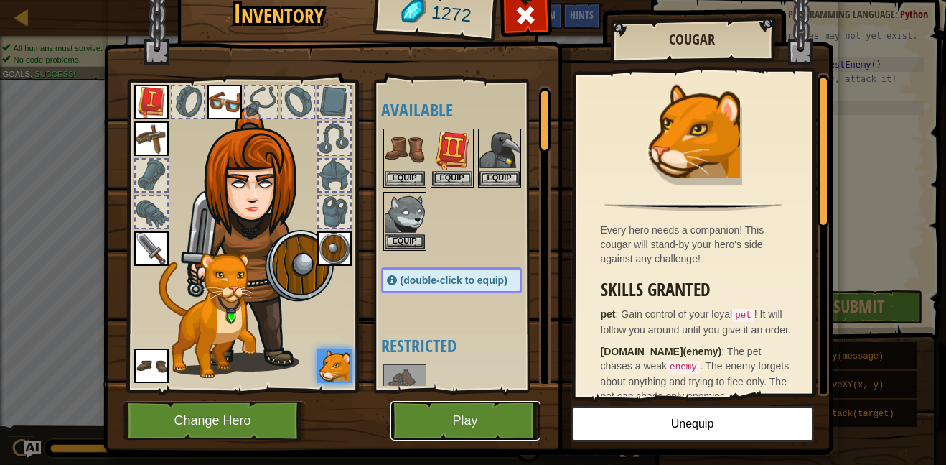
click at [427, 431] on button "Play" at bounding box center [466, 420] width 150 height 39
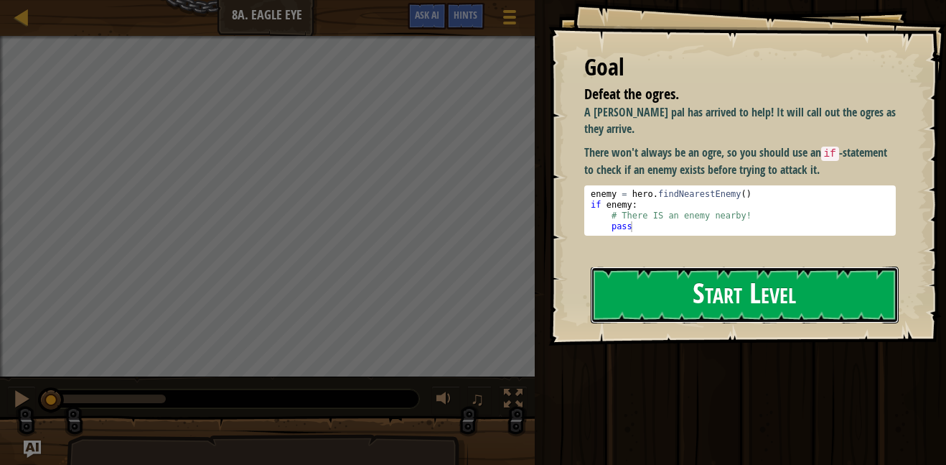
click at [612, 307] on button "Start Level" at bounding box center [745, 294] width 308 height 57
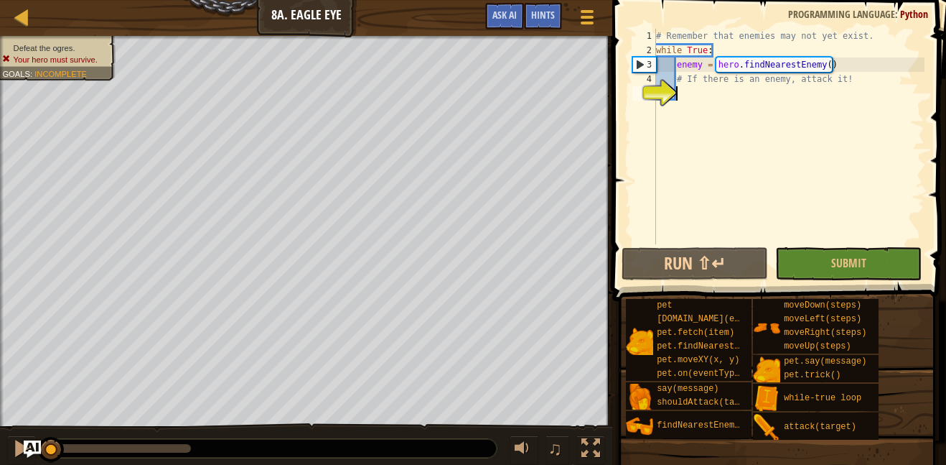
scroll to position [6, 4]
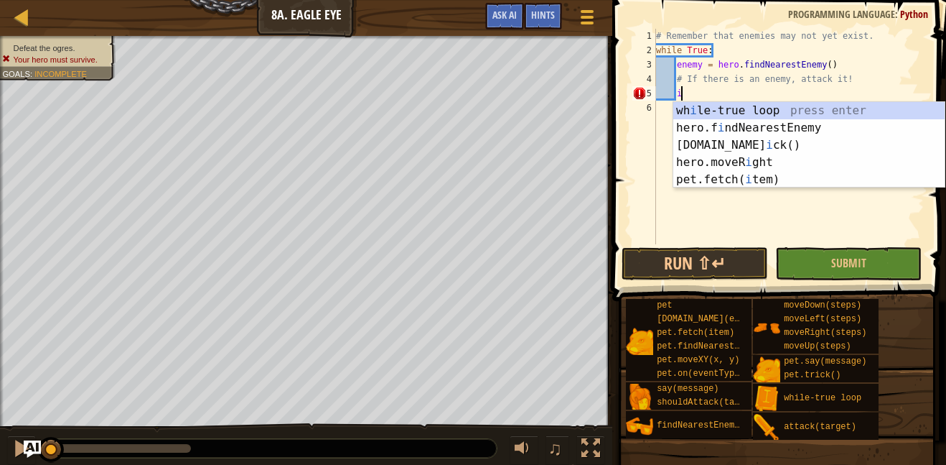
type textarea "i"
click at [734, 192] on div "# Remember that enemies may not yet exist. while True : enemy = hero . findNear…" at bounding box center [788, 151] width 271 height 244
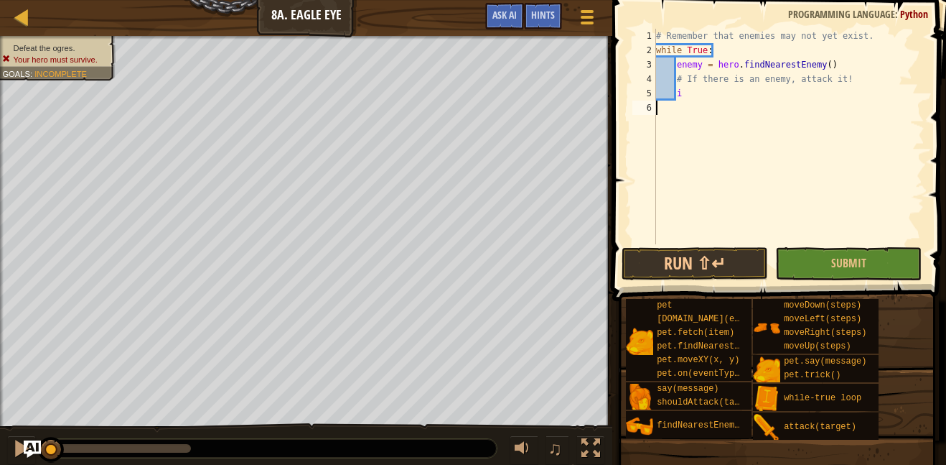
click at [677, 92] on div "# Remember that enemies may not yet exist. while True : enemy = hero . findNear…" at bounding box center [788, 151] width 271 height 244
type textarea "i"
click at [683, 93] on div "# Remember that enemies may not yet exist. while True : enemy = hero . findNear…" at bounding box center [788, 151] width 271 height 244
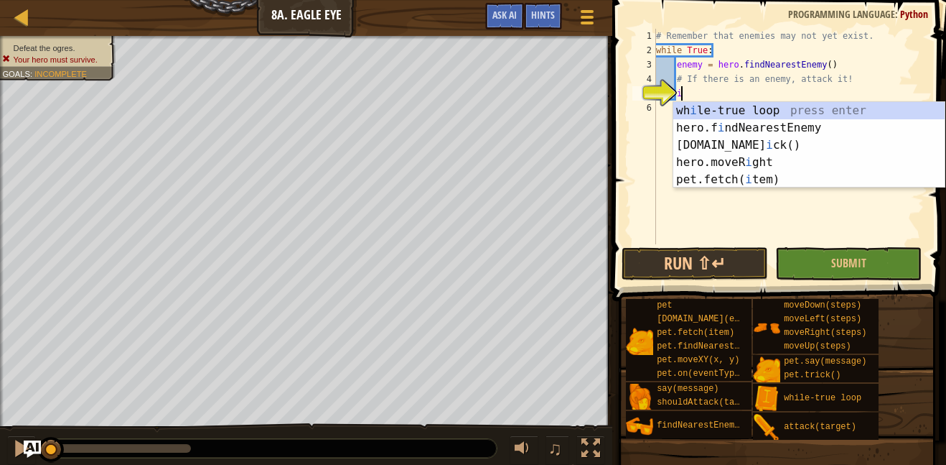
scroll to position [6, 4]
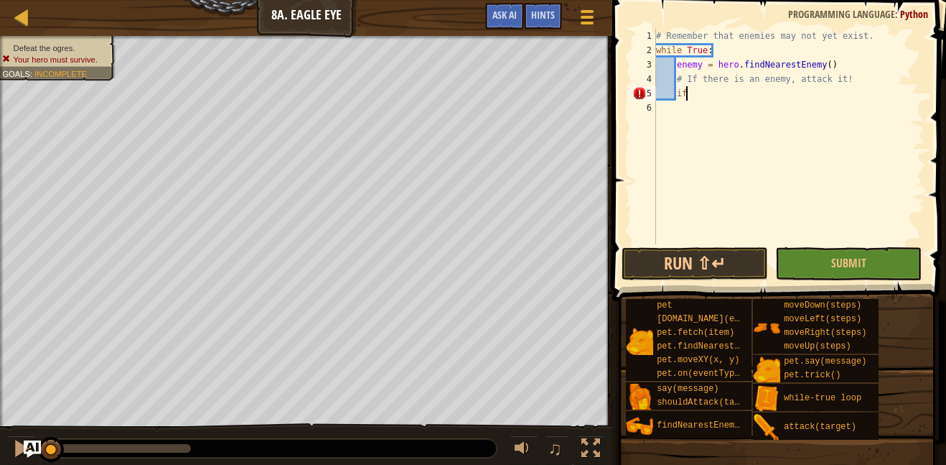
type textarea "i"
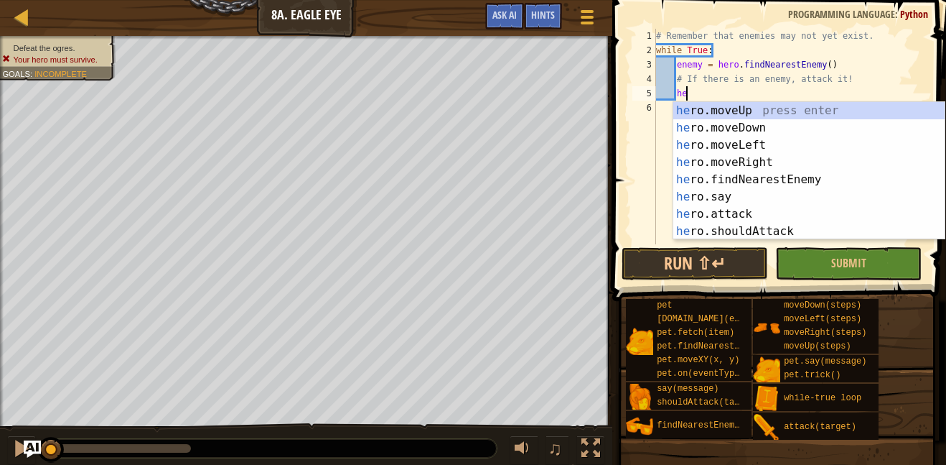
type textarea "h"
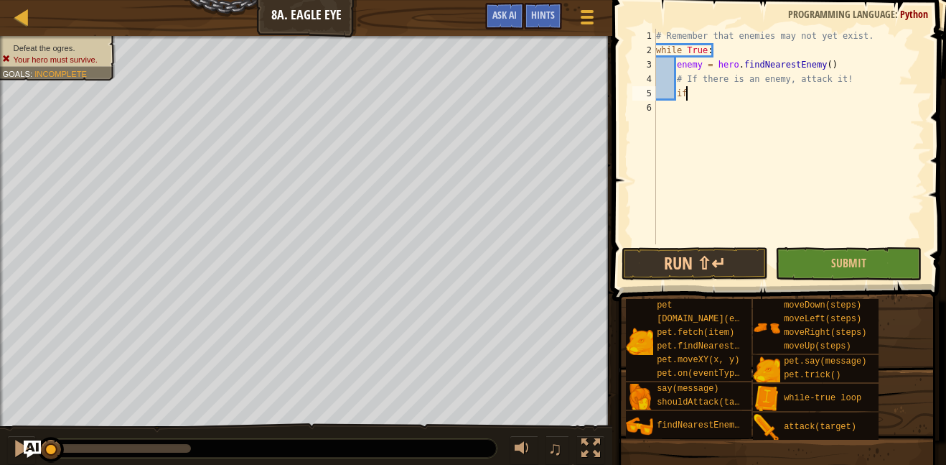
type textarea "i"
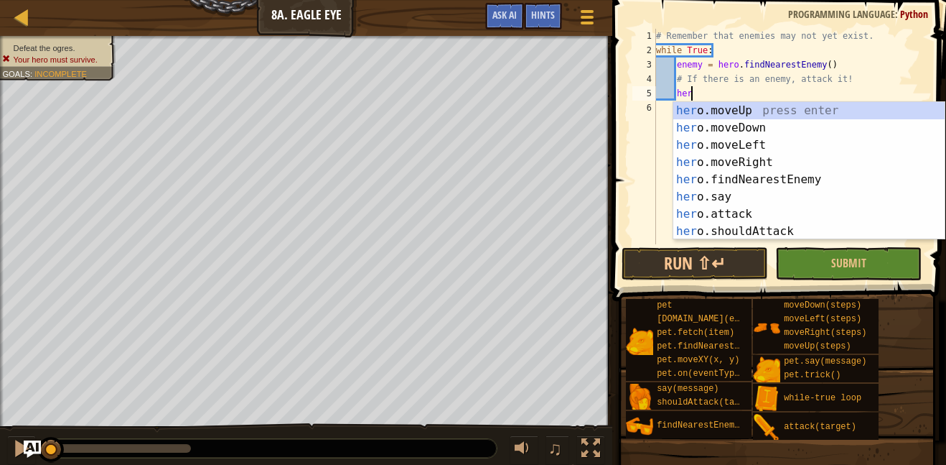
scroll to position [6, 4]
click at [715, 205] on div "her o.moveUp press enter her o.moveDown press enter her o.moveLeft press enter …" at bounding box center [809, 188] width 271 height 172
type textarea "hero.attack(enemy)"
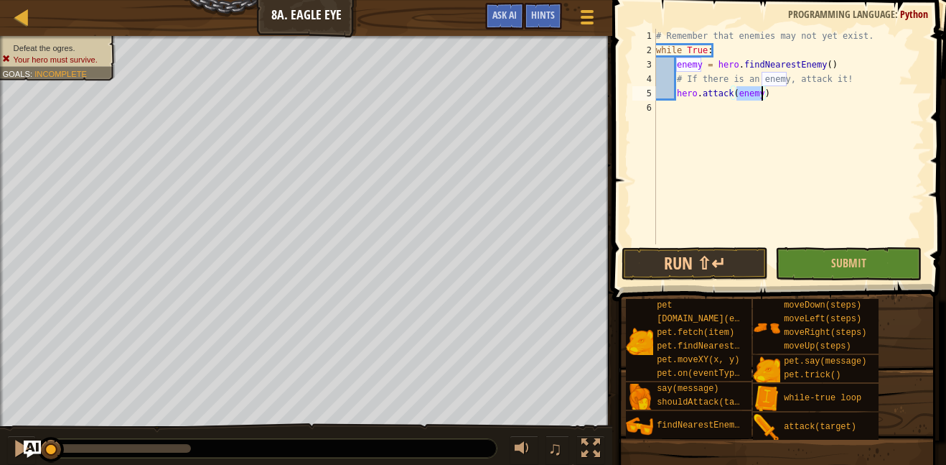
click at [771, 98] on div "# Remember that enemies may not yet exist. while True : enemy = hero . findNear…" at bounding box center [788, 151] width 271 height 244
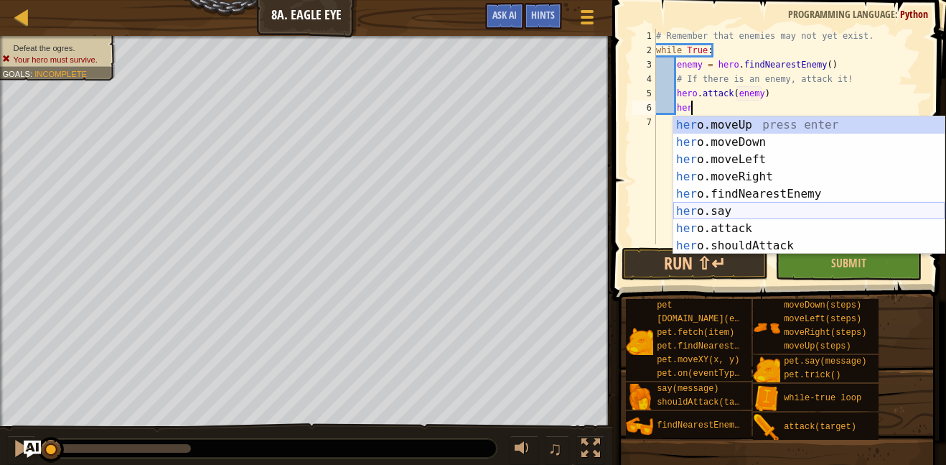
click at [757, 215] on div "her o.moveUp press enter her o.moveDown press enter her o.moveLeft press enter …" at bounding box center [809, 202] width 271 height 172
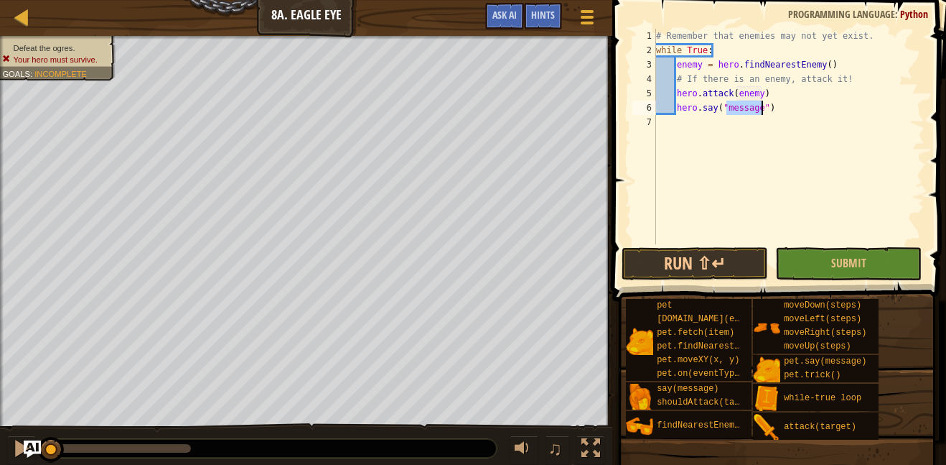
click at [772, 108] on div "# Remember that enemies may not yet exist. while True : enemy = hero . findNear…" at bounding box center [788, 151] width 271 height 244
drag, startPoint x: 772, startPoint y: 108, endPoint x: 679, endPoint y: 113, distance: 92.7
click at [679, 113] on div "# Remember that enemies may not yet exist. while True : enemy = hero . findNear…" at bounding box center [788, 151] width 271 height 244
type textarea "h"
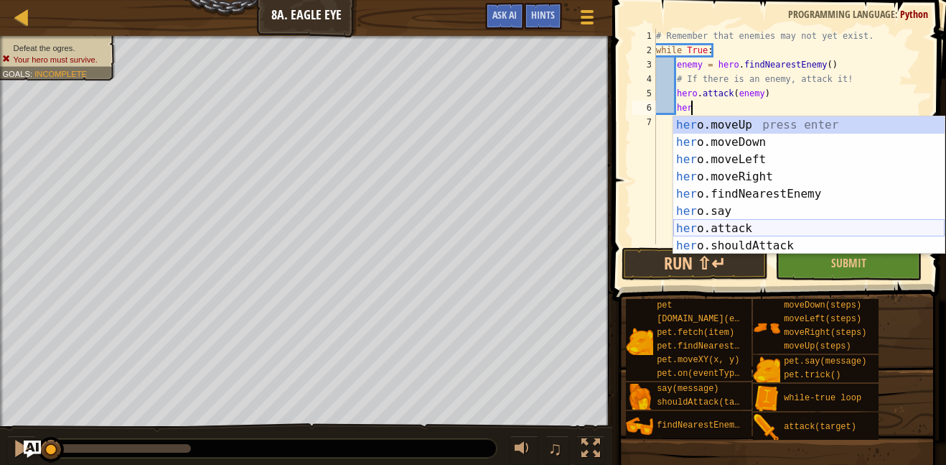
click at [698, 223] on div "her o.moveUp press enter her o.moveDown press enter her o.moveLeft press enter …" at bounding box center [809, 202] width 271 height 172
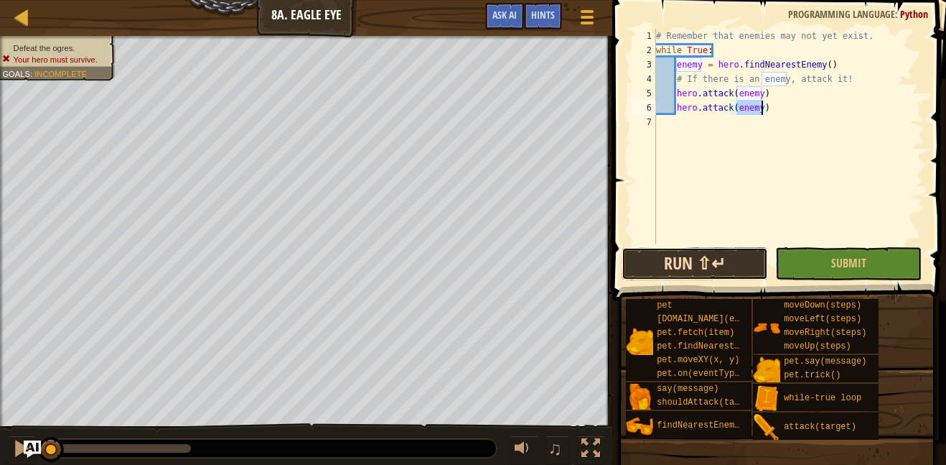
click at [742, 261] on button "Run ⇧↵" at bounding box center [695, 263] width 146 height 33
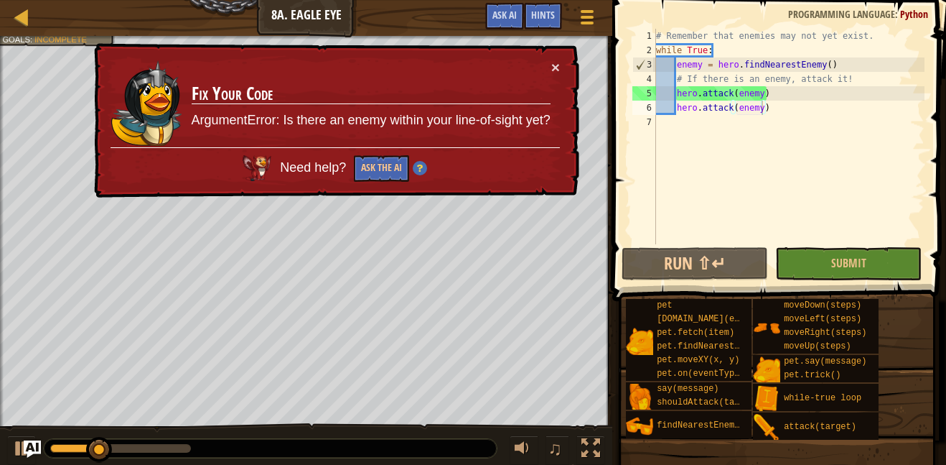
click at [549, 68] on td "Fix Your Code ArgumentError: Is there an enemy within your line-of-sight yet?" at bounding box center [371, 104] width 361 height 88
click at [554, 66] on button "×" at bounding box center [556, 67] width 9 height 15
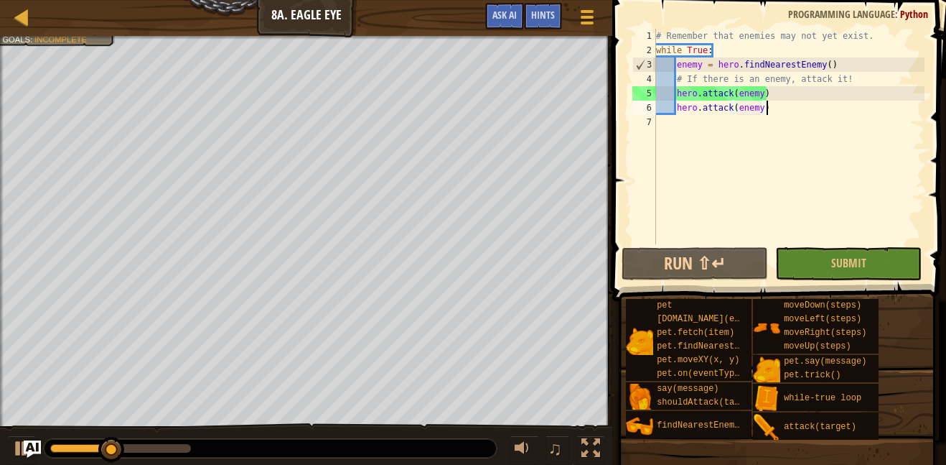
click at [782, 108] on div "# Remember that enemies may not yet exist. while True : enemy = hero . findNear…" at bounding box center [788, 151] width 271 height 244
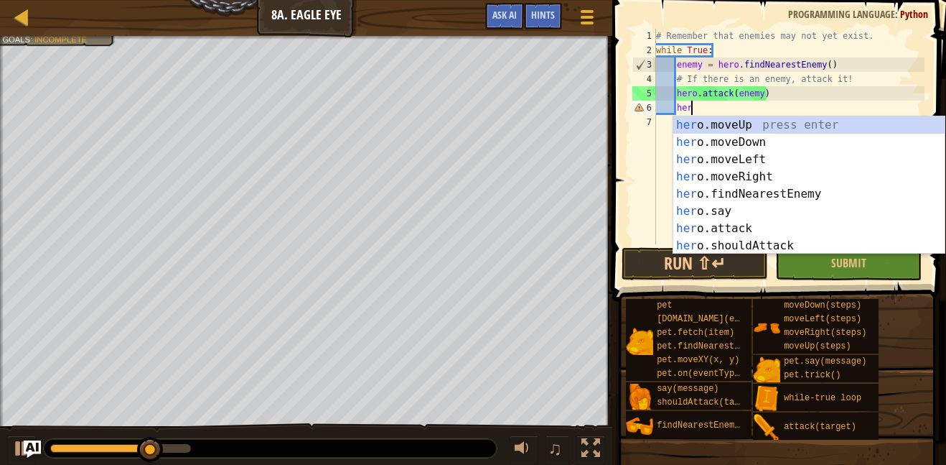
type textarea "h"
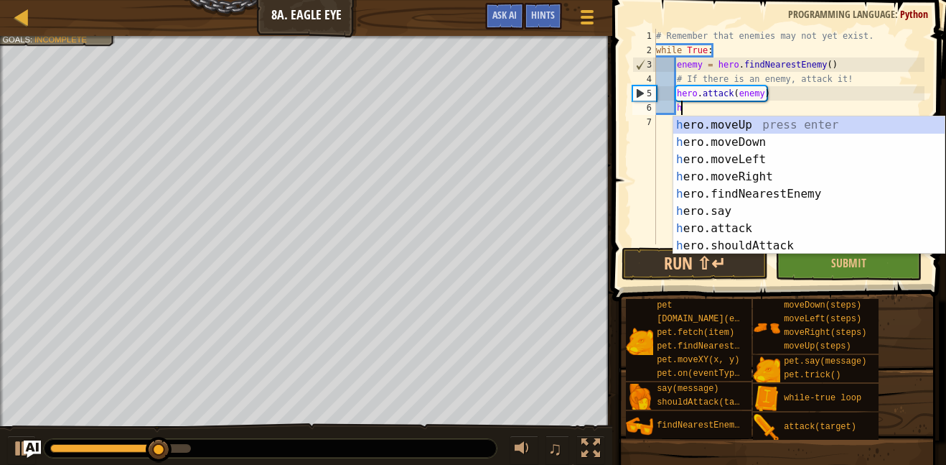
scroll to position [6, 2]
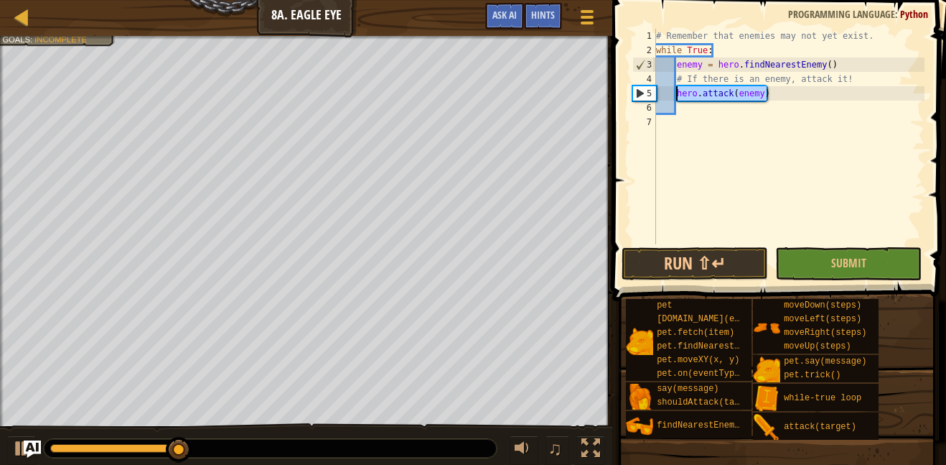
drag, startPoint x: 767, startPoint y: 99, endPoint x: 677, endPoint y: 96, distance: 89.8
click at [677, 96] on div "# Remember that enemies may not yet exist. while True : enemy = hero . findNear…" at bounding box center [788, 151] width 271 height 244
type textarea "hero.attack(enemy)"
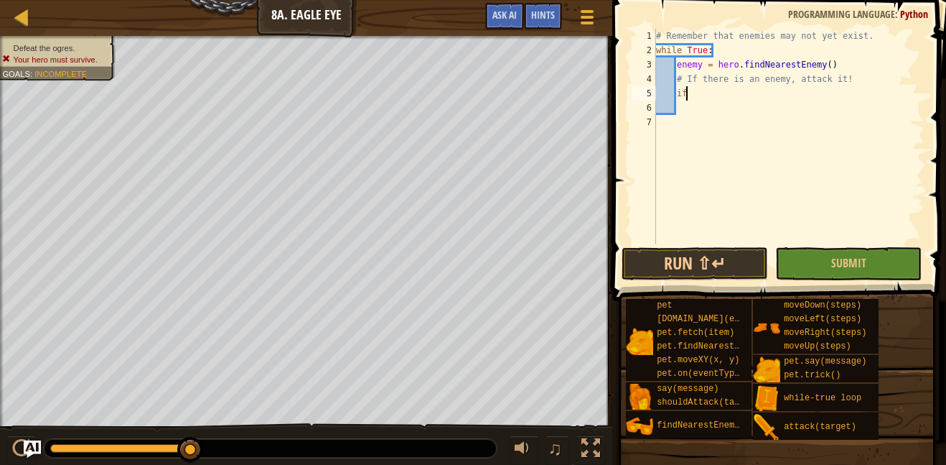
scroll to position [6, 4]
type textarea "if/else"
drag, startPoint x: 737, startPoint y: 90, endPoint x: 676, endPoint y: 88, distance: 61.1
click at [676, 88] on div "# Remember that enemies may not yet exist. while True : enemy = hero . findNear…" at bounding box center [788, 151] width 271 height 244
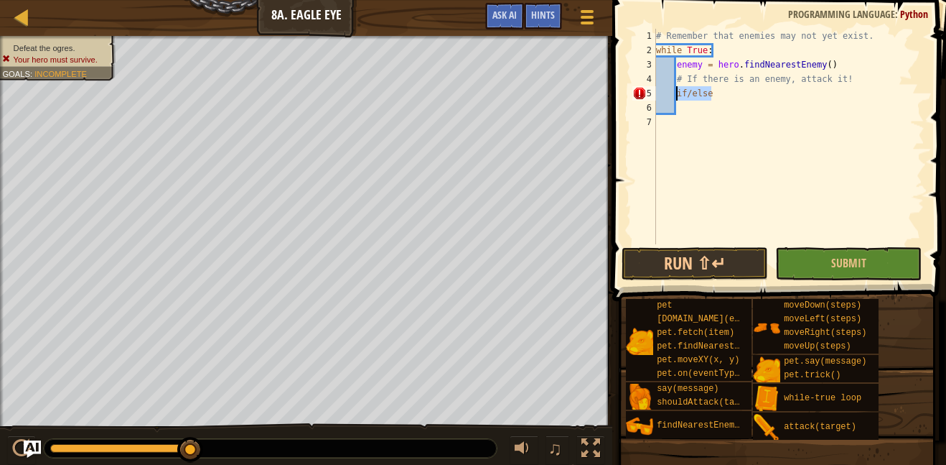
scroll to position [6, 2]
